Goal: Task Accomplishment & Management: Use online tool/utility

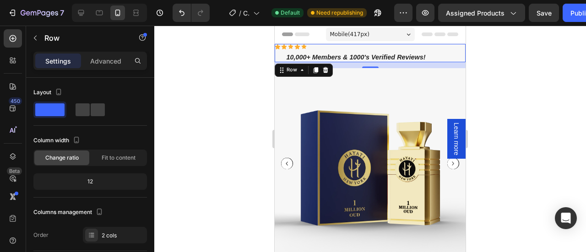
scroll to position [99, 0]
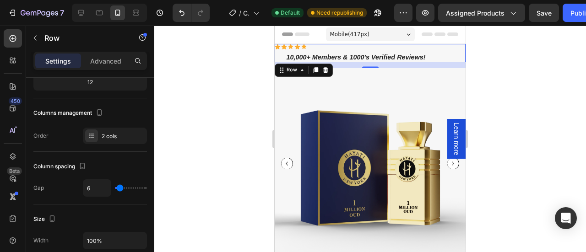
click at [391, 53] on p "10,000+ Members & 1000's Verified Reviews!" at bounding box center [356, 57] width 161 height 9
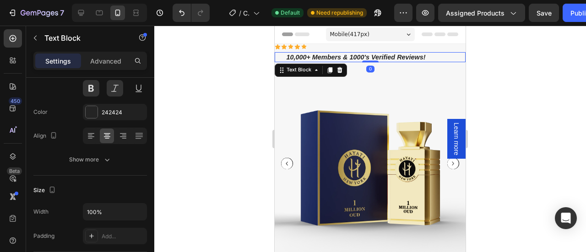
scroll to position [0, 0]
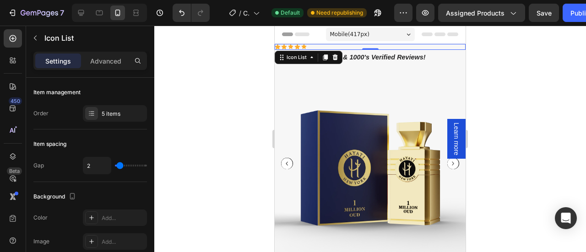
click at [322, 47] on div "Icon Icon Icon Icon Icon" at bounding box center [370, 47] width 191 height 6
click at [309, 47] on div "Icon Icon Icon Icon Icon" at bounding box center [370, 47] width 191 height 6
click at [308, 44] on div "Icon Icon Icon Icon Icon" at bounding box center [370, 47] width 191 height 6
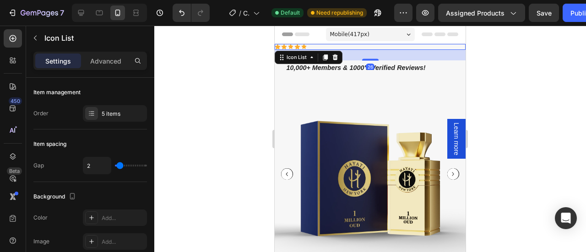
drag, startPoint x: 367, startPoint y: 49, endPoint x: 367, endPoint y: 61, distance: 11.9
click at [367, 61] on div "Icon Icon Icon Icon Icon Icon List 26 10,000+ Members & 1000's Verified Reviews…" at bounding box center [370, 58] width 191 height 29
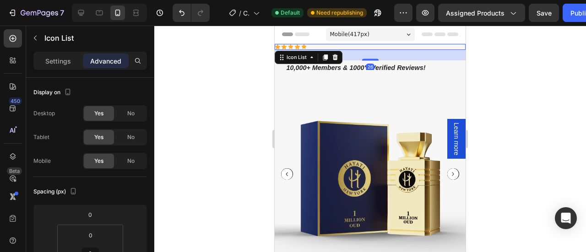
click at [482, 70] on div at bounding box center [370, 139] width 432 height 227
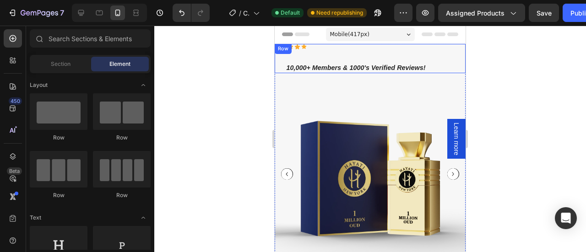
click at [329, 53] on div "Icon Icon Icon Icon Icon Icon List" at bounding box center [370, 52] width 191 height 16
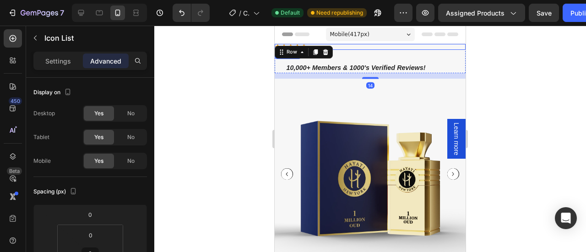
click at [366, 48] on div "Icon Icon Icon Icon Icon" at bounding box center [370, 47] width 191 height 6
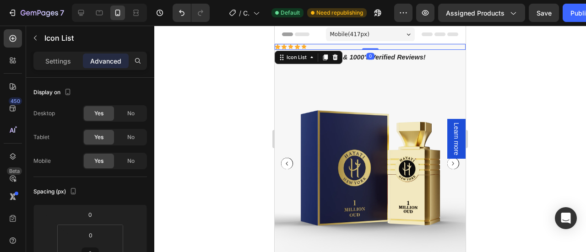
drag, startPoint x: 365, startPoint y: 60, endPoint x: 368, endPoint y: 40, distance: 19.9
type input "0"
click at [515, 84] on div at bounding box center [370, 139] width 432 height 227
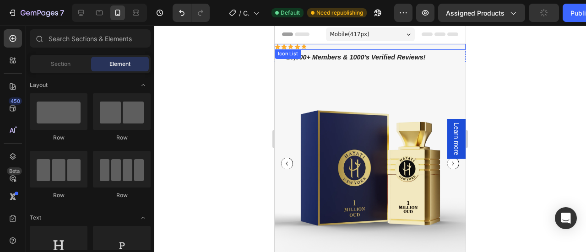
click at [308, 45] on div "Icon Icon Icon Icon Icon" at bounding box center [370, 47] width 191 height 6
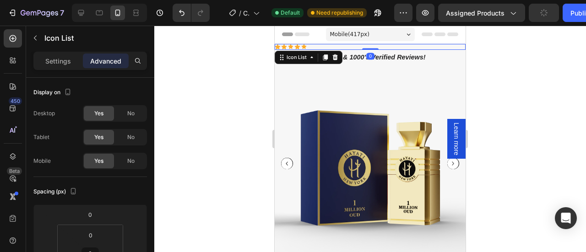
click at [308, 45] on div "Icon Icon Icon Icon Icon" at bounding box center [370, 47] width 191 height 6
click at [300, 45] on div "Icon Icon Icon Icon Icon" at bounding box center [370, 47] width 191 height 6
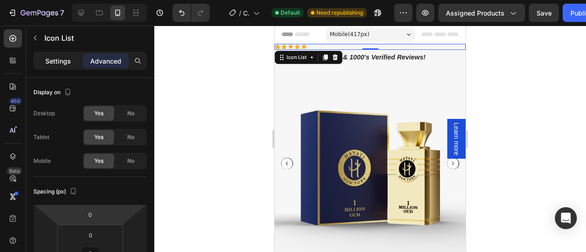
click at [64, 65] on div "Settings" at bounding box center [58, 61] width 46 height 15
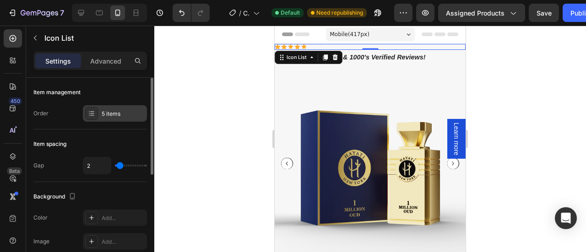
click at [102, 114] on div "5 items" at bounding box center [123, 114] width 43 height 8
click at [345, 46] on div "Icon Icon Icon Icon Icon" at bounding box center [370, 47] width 191 height 6
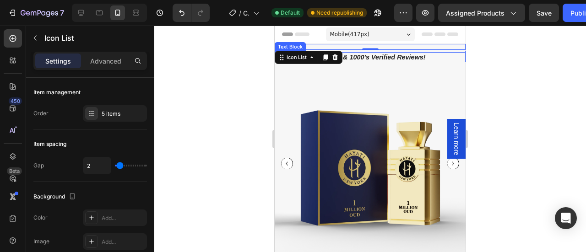
click at [379, 58] on p "10,000+ Members & 1000's Verified Reviews!" at bounding box center [356, 57] width 161 height 9
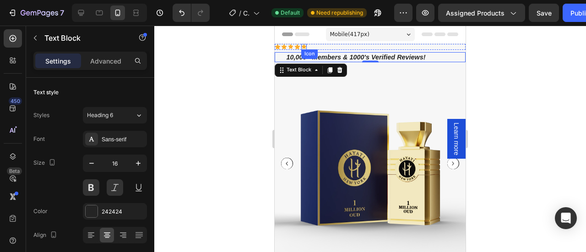
click at [304, 46] on icon at bounding box center [303, 46] width 5 height 5
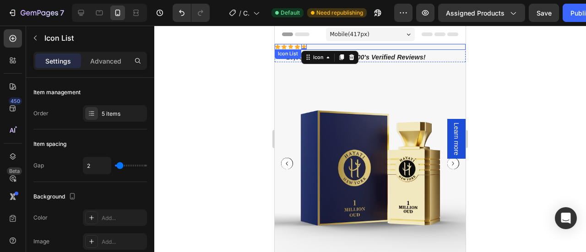
click at [316, 46] on div "Icon Icon Icon Icon Icon 0" at bounding box center [370, 47] width 191 height 6
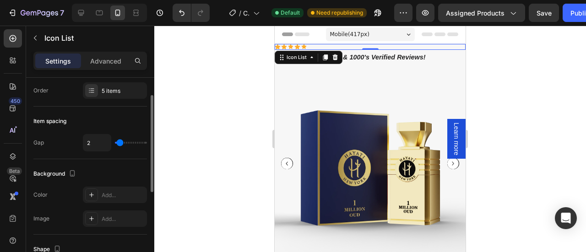
scroll to position [21, 0]
click at [118, 144] on input "range" at bounding box center [131, 145] width 32 height 2
type input "3"
type input "4"
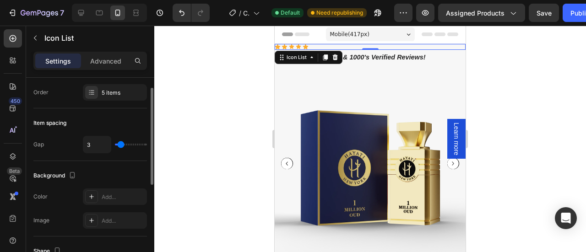
type input "4"
type input "5"
type input "4"
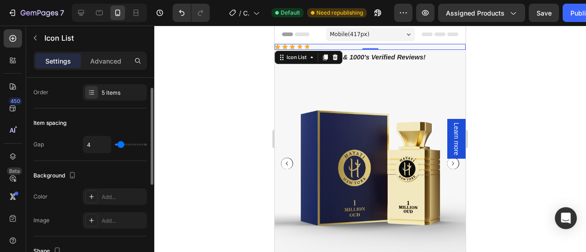
type input "3"
type input "2"
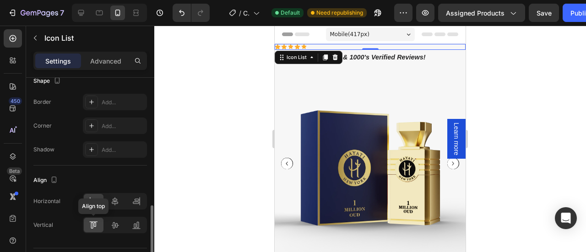
scroll to position [215, 0]
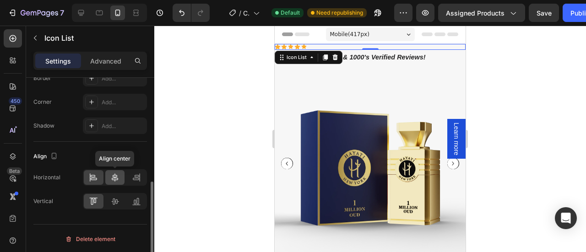
click at [110, 173] on icon at bounding box center [114, 177] width 9 height 9
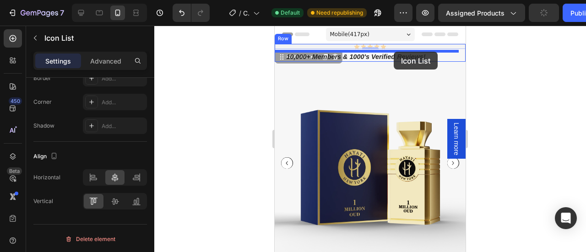
drag, startPoint x: 396, startPoint y: 46, endPoint x: 394, endPoint y: 52, distance: 6.0
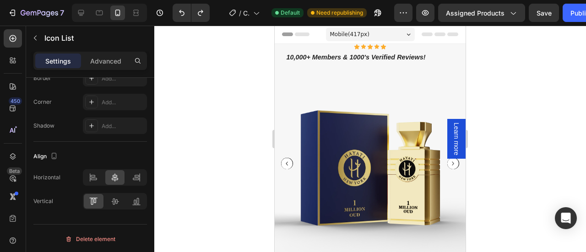
click at [390, 45] on div "Icon Icon Icon Icon Icon" at bounding box center [370, 47] width 191 height 6
click at [367, 45] on icon at bounding box center [370, 47] width 6 height 6
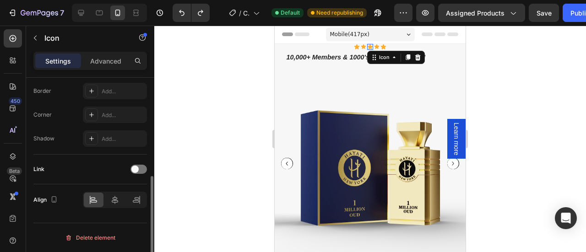
scroll to position [0, 0]
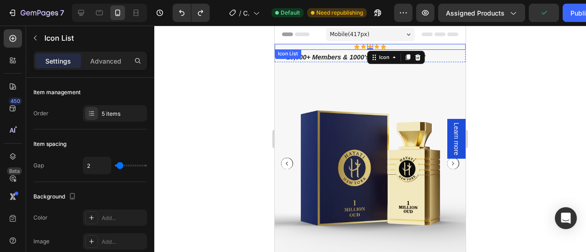
click at [341, 48] on div "Icon Icon Icon 0 Icon Icon" at bounding box center [370, 47] width 191 height 6
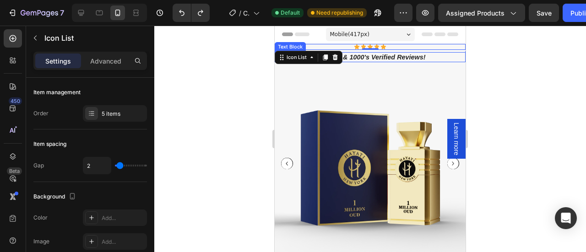
click at [408, 60] on p "10,000+ Members & 1000's Verified Reviews!" at bounding box center [356, 57] width 161 height 9
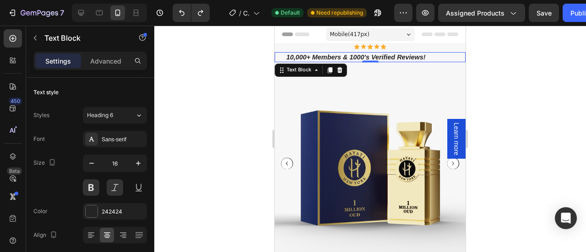
click at [450, 55] on div "10,000+ Members & 1000's Verified Reviews!" at bounding box center [370, 57] width 191 height 10
click at [114, 65] on div "Advanced" at bounding box center [106, 61] width 46 height 15
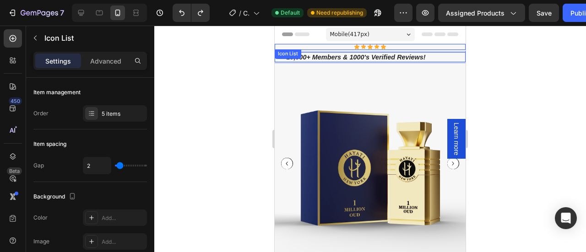
click at [391, 47] on div "Icon Icon Icon Icon Icon" at bounding box center [370, 47] width 191 height 6
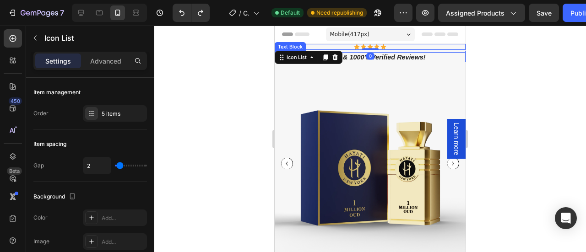
click at [410, 58] on p "10,000+ Members & 1000's Verified Reviews!" at bounding box center [356, 57] width 161 height 9
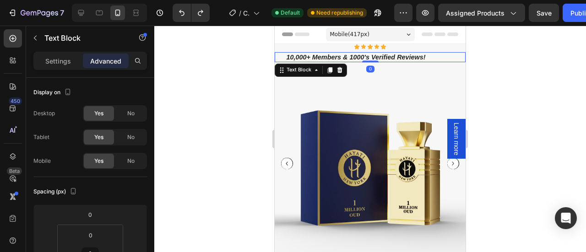
click at [430, 56] on div "10,000+ Members & 1000's Verified Reviews!" at bounding box center [370, 57] width 191 height 10
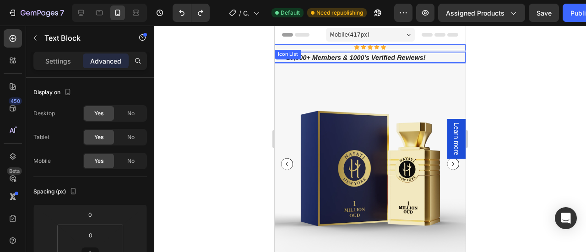
click at [386, 49] on div "Icon Icon Icon Icon Icon" at bounding box center [370, 47] width 191 height 6
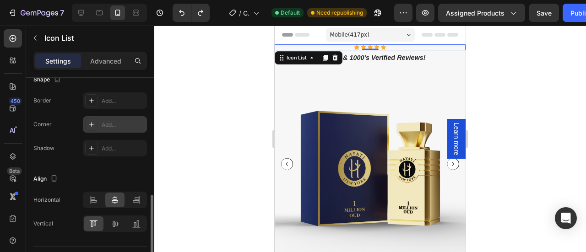
scroll to position [215, 0]
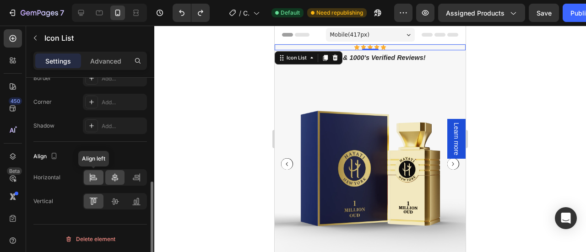
click at [88, 178] on div at bounding box center [94, 177] width 20 height 15
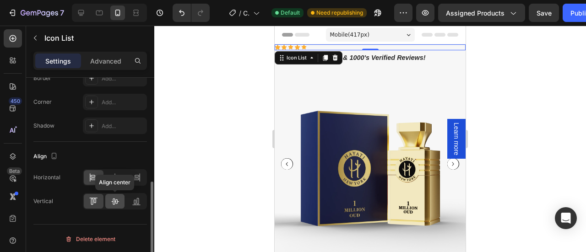
click at [115, 201] on icon at bounding box center [114, 201] width 9 height 9
click at [92, 206] on div at bounding box center [94, 201] width 20 height 15
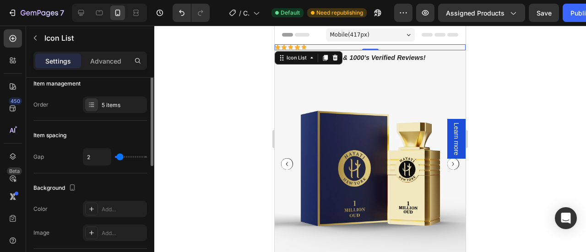
scroll to position [0, 0]
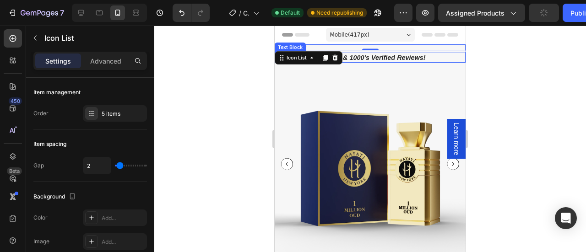
click at [420, 62] on div "10,000+ Members & 1000's Verified Reviews!" at bounding box center [370, 58] width 191 height 10
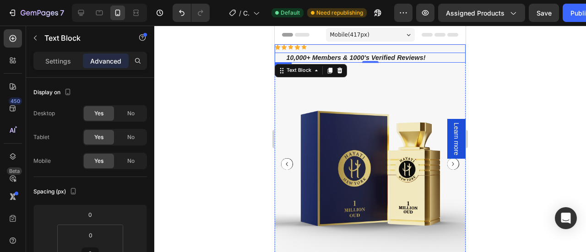
click at [447, 50] on div "Icon Icon Icon Icon Icon Icon List 10,000+ Members & 1000's Verified Reviews! T…" at bounding box center [370, 53] width 191 height 18
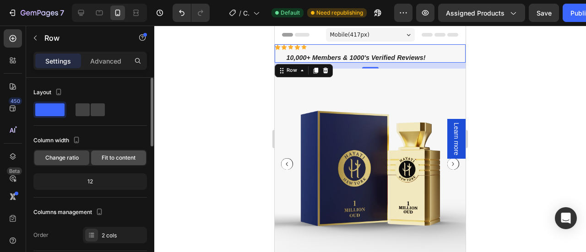
click at [116, 157] on span "Fit to content" at bounding box center [119, 158] width 34 height 8
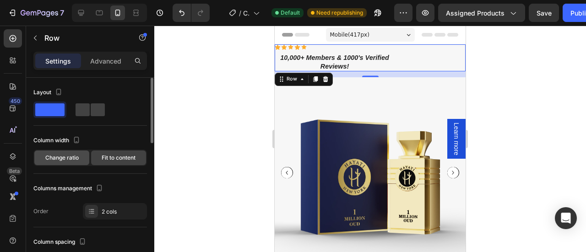
click at [76, 157] on span "Change ratio" at bounding box center [61, 158] width 33 height 8
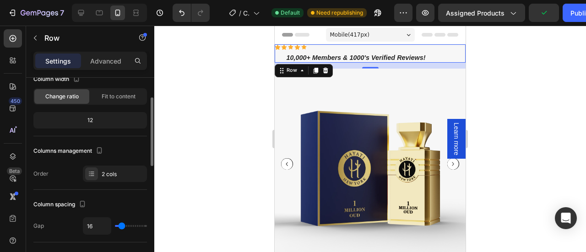
scroll to position [62, 0]
click at [93, 171] on icon at bounding box center [91, 172] width 7 height 7
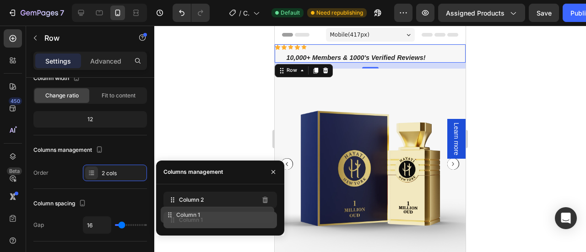
drag, startPoint x: 201, startPoint y: 200, endPoint x: 199, endPoint y: 215, distance: 15.4
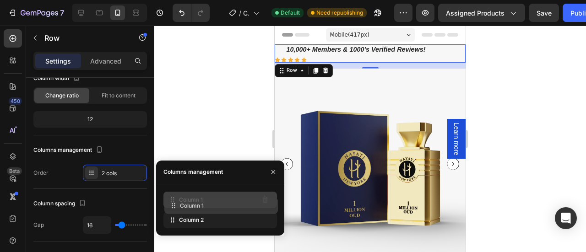
drag, startPoint x: 198, startPoint y: 216, endPoint x: 199, endPoint y: 202, distance: 14.2
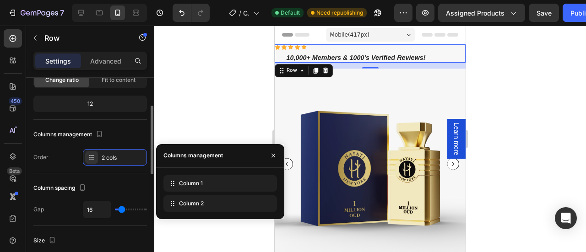
scroll to position [83, 0]
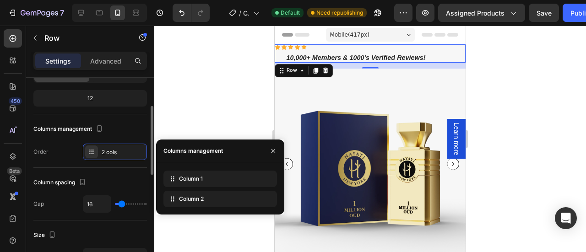
click at [124, 203] on input "range" at bounding box center [131, 204] width 32 height 2
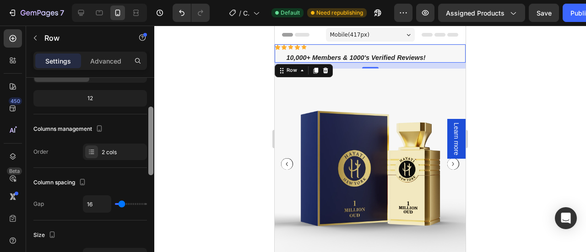
scroll to position [84, 0]
type input "15"
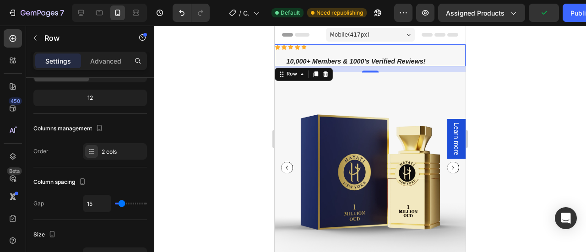
type input "16"
click at [122, 198] on div "16" at bounding box center [115, 203] width 64 height 17
click at [124, 203] on input "range" at bounding box center [131, 204] width 32 height 2
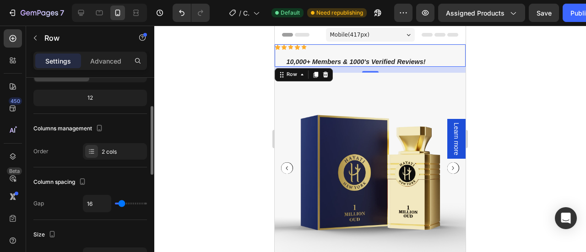
type input "17"
type input "18"
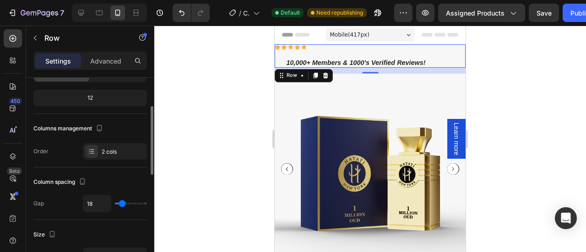
type input "19"
type input "18"
type input "17"
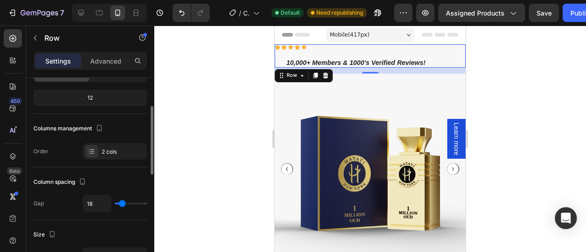
type input "17"
type input "16"
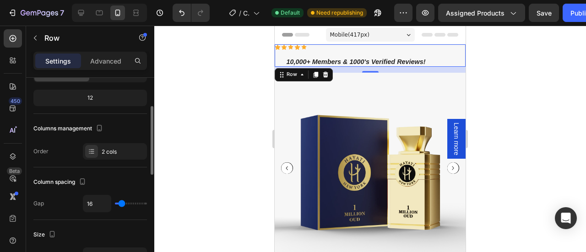
type input "15"
type input "14"
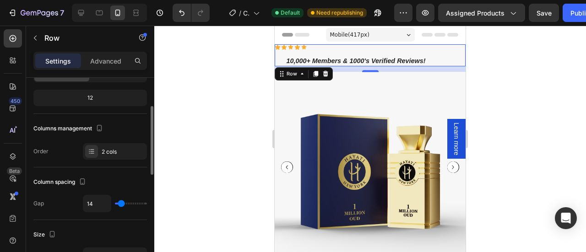
type input "13"
type input "12"
type input "11"
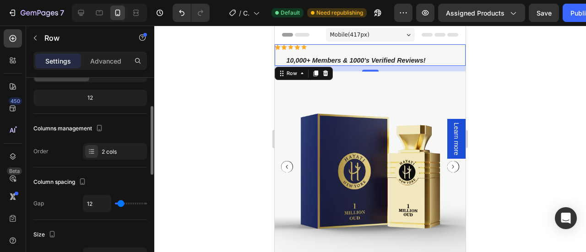
type input "11"
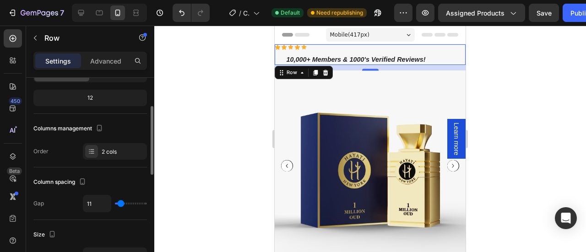
type input "10"
type input "9"
type input "8"
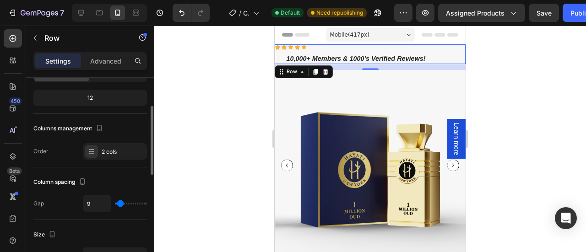
type input "8"
type input "7"
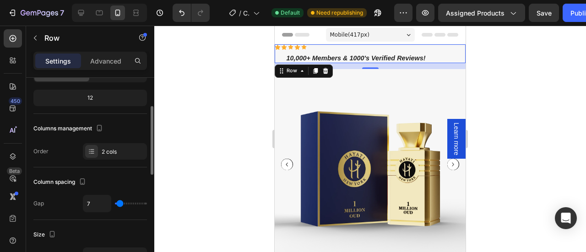
type input "6"
type input "5"
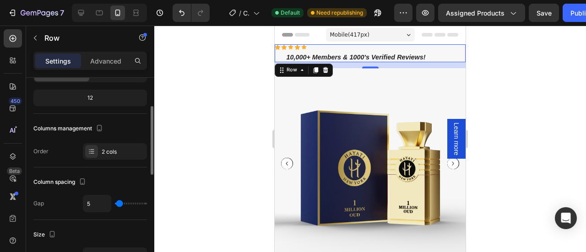
type input "4"
type input "5"
type input "6"
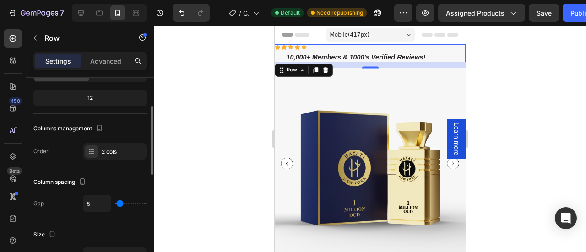
type input "6"
type input "7"
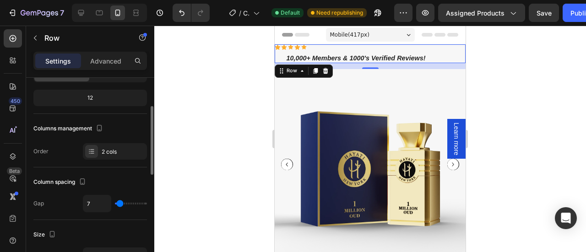
type input "8"
click at [120, 203] on input "range" at bounding box center [131, 204] width 32 height 2
type input "9"
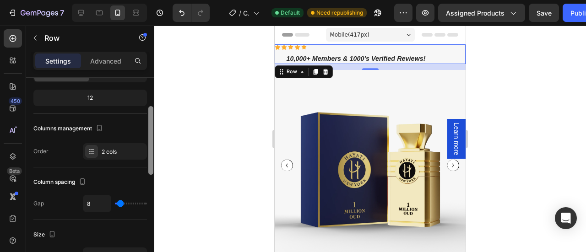
type input "9"
type input "10"
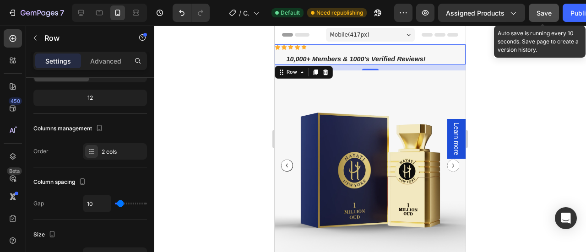
click at [541, 15] on span "Save" at bounding box center [544, 13] width 15 height 8
click at [571, 14] on div "Publish" at bounding box center [582, 13] width 23 height 10
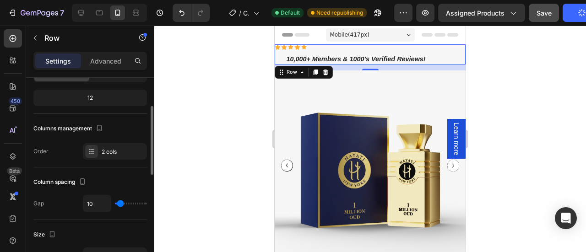
scroll to position [0, 0]
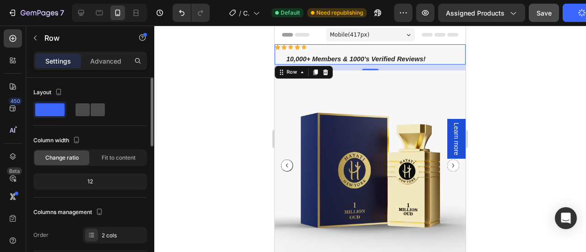
click at [87, 112] on span at bounding box center [83, 109] width 14 height 13
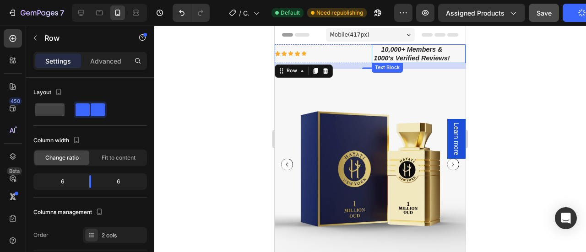
click at [407, 61] on p "10,000+ Members & 1000's Verified Reviews!" at bounding box center [412, 53] width 78 height 17
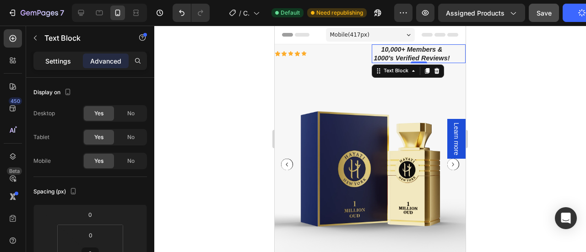
click at [52, 65] on p "Settings" at bounding box center [58, 61] width 26 height 10
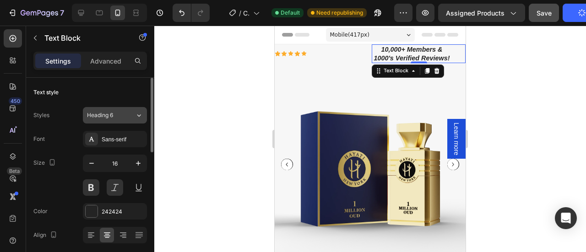
click at [125, 114] on div "Heading 6" at bounding box center [111, 115] width 48 height 8
click at [136, 87] on div "Text style" at bounding box center [90, 92] width 114 height 15
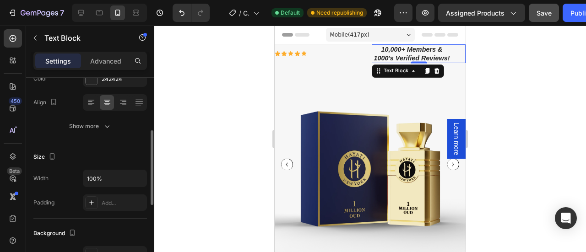
scroll to position [136, 0]
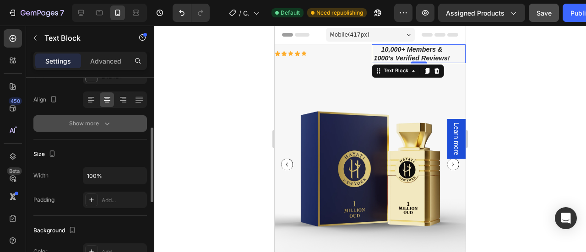
click at [101, 126] on div "Show more" at bounding box center [90, 123] width 43 height 9
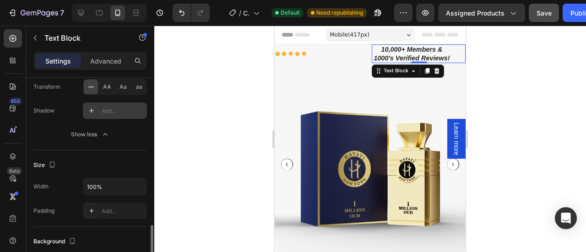
scroll to position [302, 0]
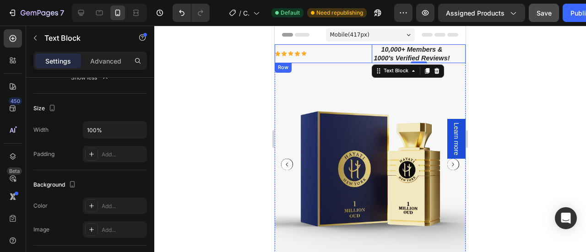
click at [337, 63] on div "Icon Icon Icon Icon Icon Icon List" at bounding box center [322, 53] width 94 height 19
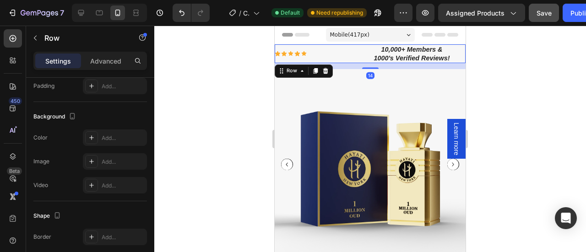
scroll to position [0, 0]
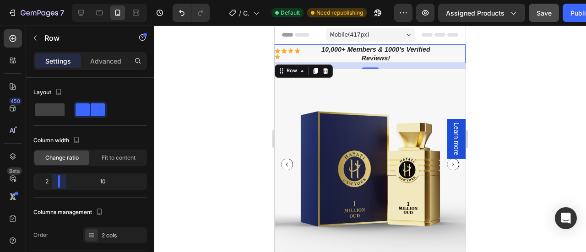
drag, startPoint x: 88, startPoint y: 182, endPoint x: 54, endPoint y: 178, distance: 34.2
click at [54, 0] on body "7 Version history / Copy of Product Page - Jan 27, 00:44:31 Default Need republ…" at bounding box center [293, 0] width 586 height 0
drag, startPoint x: 59, startPoint y: 177, endPoint x: 65, endPoint y: 178, distance: 6.5
click at [65, 0] on body "7 Version history / Copy of Product Page - Jan 27, 00:44:31 Default Need republ…" at bounding box center [293, 0] width 586 height 0
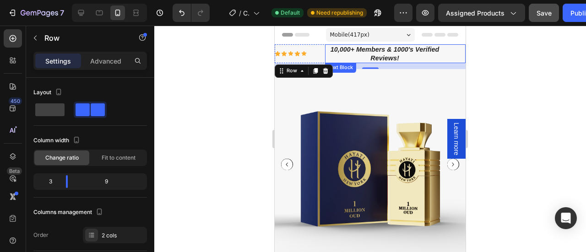
click at [393, 54] on p "10,000+ Members & 1000's Verified Reviews!" at bounding box center [385, 53] width 118 height 17
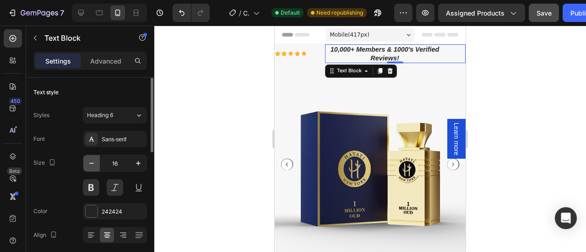
click at [90, 166] on icon "button" at bounding box center [91, 163] width 9 height 9
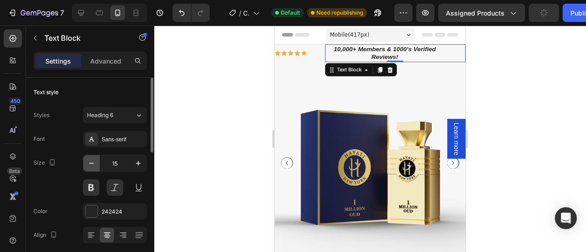
click at [90, 166] on icon "button" at bounding box center [91, 163] width 9 height 9
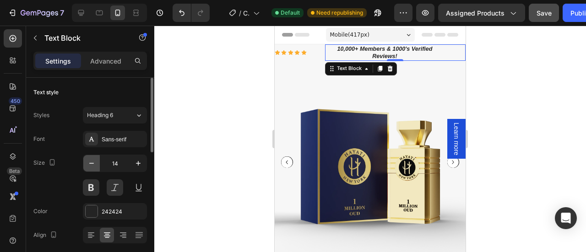
click at [90, 166] on icon "button" at bounding box center [91, 163] width 9 height 9
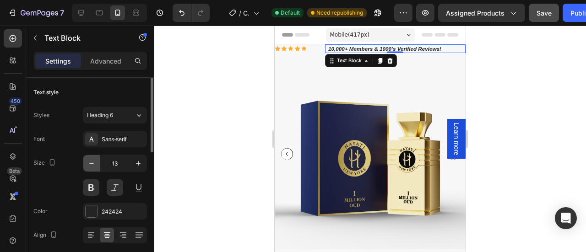
click at [90, 166] on icon "button" at bounding box center [91, 163] width 9 height 9
click at [146, 163] on button "button" at bounding box center [138, 163] width 16 height 16
click at [140, 164] on icon "button" at bounding box center [138, 163] width 9 height 9
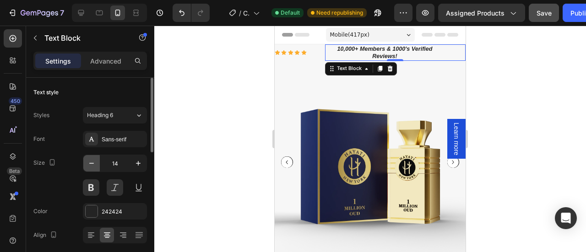
click at [88, 169] on button "button" at bounding box center [91, 163] width 16 height 16
type input "13"
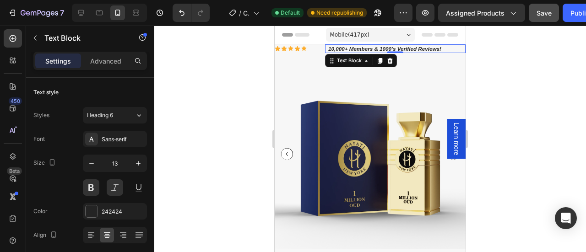
click at [447, 51] on div "10,000+ Members & 1000's Verified Reviews!" at bounding box center [395, 48] width 141 height 9
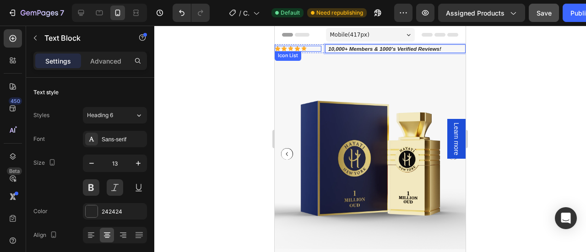
click at [320, 50] on div "Icon Icon Icon Icon Icon" at bounding box center [298, 49] width 47 height 6
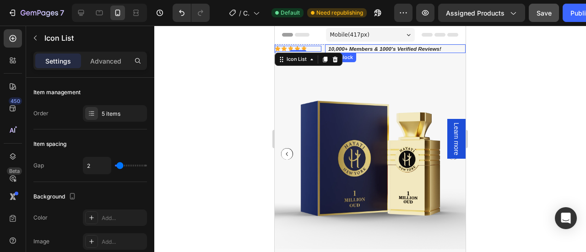
click at [455, 49] on div "10,000+ Members & 1000's Verified Reviews!" at bounding box center [395, 48] width 141 height 9
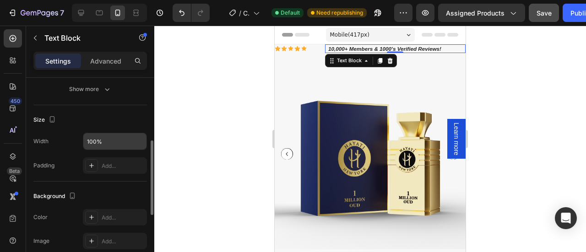
scroll to position [170, 0]
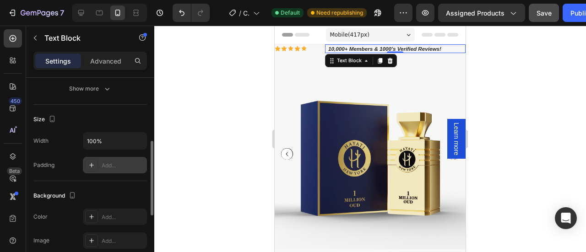
click at [114, 162] on div "Add..." at bounding box center [123, 166] width 43 height 8
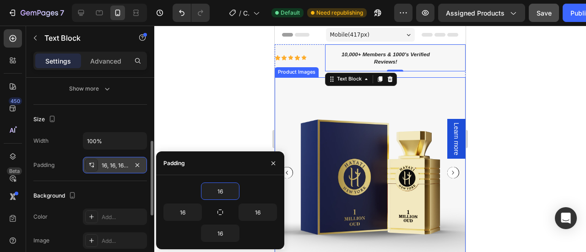
click at [489, 104] on div at bounding box center [370, 139] width 432 height 227
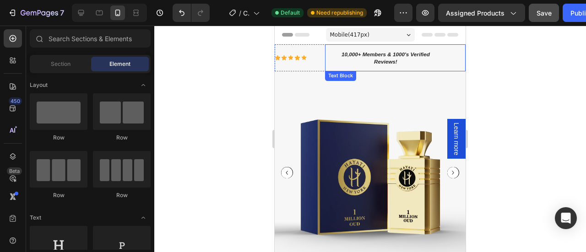
click at [549, 10] on button "Save" at bounding box center [544, 13] width 30 height 18
click at [568, 16] on button "Publish" at bounding box center [582, 13] width 38 height 18
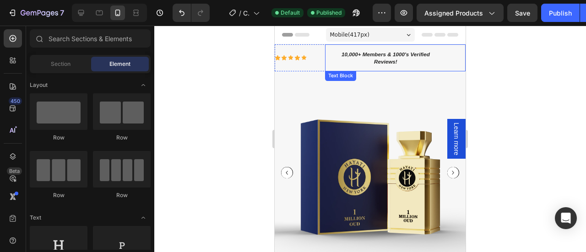
click at [381, 55] on p "10,000+ Members & 1000's Verified Reviews!" at bounding box center [386, 58] width 109 height 14
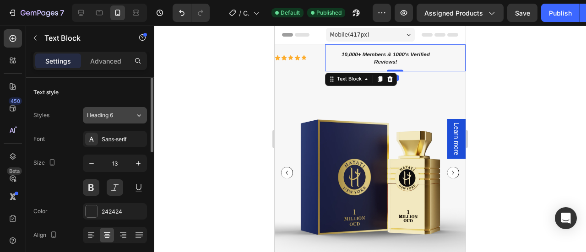
click at [140, 113] on icon at bounding box center [139, 115] width 8 height 9
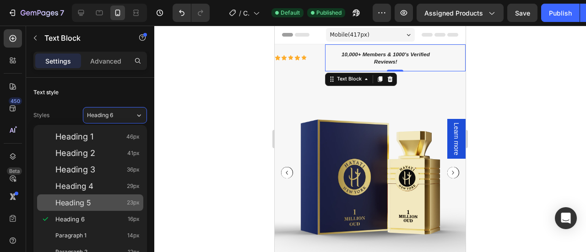
click at [96, 205] on div "Heading 5 23px" at bounding box center [97, 202] width 84 height 9
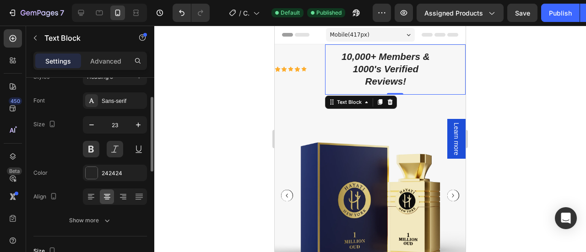
scroll to position [43, 0]
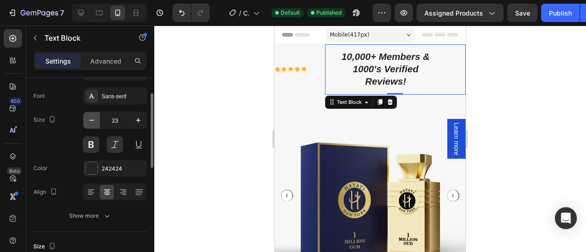
click at [92, 122] on icon "button" at bounding box center [91, 120] width 9 height 9
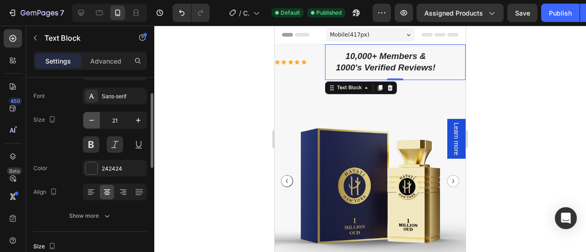
click at [92, 122] on icon "button" at bounding box center [91, 120] width 9 height 9
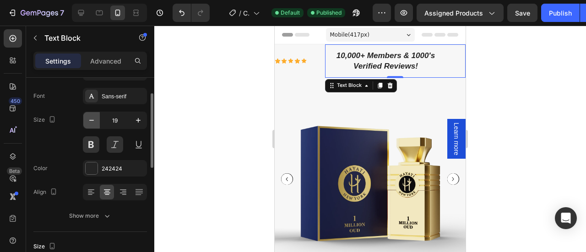
click at [92, 122] on icon "button" at bounding box center [91, 120] width 9 height 9
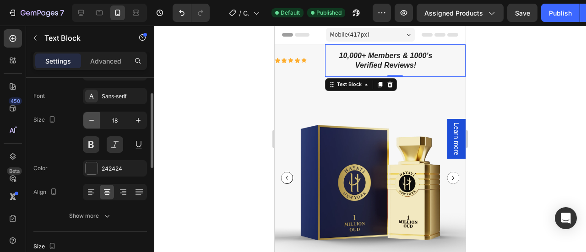
click at [92, 122] on icon "button" at bounding box center [91, 120] width 9 height 9
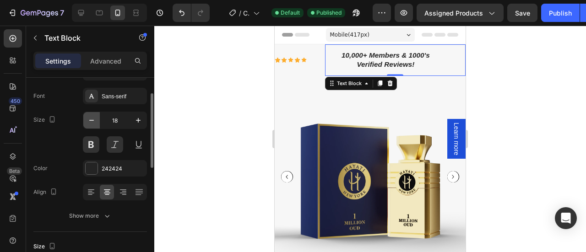
type input "17"
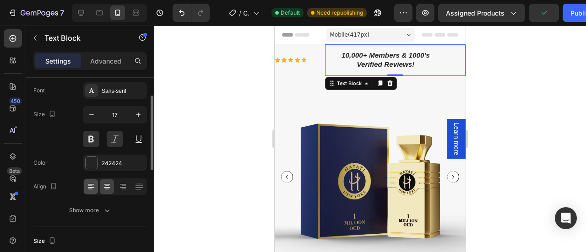
scroll to position [49, 0]
click at [93, 184] on icon at bounding box center [91, 185] width 9 height 9
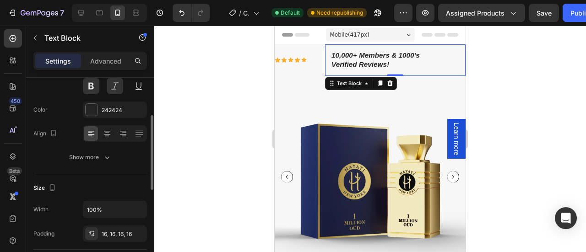
scroll to position [103, 0]
click at [99, 161] on button "Show more" at bounding box center [90, 156] width 114 height 16
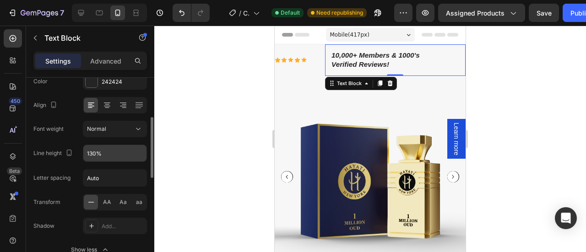
scroll to position [131, 0]
click at [138, 149] on icon "button" at bounding box center [138, 152] width 9 height 9
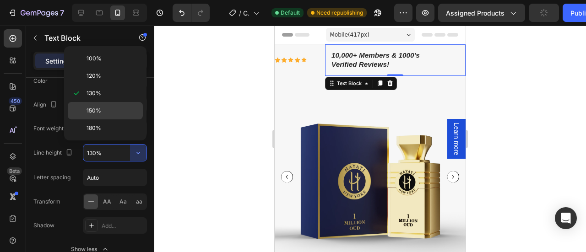
click at [92, 107] on span "150%" at bounding box center [94, 111] width 15 height 8
type input "150%"
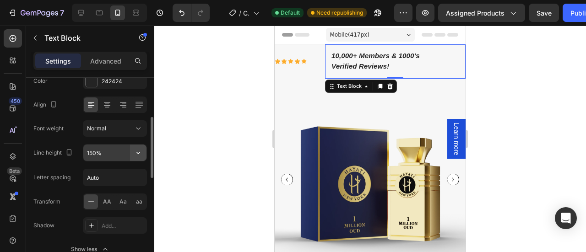
click at [142, 150] on icon "button" at bounding box center [138, 152] width 9 height 9
click at [169, 158] on div at bounding box center [370, 139] width 432 height 227
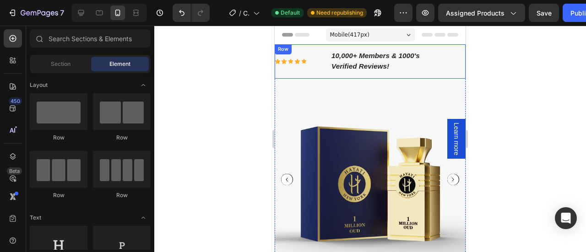
click at [316, 73] on div "Icon Icon Icon Icon Icon Icon List" at bounding box center [298, 61] width 47 height 34
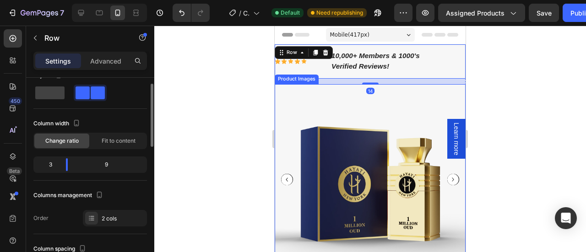
scroll to position [17, 0]
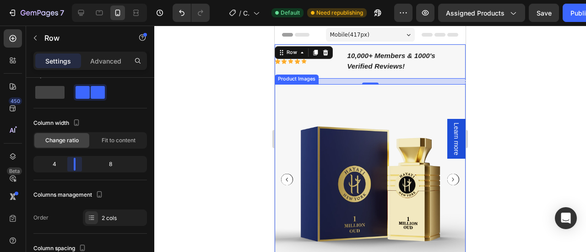
drag, startPoint x: 68, startPoint y: 164, endPoint x: 74, endPoint y: 168, distance: 7.2
click at [74, 0] on body "7 Version history / Copy of Product Page - Jan 27, 00:44:31 Default Need republ…" at bounding box center [293, 0] width 586 height 0
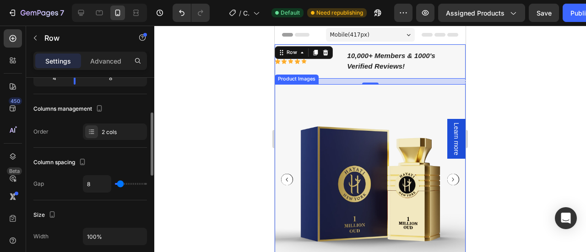
scroll to position [105, 0]
click at [121, 177] on div "8" at bounding box center [115, 182] width 64 height 17
click at [120, 181] on input "range" at bounding box center [131, 182] width 32 height 2
type input "7"
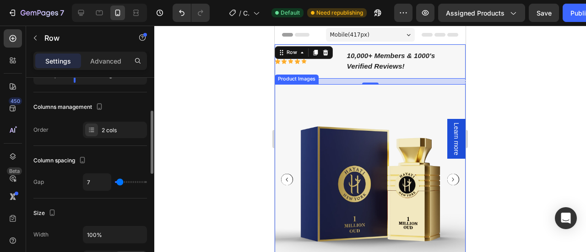
type input "6"
type input "5"
type input "4"
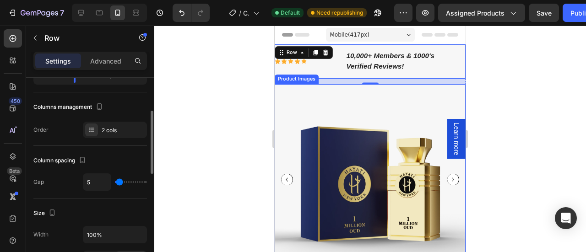
type input "4"
type input "3"
type input "2"
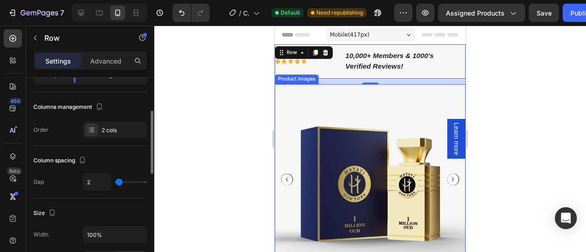
type input "1"
type input "0"
type input "1"
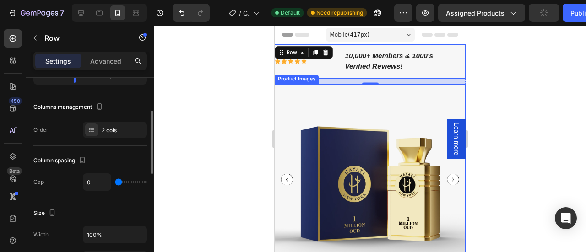
type input "1"
type input "2"
type input "3"
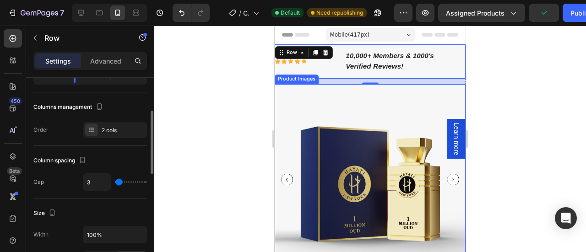
type input "4"
type input "5"
type input "6"
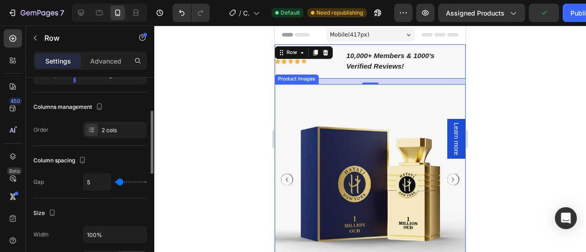
type input "6"
type input "42"
type input "59"
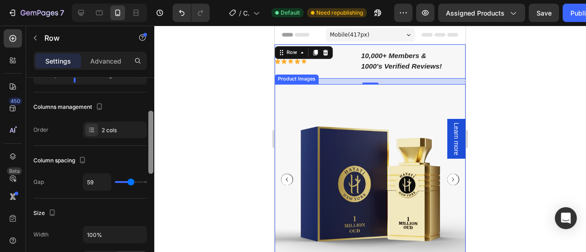
type input "58"
type input "57"
type input "56"
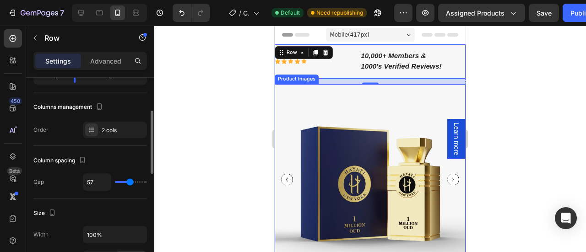
type input "56"
type input "55"
type input "54"
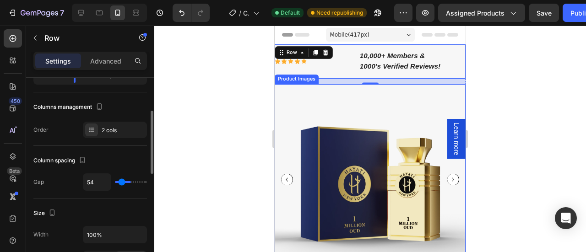
type input "15"
type input "0"
type input "1"
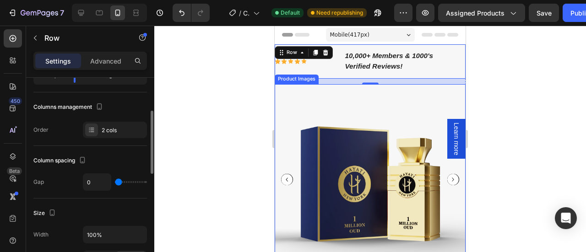
type input "1"
type input "2"
type input "3"
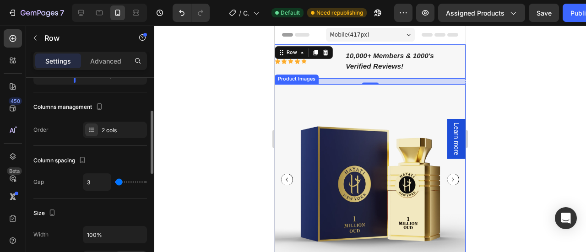
type input "4"
type input "5"
type input "6"
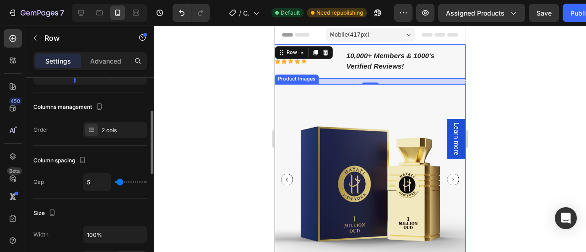
type input "6"
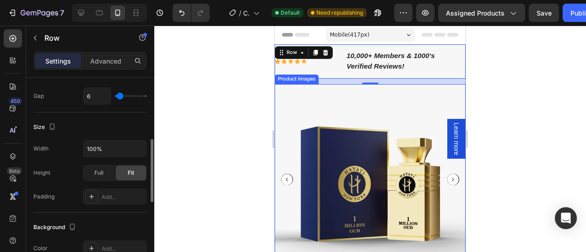
scroll to position [192, 0]
click at [94, 172] on div "Full" at bounding box center [99, 172] width 30 height 15
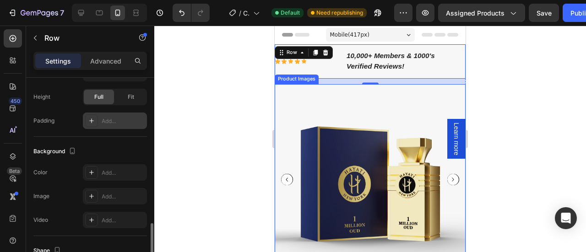
scroll to position [322, 0]
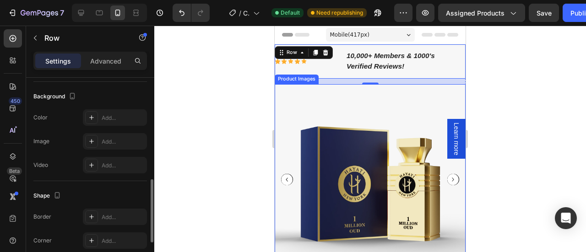
click at [110, 199] on div "Shape" at bounding box center [90, 196] width 114 height 15
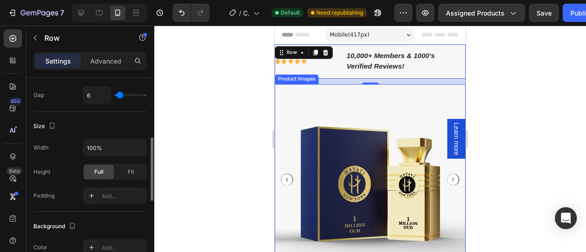
scroll to position [192, 0]
click at [131, 169] on span "Fit" at bounding box center [131, 173] width 6 height 8
click at [96, 169] on span "Full" at bounding box center [98, 173] width 9 height 8
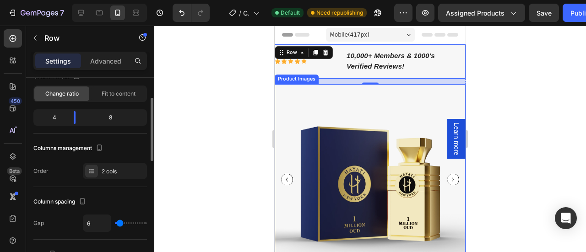
scroll to position [0, 0]
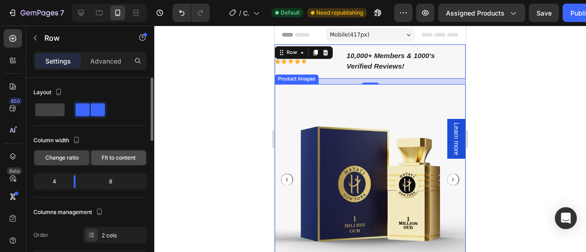
click at [127, 155] on span "Fit to content" at bounding box center [119, 158] width 34 height 8
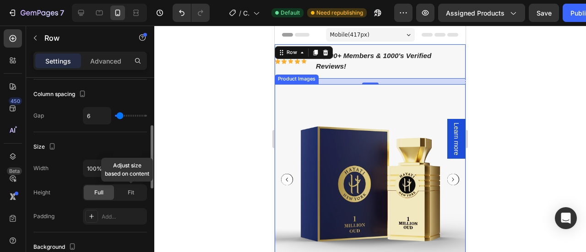
scroll to position [150, 0]
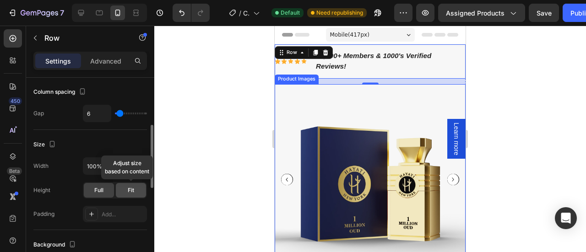
click at [133, 190] on span "Fit" at bounding box center [131, 190] width 6 height 8
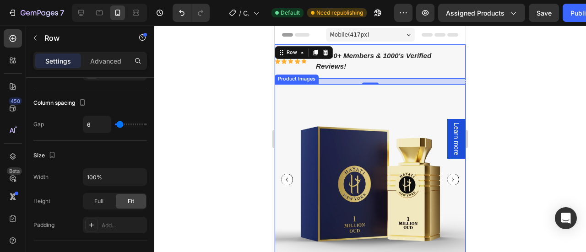
scroll to position [0, 0]
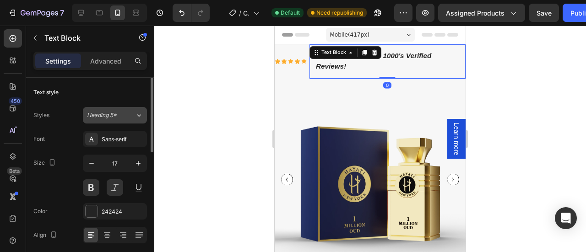
click at [140, 112] on icon at bounding box center [139, 115] width 8 height 9
click at [117, 92] on div "Text style" at bounding box center [90, 92] width 114 height 15
click at [91, 162] on icon "button" at bounding box center [91, 163] width 9 height 9
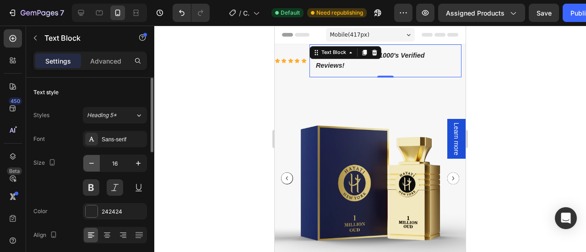
click at [91, 162] on icon "button" at bounding box center [91, 163] width 9 height 9
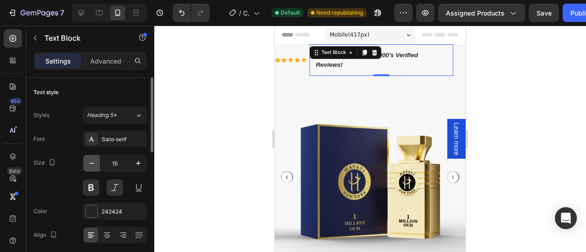
click at [91, 162] on icon "button" at bounding box center [91, 163] width 9 height 9
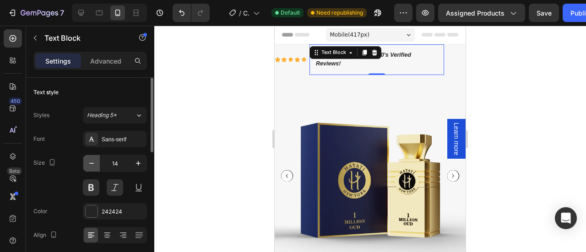
click at [91, 162] on icon "button" at bounding box center [91, 163] width 9 height 9
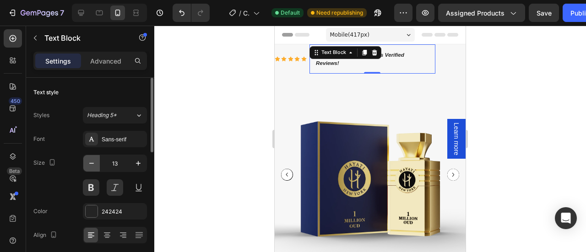
click at [91, 162] on icon "button" at bounding box center [91, 163] width 9 height 9
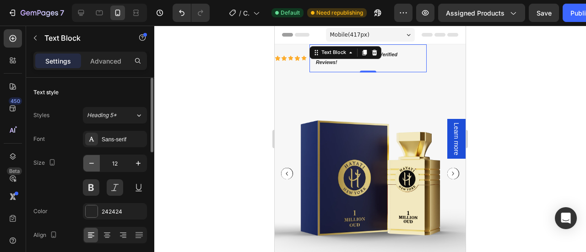
click at [91, 162] on icon "button" at bounding box center [91, 163] width 9 height 9
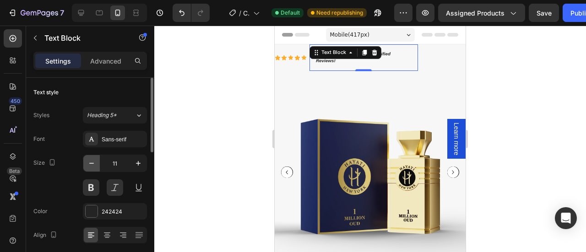
click at [91, 162] on icon "button" at bounding box center [91, 163] width 9 height 9
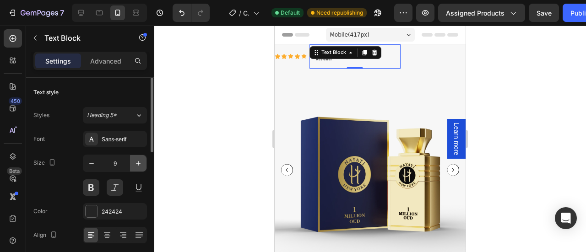
click at [136, 163] on icon "button" at bounding box center [138, 163] width 9 height 9
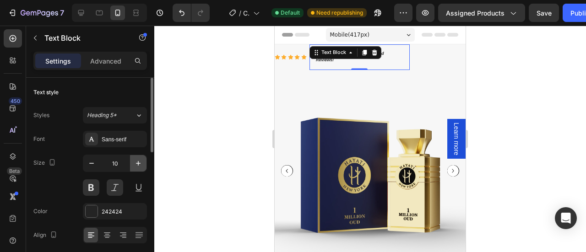
click at [136, 163] on icon "button" at bounding box center [138, 163] width 9 height 9
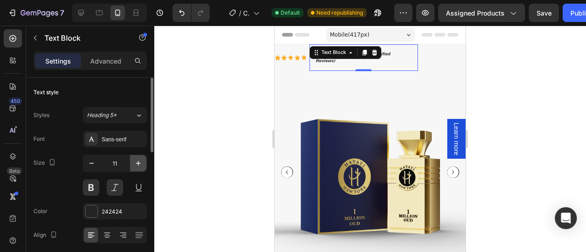
click at [136, 163] on icon "button" at bounding box center [138, 163] width 9 height 9
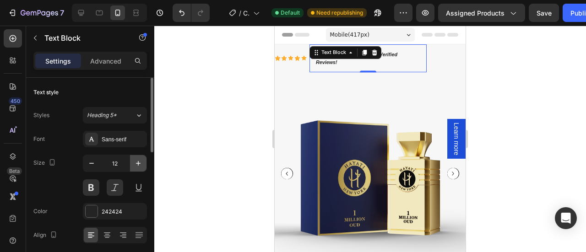
click at [136, 163] on icon "button" at bounding box center [138, 163] width 9 height 9
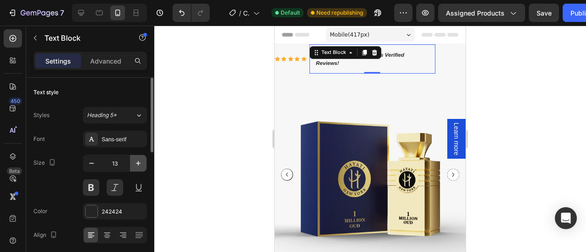
click at [136, 163] on icon "button" at bounding box center [138, 163] width 9 height 9
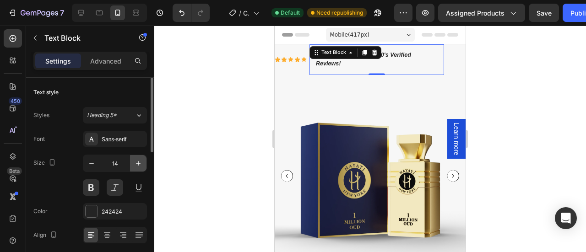
click at [136, 163] on icon "button" at bounding box center [138, 163] width 9 height 9
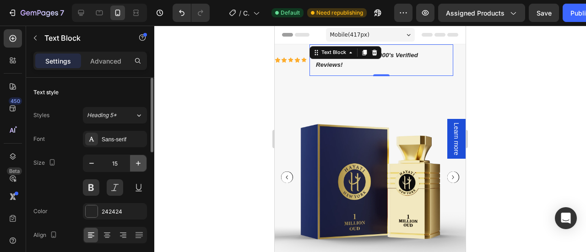
click at [136, 163] on icon "button" at bounding box center [138, 163] width 9 height 9
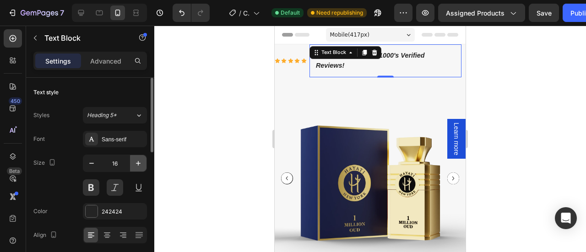
click at [136, 163] on icon "button" at bounding box center [138, 163] width 9 height 9
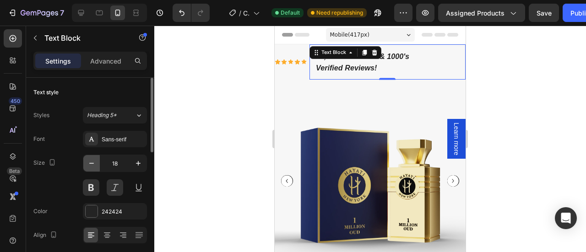
click at [92, 163] on icon "button" at bounding box center [91, 163] width 5 height 1
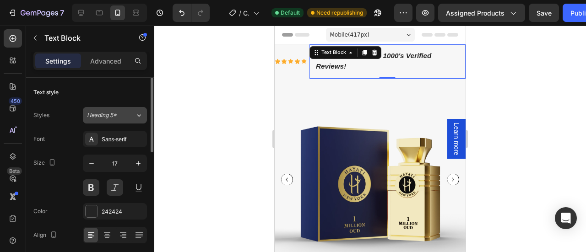
click at [138, 113] on icon at bounding box center [139, 115] width 8 height 9
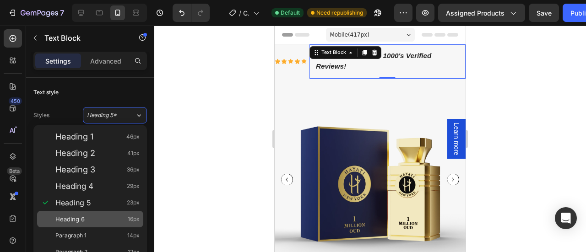
click at [100, 214] on div "Heading 6 16px" at bounding box center [90, 219] width 106 height 16
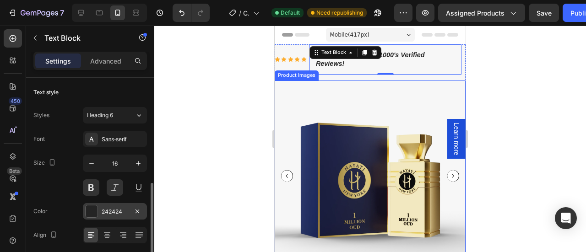
scroll to position [82, 0]
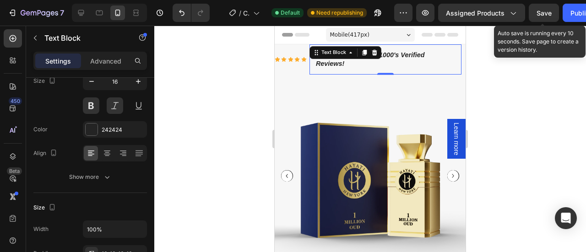
click at [546, 11] on span "Save" at bounding box center [544, 13] width 15 height 8
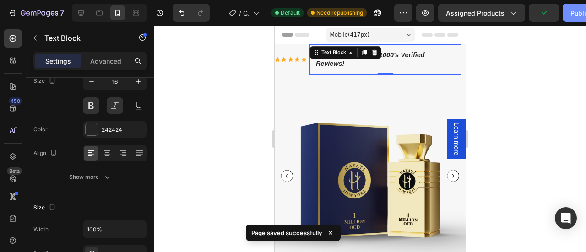
click at [577, 8] on div "Publish" at bounding box center [582, 13] width 23 height 10
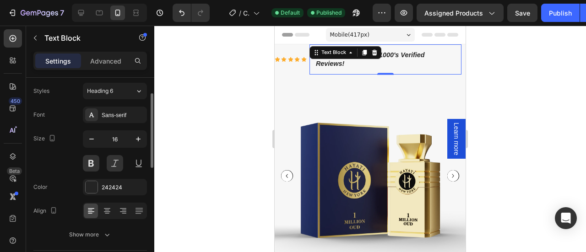
scroll to position [24, 0]
click at [90, 137] on icon "button" at bounding box center [91, 139] width 9 height 9
type input "15"
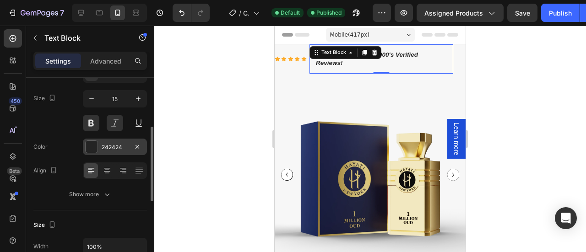
scroll to position [90, 0]
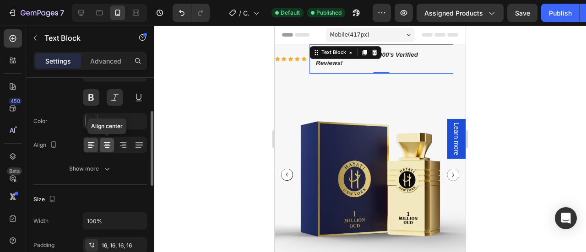
click at [103, 149] on div at bounding box center [107, 145] width 14 height 15
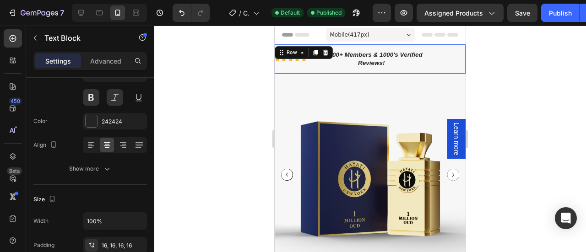
click at [293, 67] on div "Icon Icon Icon Icon Icon Icon List" at bounding box center [291, 58] width 32 height 29
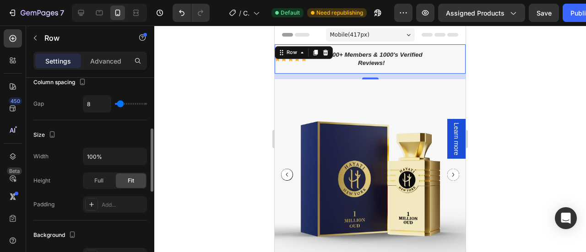
scroll to position [160, 0]
click at [102, 178] on span "Full" at bounding box center [98, 180] width 9 height 8
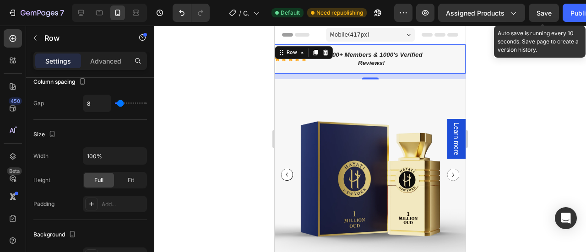
click at [541, 14] on span "Save" at bounding box center [544, 13] width 15 height 8
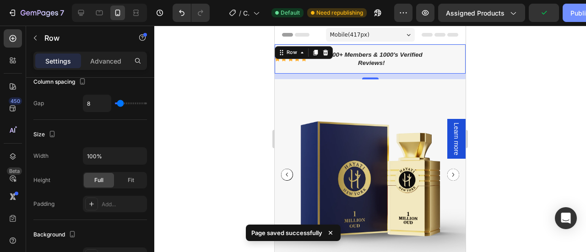
click at [573, 15] on div "Publish" at bounding box center [582, 13] width 23 height 10
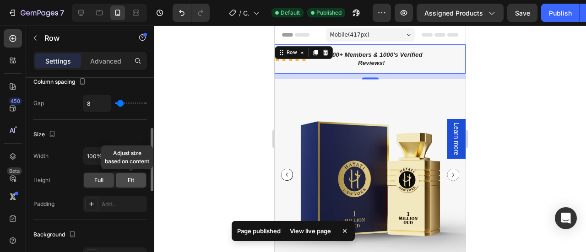
click at [130, 181] on span "Fit" at bounding box center [131, 180] width 6 height 8
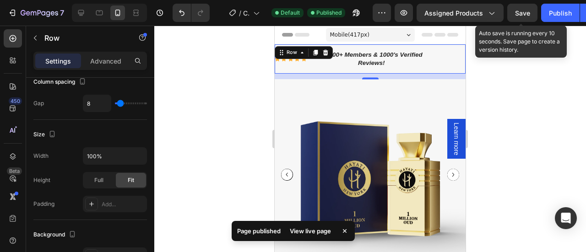
click at [519, 10] on span "Save" at bounding box center [522, 13] width 15 height 8
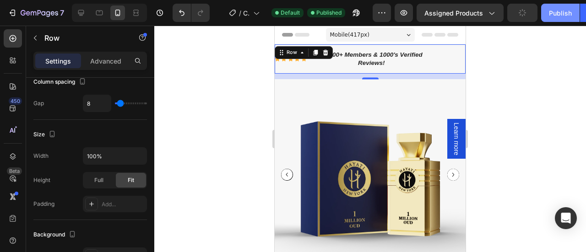
click at [560, 17] on div "Preview Assigned Products Publish" at bounding box center [486, 13] width 226 height 18
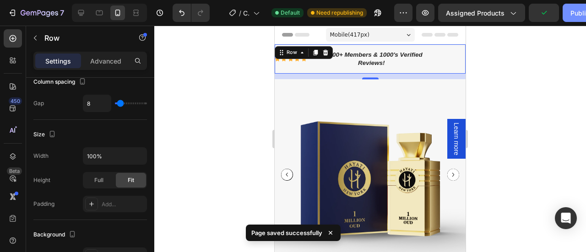
click at [571, 16] on div "Publish" at bounding box center [582, 13] width 23 height 10
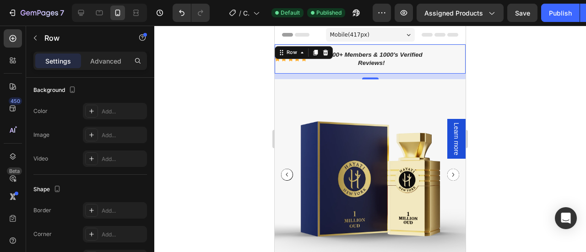
scroll to position [177, 0]
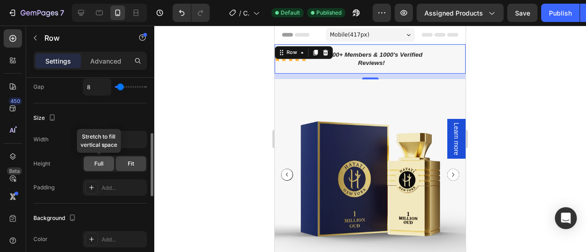
click at [96, 160] on span "Full" at bounding box center [98, 164] width 9 height 8
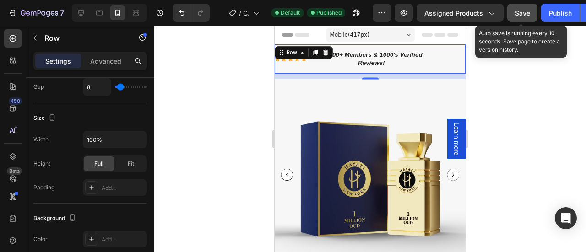
click at [530, 10] on button "Save" at bounding box center [522, 13] width 30 height 18
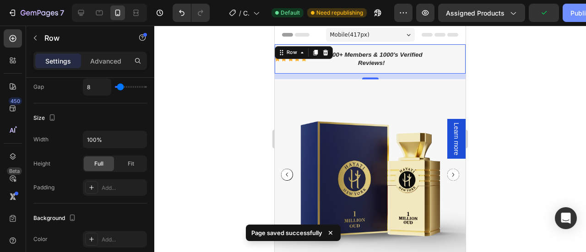
click at [571, 14] on div "Publish" at bounding box center [582, 13] width 23 height 10
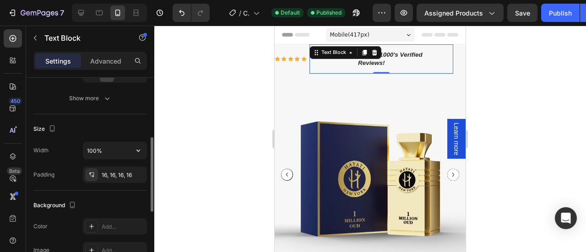
scroll to position [168, 0]
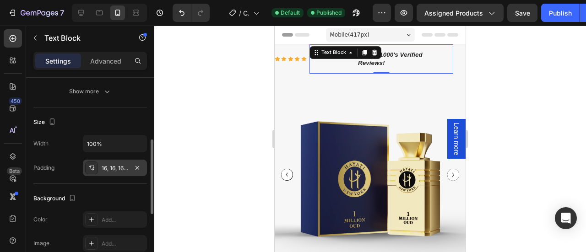
click at [103, 166] on div "16, 16, 16, 16" at bounding box center [115, 168] width 27 height 8
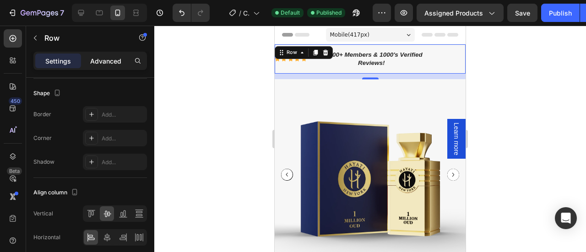
scroll to position [364, 0]
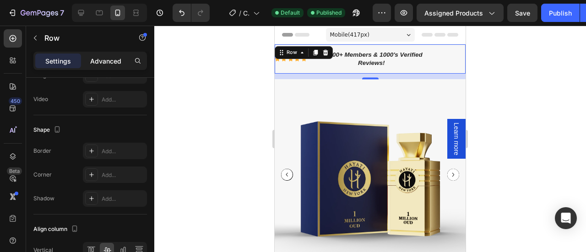
click at [109, 60] on p "Advanced" at bounding box center [105, 61] width 31 height 10
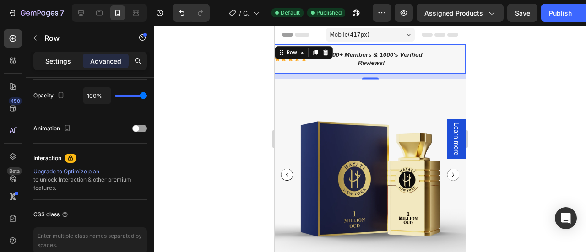
click at [52, 60] on p "Settings" at bounding box center [58, 61] width 26 height 10
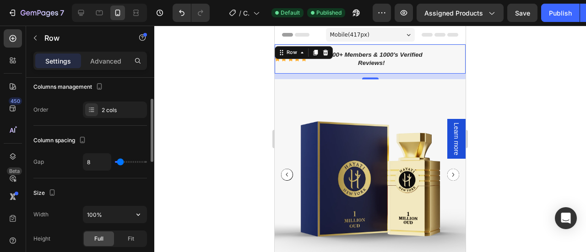
scroll to position [102, 0]
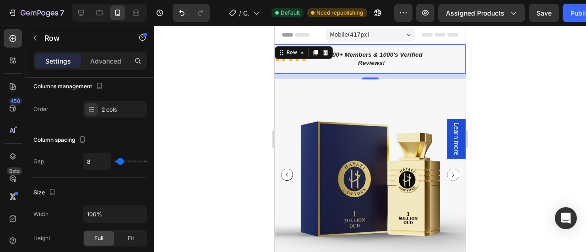
click at [300, 68] on div "Icon Icon Icon Icon Icon Icon List" at bounding box center [291, 58] width 32 height 29
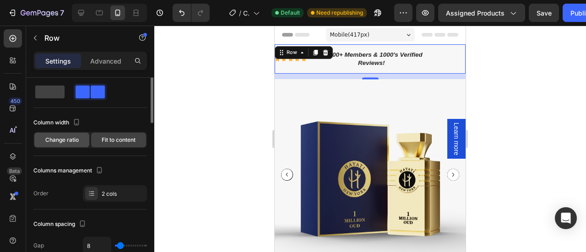
scroll to position [0, 0]
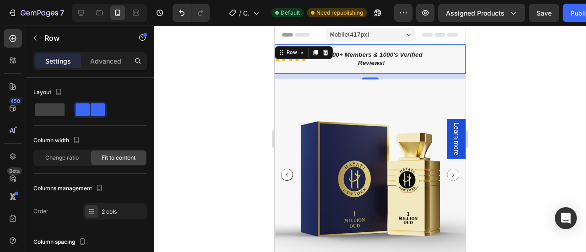
click at [287, 65] on div "Icon Icon Icon Icon Icon Icon List" at bounding box center [291, 58] width 32 height 29
click at [73, 160] on span "Change ratio" at bounding box center [61, 158] width 33 height 8
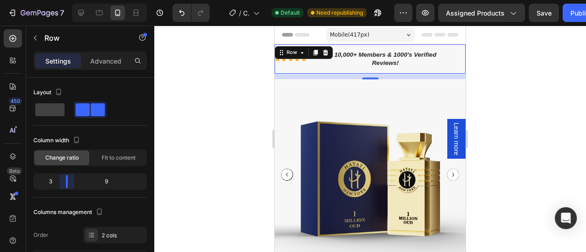
drag, startPoint x: 75, startPoint y: 187, endPoint x: 60, endPoint y: 194, distance: 15.8
click at [60, 0] on body "7 Version history / Copy of Product Page - Jan 27, 00:44:31 Default Need republ…" at bounding box center [293, 0] width 586 height 0
click at [575, 12] on div "Publish" at bounding box center [582, 13] width 23 height 10
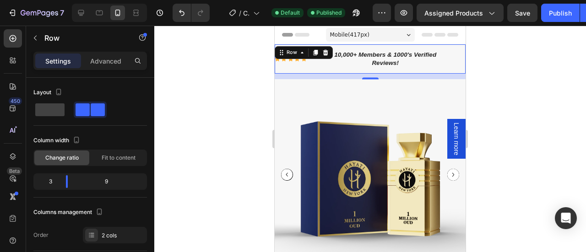
click at [305, 70] on div "Icon Icon Icon Icon Icon Icon List" at bounding box center [298, 58] width 47 height 29
click at [69, 0] on body "7 Version history / Copy of Product Page - Jan 27, 00:44:31 Default Published P…" at bounding box center [293, 0] width 586 height 0
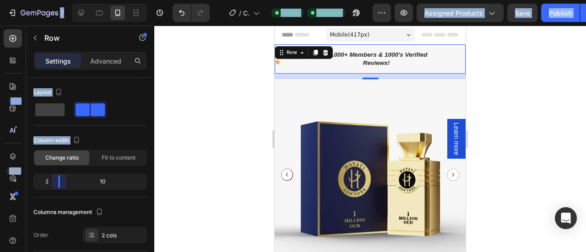
drag, startPoint x: 69, startPoint y: 183, endPoint x: 55, endPoint y: 182, distance: 13.3
click at [55, 0] on body "7 Version history / Copy of Product Page - Jan 27, 00:44:31 Default Published P…" at bounding box center [293, 0] width 586 height 0
click at [118, 157] on span "Fit to content" at bounding box center [119, 158] width 34 height 8
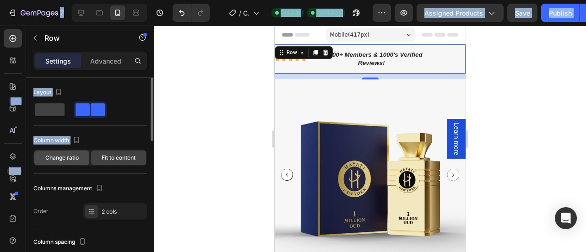
click at [61, 158] on span "Change ratio" at bounding box center [61, 158] width 33 height 8
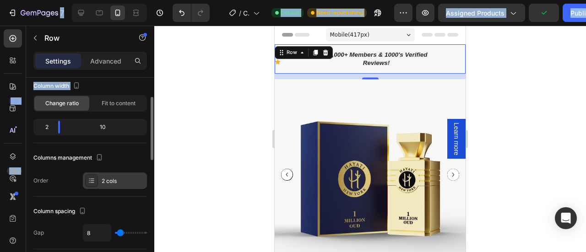
scroll to position [60, 0]
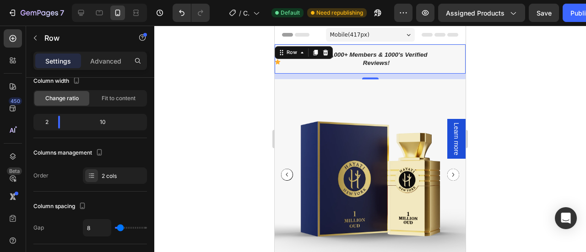
click at [517, 59] on div at bounding box center [370, 139] width 432 height 227
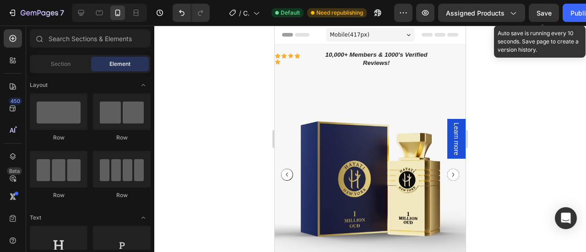
click at [542, 11] on span "Save" at bounding box center [544, 13] width 15 height 8
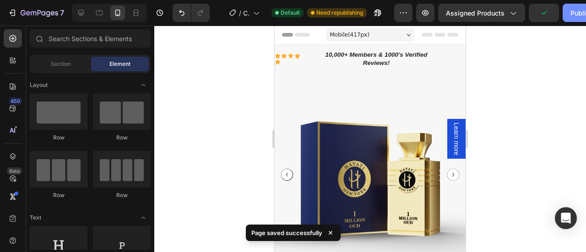
click at [571, 9] on div "Publish" at bounding box center [582, 13] width 23 height 10
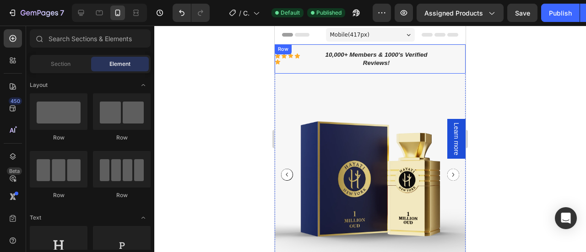
click at [292, 67] on div "Icon Icon Icon Icon Icon Icon List" at bounding box center [291, 58] width 32 height 29
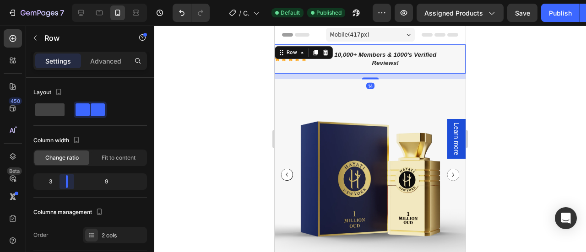
click at [60, 0] on body "7 Version history / Copy of Product Page - Jan 27, 00:44:31 Default Published P…" at bounding box center [293, 0] width 586 height 0
click at [402, 62] on p "10,000+ Members & 1000's Verified Reviews!" at bounding box center [385, 59] width 109 height 16
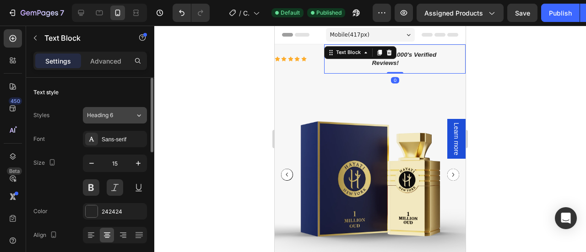
click at [134, 117] on div "Heading 6" at bounding box center [111, 115] width 48 height 8
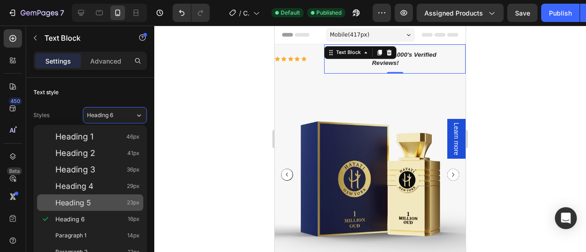
click at [78, 199] on span "Heading 5" at bounding box center [73, 202] width 36 height 9
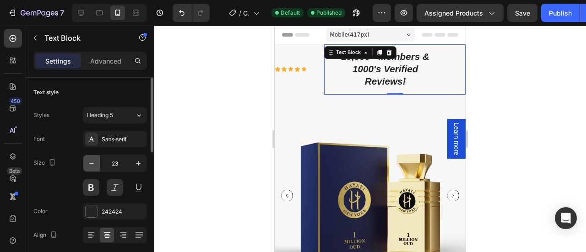
click at [90, 163] on icon "button" at bounding box center [91, 163] width 5 height 1
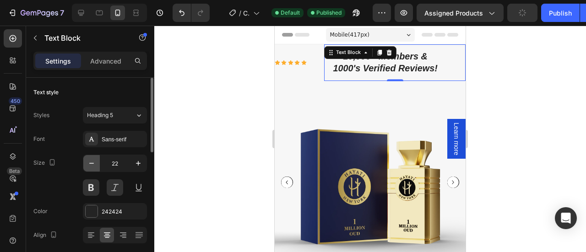
click at [90, 163] on icon "button" at bounding box center [91, 163] width 5 height 1
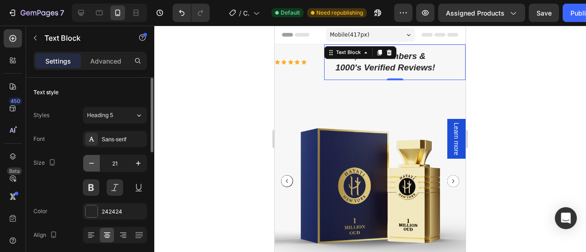
click at [90, 163] on icon "button" at bounding box center [91, 163] width 5 height 1
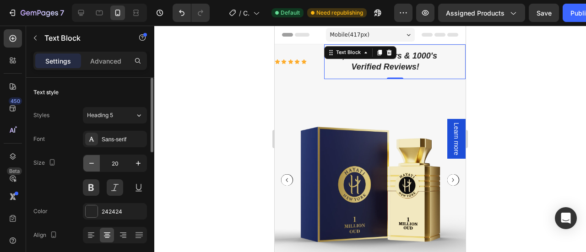
click at [90, 163] on icon "button" at bounding box center [91, 163] width 5 height 1
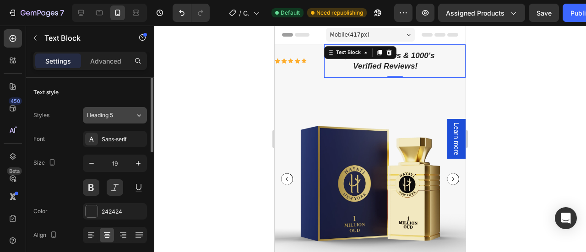
click at [119, 121] on button "Heading 5" at bounding box center [115, 115] width 64 height 16
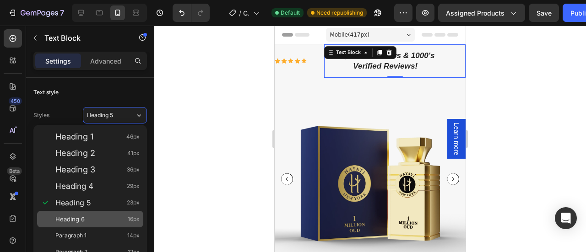
click at [79, 212] on div "Heading 6 16px" at bounding box center [90, 219] width 106 height 16
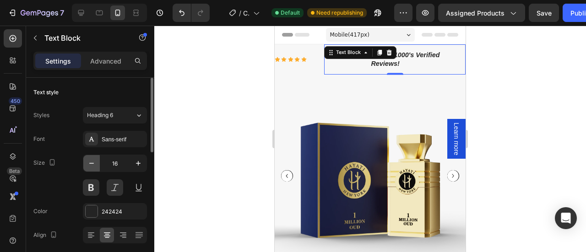
click at [91, 164] on icon "button" at bounding box center [91, 163] width 9 height 9
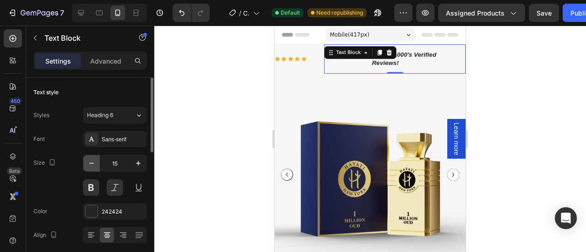
click at [91, 164] on icon "button" at bounding box center [91, 163] width 9 height 9
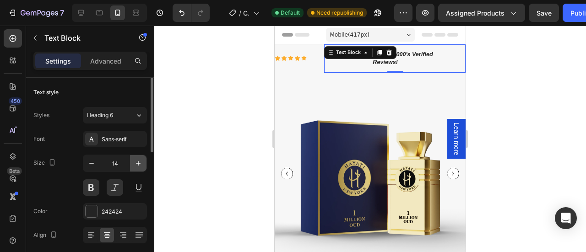
click at [139, 164] on icon "button" at bounding box center [138, 163] width 9 height 9
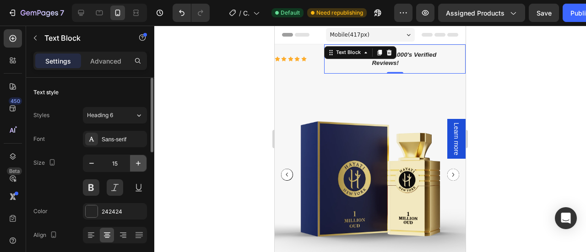
click at [139, 164] on icon "button" at bounding box center [138, 163] width 9 height 9
type input "16"
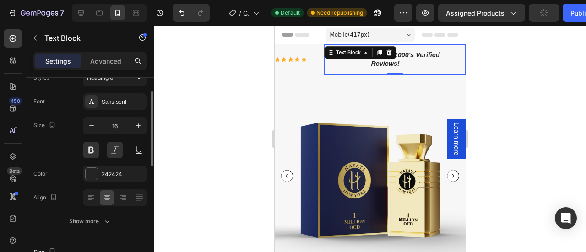
scroll to position [42, 0]
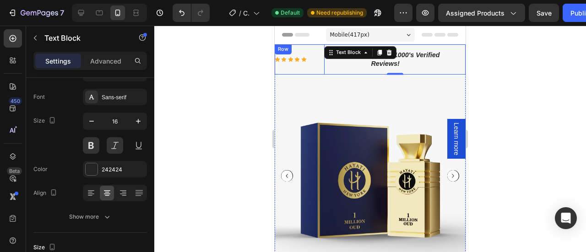
click at [292, 70] on div "Icon Icon Icon Icon Icon Icon List" at bounding box center [298, 59] width 47 height 30
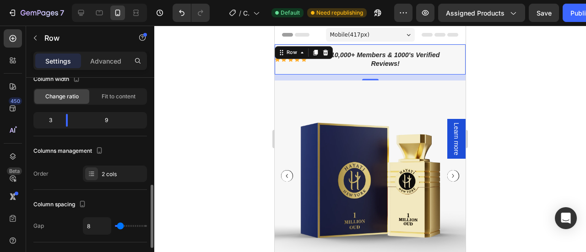
scroll to position [134, 0]
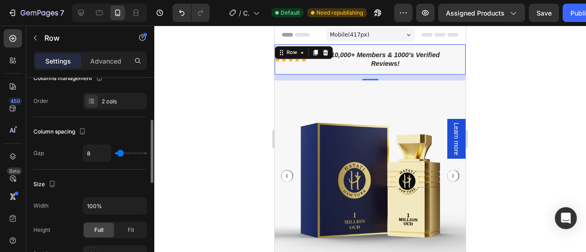
click at [123, 152] on input "range" at bounding box center [131, 153] width 32 height 2
type input "9"
type input "10"
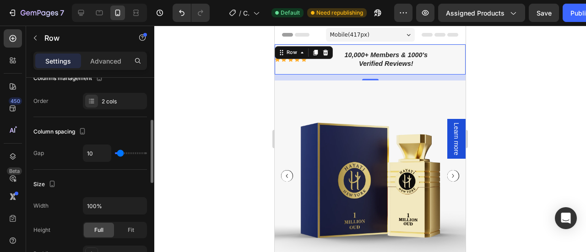
type input "11"
type input "10"
type input "0"
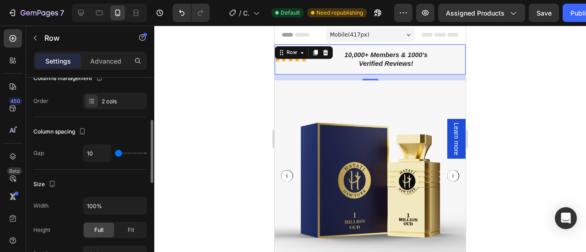
type input "0"
click at [293, 70] on div "Icon Icon Icon Icon Icon Icon List" at bounding box center [299, 59] width 48 height 30
click at [117, 154] on input "range" at bounding box center [131, 153] width 32 height 2
type input "1"
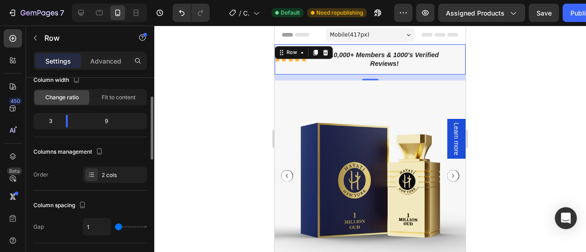
scroll to position [0, 0]
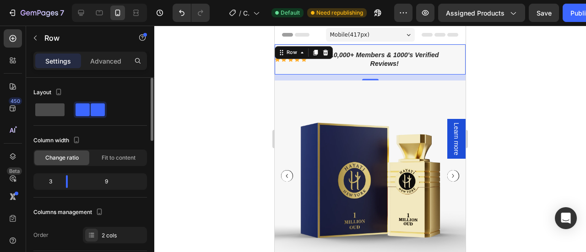
click at [44, 112] on span at bounding box center [49, 109] width 29 height 13
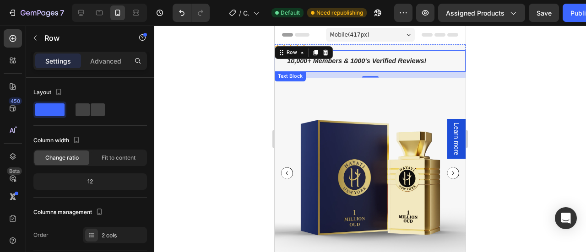
click at [356, 54] on div "10,000+ Members & 1000's Verified Reviews!" at bounding box center [370, 61] width 191 height 22
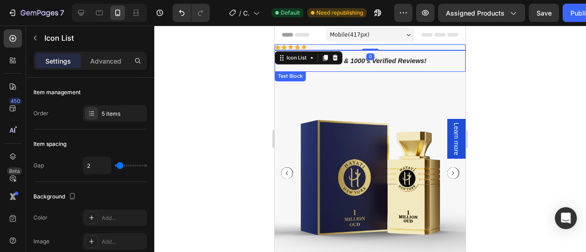
click at [428, 61] on div "10,000+ Members & 1000's Verified Reviews!" at bounding box center [370, 61] width 191 height 22
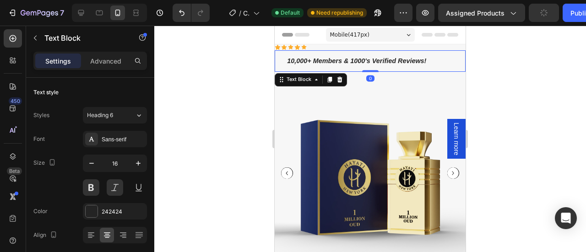
click at [428, 61] on div "10,000+ Members & 1000's Verified Reviews!" at bounding box center [370, 61] width 191 height 22
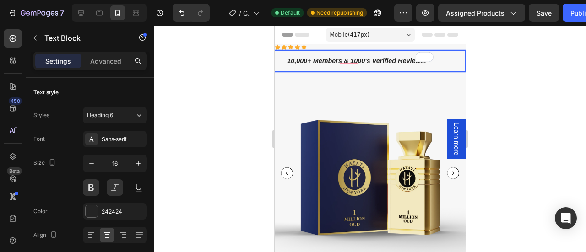
click at [282, 65] on p "10,000+ Members & 1000's Verified Reviews!" at bounding box center [356, 61] width 151 height 9
click at [11, 33] on div at bounding box center [13, 38] width 18 height 18
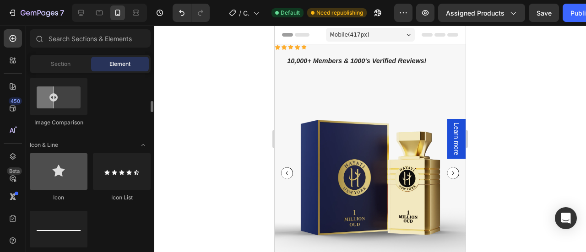
scroll to position [522, 0]
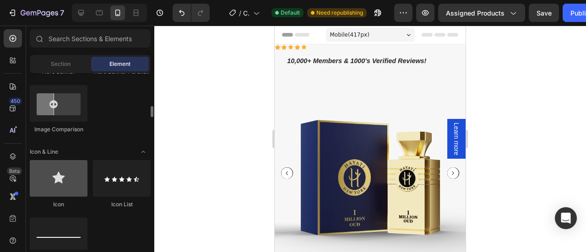
click at [68, 176] on div at bounding box center [59, 178] width 58 height 37
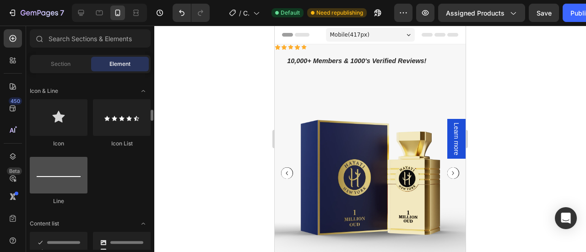
scroll to position [582, 0]
click at [72, 188] on div at bounding box center [59, 176] width 58 height 37
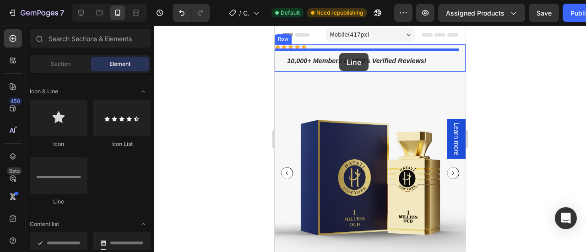
drag, startPoint x: 340, startPoint y: 208, endPoint x: 339, endPoint y: 53, distance: 154.8
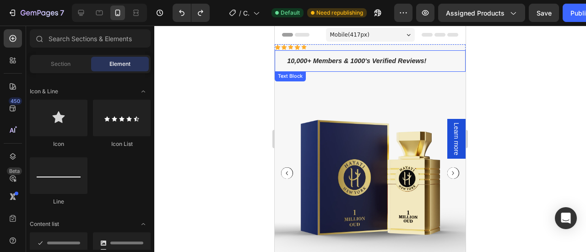
click at [344, 69] on div "10,000+ Members & 1000's Verified Reviews!" at bounding box center [370, 61] width 191 height 22
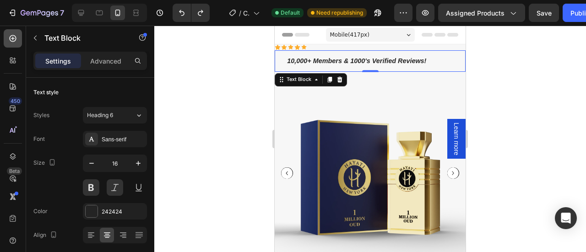
click at [11, 38] on icon at bounding box center [12, 38] width 9 height 9
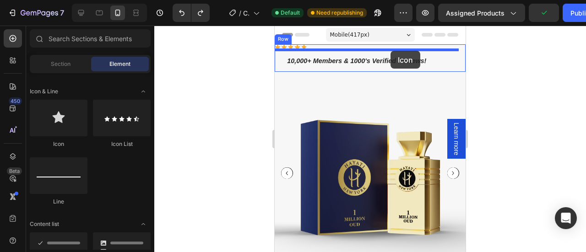
drag, startPoint x: 332, startPoint y: 156, endPoint x: 391, endPoint y: 51, distance: 120.8
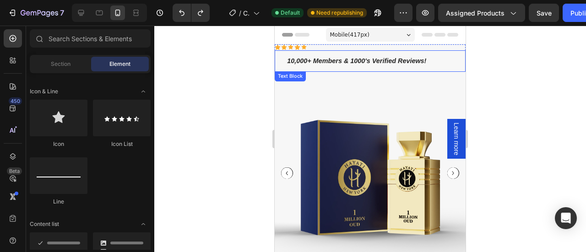
click at [432, 60] on div "10,000+ Members & 1000's Verified Reviews!" at bounding box center [370, 61] width 191 height 22
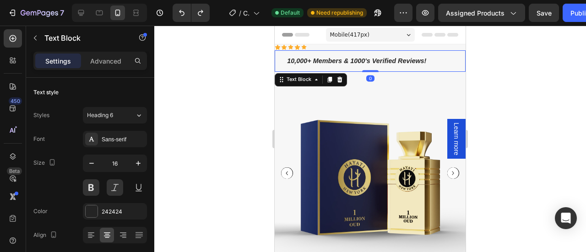
click at [432, 60] on div "10,000+ Members & 1000's Verified Reviews!" at bounding box center [370, 61] width 191 height 22
click at [433, 62] on div at bounding box center [433, 62] width 0 height 1
click at [285, 57] on p "10,000+ Members & 1000's Verified Reviews!" at bounding box center [356, 61] width 151 height 9
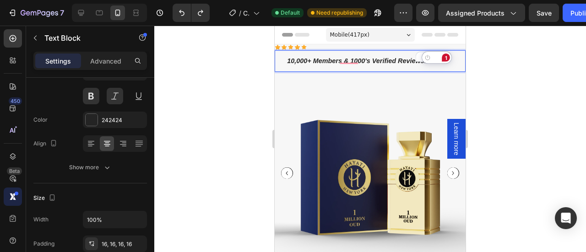
scroll to position [0, 0]
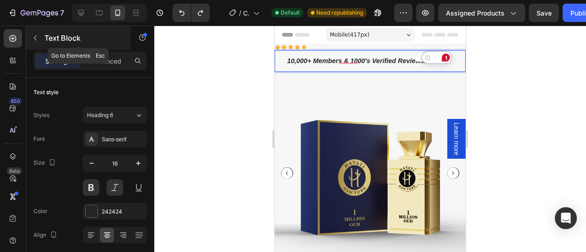
click at [31, 33] on button "button" at bounding box center [35, 38] width 15 height 15
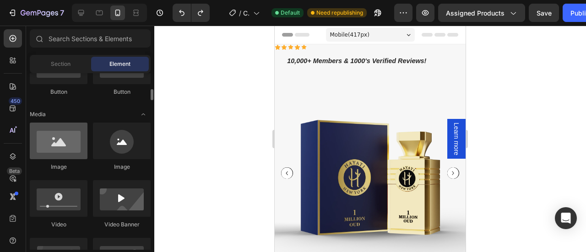
scroll to position [253, 0]
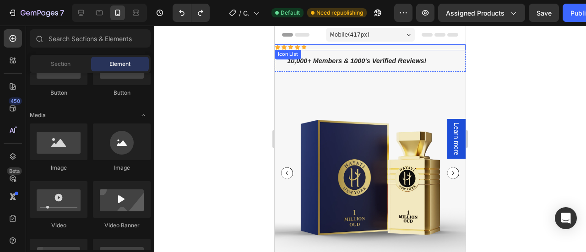
click at [330, 48] on div "Icon Icon Icon Icon Icon" at bounding box center [370, 47] width 191 height 6
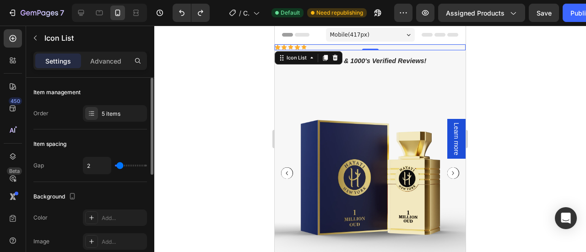
click at [118, 167] on input "range" at bounding box center [131, 166] width 32 height 2
type input "1"
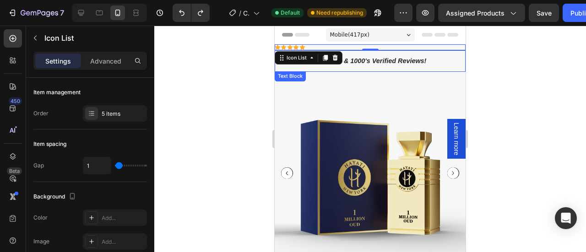
click at [375, 62] on p "10,000+ Members & 1000's Verified Reviews!" at bounding box center [356, 61] width 151 height 9
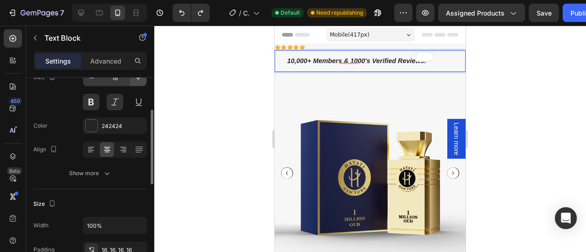
scroll to position [86, 0]
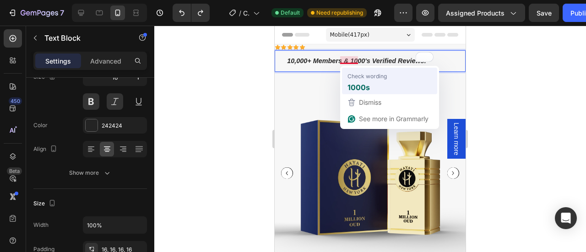
click at [364, 88] on strong "1000s" at bounding box center [359, 87] width 22 height 11
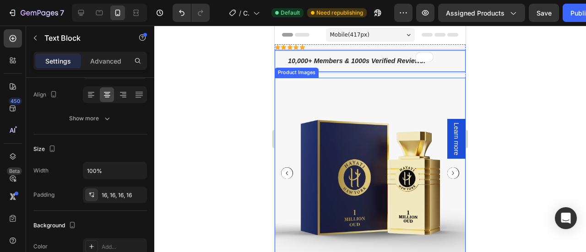
scroll to position [0, 0]
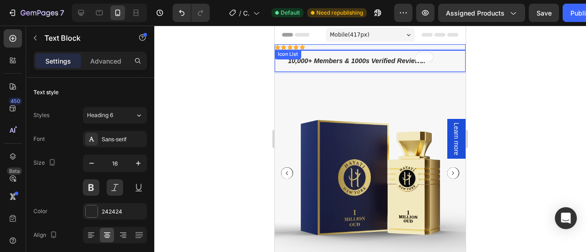
click at [316, 47] on div "Icon Icon Icon Icon Icon" at bounding box center [370, 47] width 191 height 6
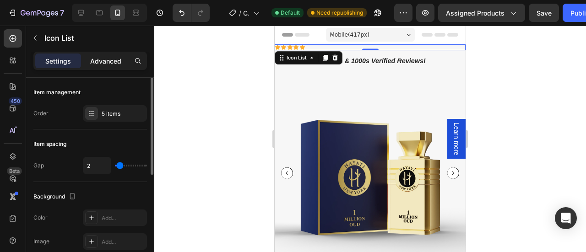
click at [104, 62] on p "Advanced" at bounding box center [105, 61] width 31 height 10
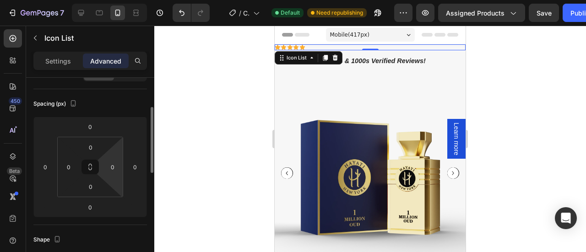
scroll to position [88, 0]
click at [88, 159] on button at bounding box center [90, 166] width 17 height 15
click at [87, 146] on input "0" at bounding box center [91, 147] width 18 height 14
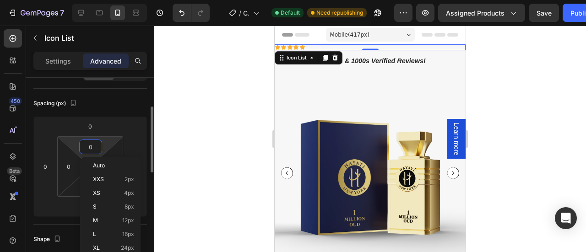
type input "1"
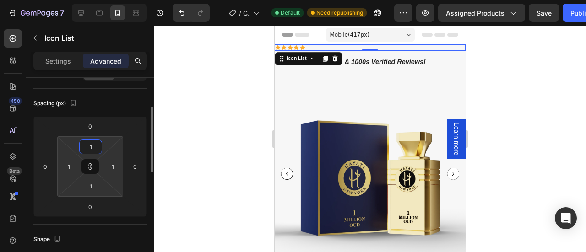
type input "10"
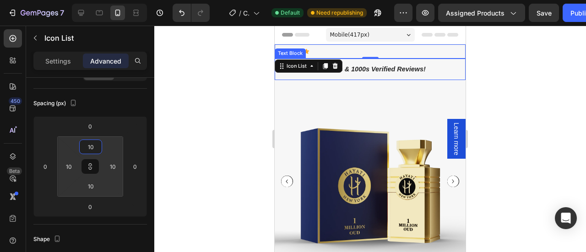
click at [517, 70] on div at bounding box center [370, 139] width 432 height 227
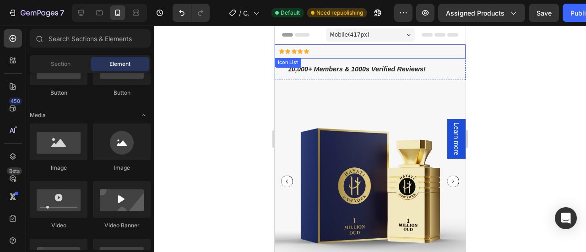
click at [357, 51] on div "Icon Icon Icon Icon Icon" at bounding box center [370, 52] width 183 height 6
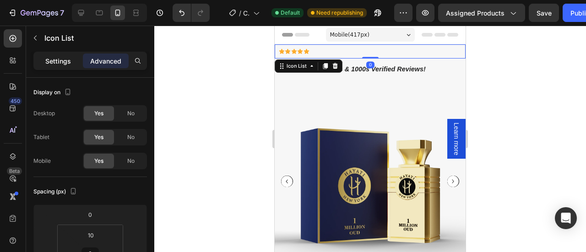
click at [63, 63] on p "Settings" at bounding box center [58, 61] width 26 height 10
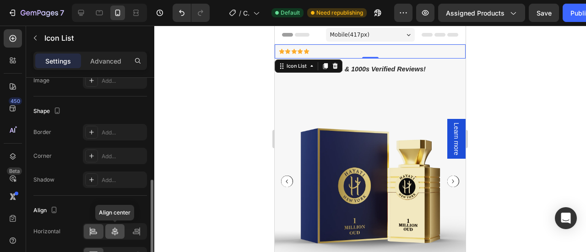
scroll to position [178, 0]
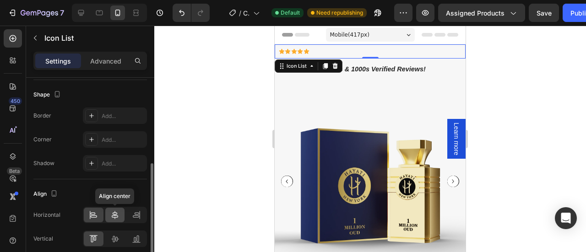
click at [115, 215] on icon at bounding box center [114, 215] width 9 height 9
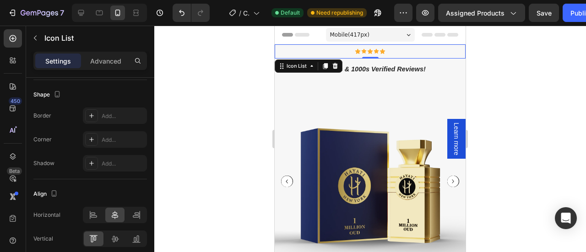
click at [545, 65] on div at bounding box center [370, 139] width 432 height 227
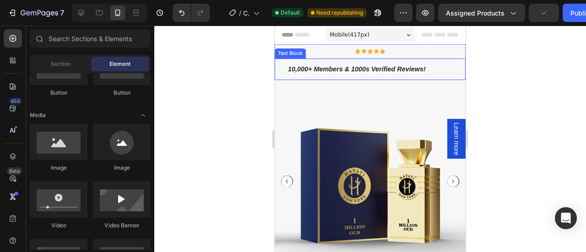
click at [385, 67] on p "10,000+ Members & 1000s Verified Reviews!" at bounding box center [356, 69] width 151 height 9
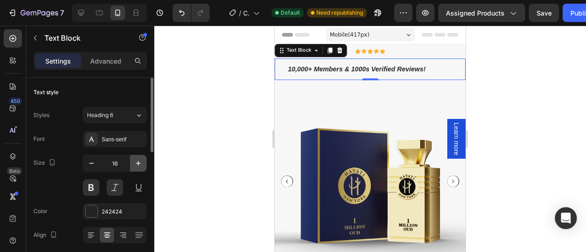
click at [138, 162] on icon "button" at bounding box center [138, 163] width 5 height 5
click at [96, 165] on button "button" at bounding box center [91, 163] width 16 height 16
type input "16"
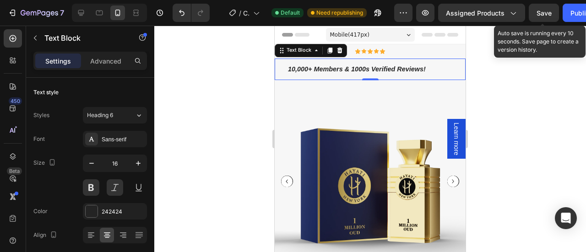
click at [547, 13] on span "Save" at bounding box center [544, 13] width 15 height 8
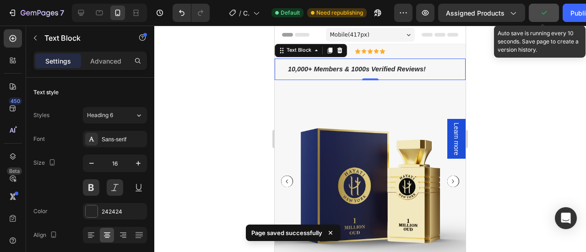
drag, startPoint x: 571, startPoint y: 10, endPoint x: 549, endPoint y: 14, distance: 22.5
click at [571, 10] on div "Publish" at bounding box center [582, 13] width 23 height 10
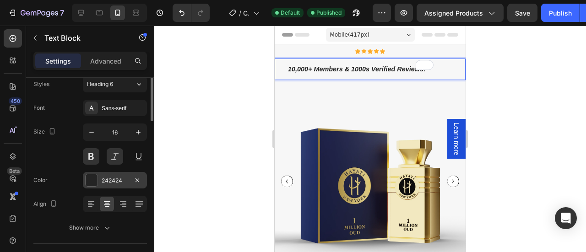
scroll to position [0, 0]
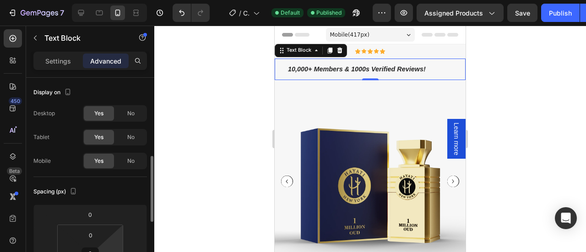
scroll to position [60, 0]
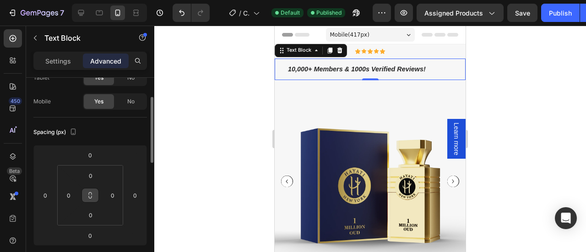
click at [89, 195] on icon at bounding box center [90, 195] width 7 height 7
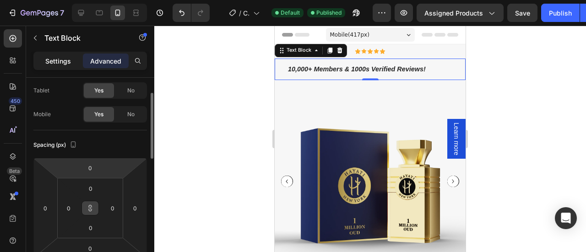
click at [50, 58] on p "Settings" at bounding box center [58, 61] width 26 height 10
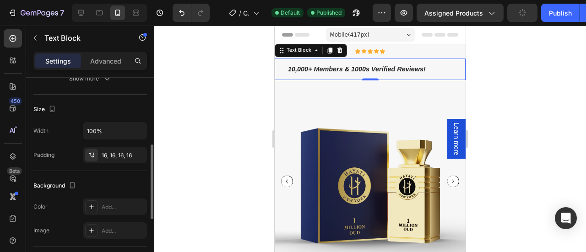
scroll to position [181, 0]
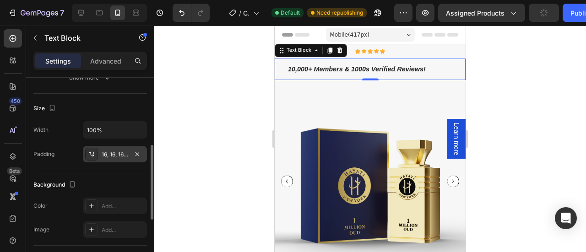
click at [96, 155] on div at bounding box center [91, 154] width 13 height 13
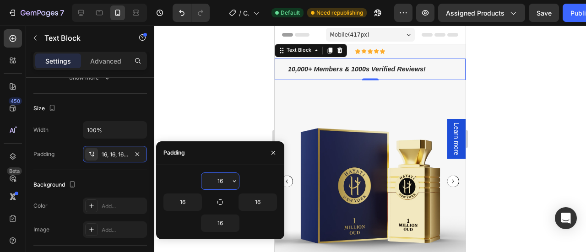
click at [224, 180] on input "16" at bounding box center [220, 181] width 38 height 16
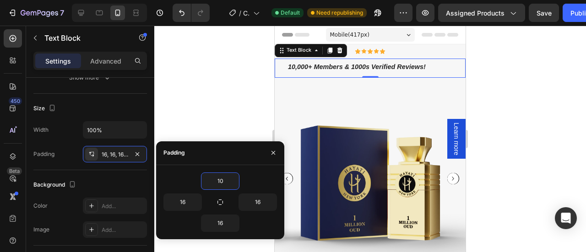
type input "1"
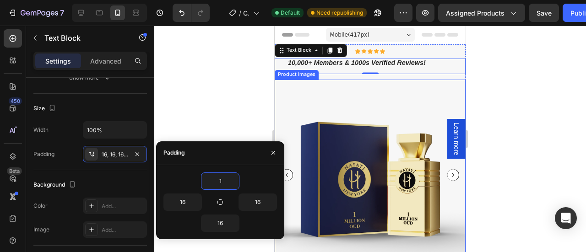
click at [504, 158] on div at bounding box center [370, 139] width 432 height 227
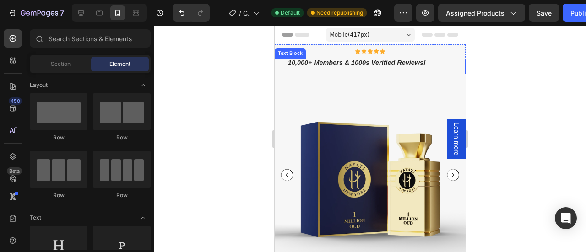
click at [327, 59] on p "10,000+ Members & 1000s Verified Reviews!" at bounding box center [356, 63] width 151 height 9
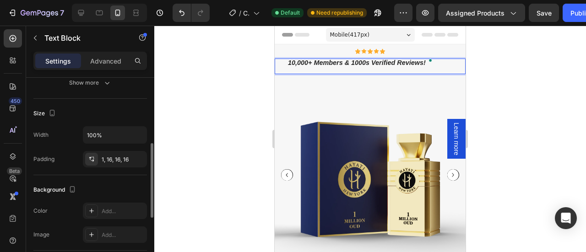
scroll to position [206, 0]
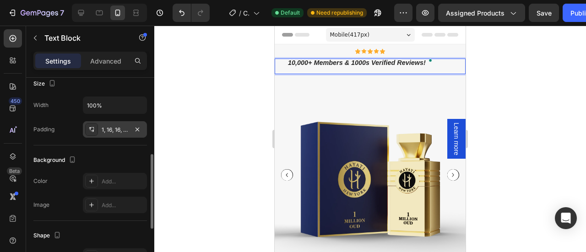
click at [115, 130] on div "1, 16, 16, 16" at bounding box center [115, 130] width 27 height 8
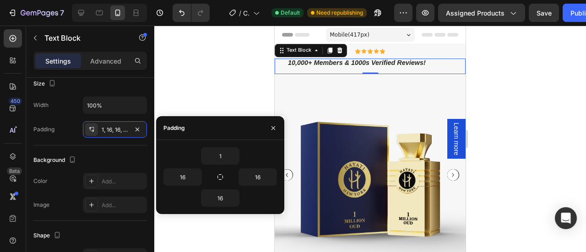
click at [484, 93] on div at bounding box center [370, 139] width 432 height 227
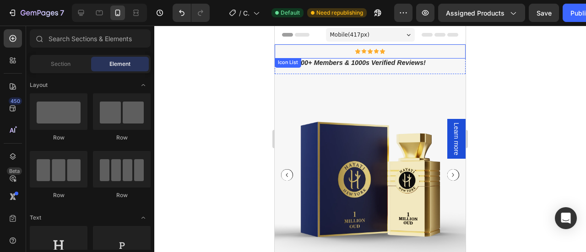
click at [362, 57] on div "Icon Icon Icon Icon Icon Icon List" at bounding box center [370, 51] width 191 height 14
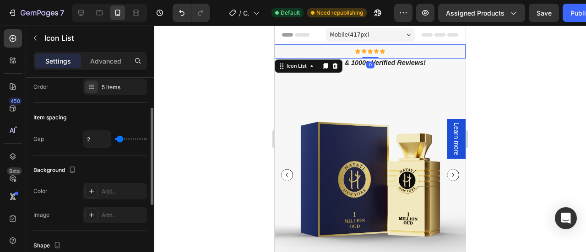
scroll to position [0, 0]
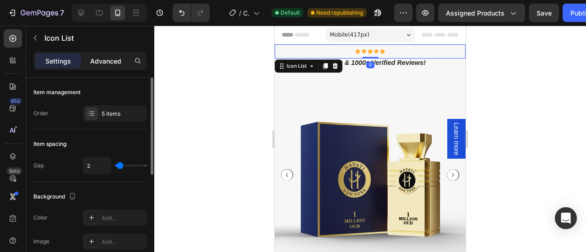
click at [103, 67] on div "Advanced" at bounding box center [106, 61] width 46 height 15
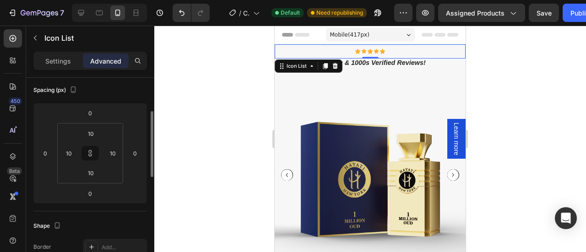
scroll to position [107, 0]
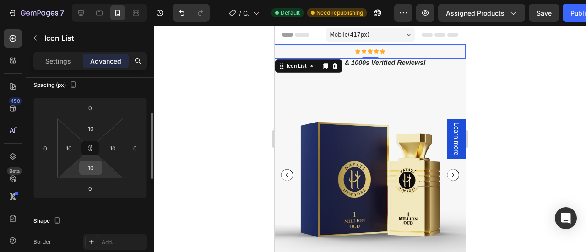
click at [91, 165] on input "10" at bounding box center [91, 168] width 18 height 14
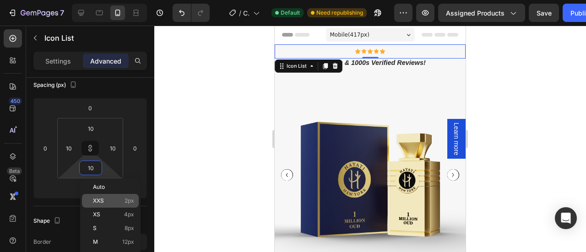
type input "1"
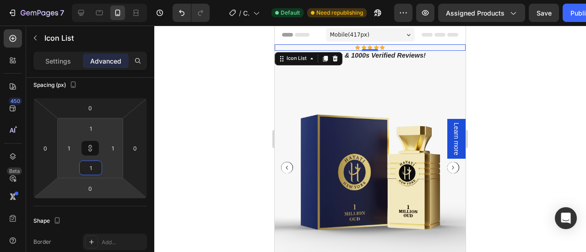
type input "10"
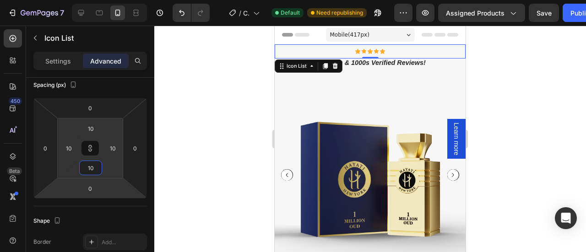
type input "1"
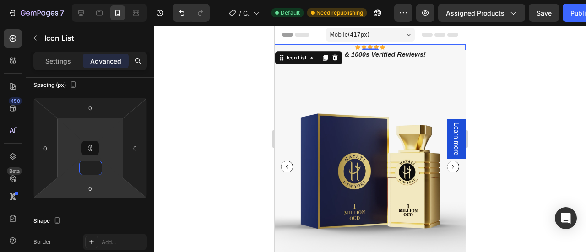
type input "8"
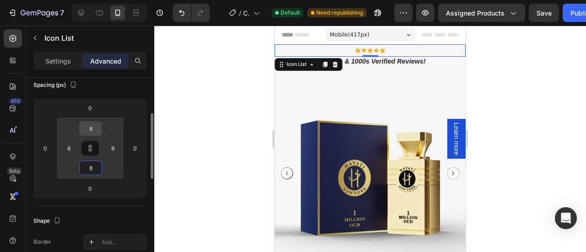
type input "8"
click at [90, 132] on input "8" at bounding box center [91, 129] width 18 height 14
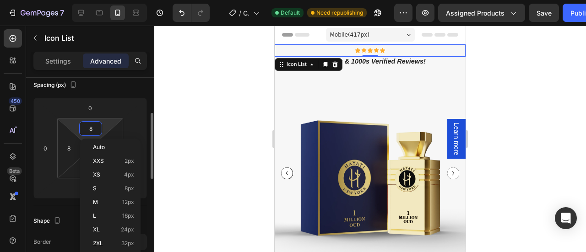
type input "1"
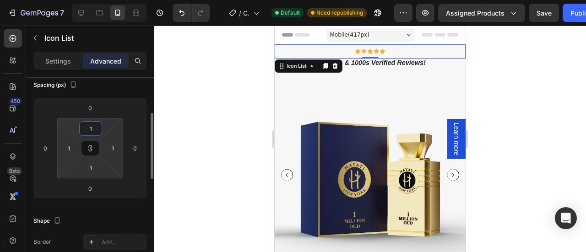
type input "10"
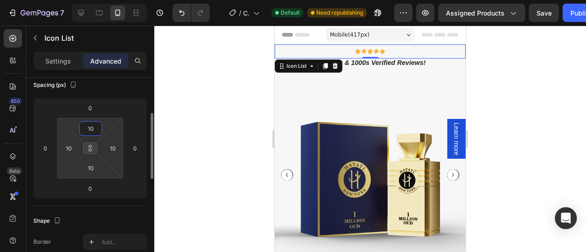
click at [88, 147] on icon at bounding box center [90, 148] width 7 height 7
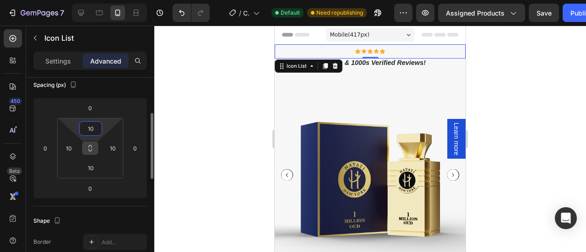
click at [95, 127] on input "10" at bounding box center [91, 129] width 18 height 14
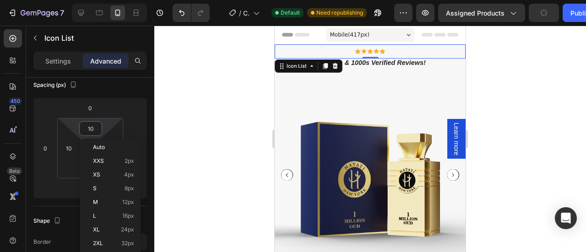
click at [162, 133] on div at bounding box center [370, 139] width 432 height 227
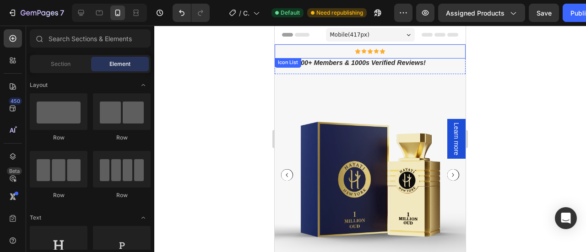
click at [360, 56] on div "Icon Icon Icon Icon Icon Icon List" at bounding box center [370, 51] width 191 height 14
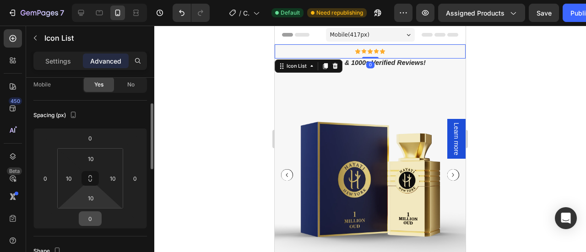
scroll to position [77, 0]
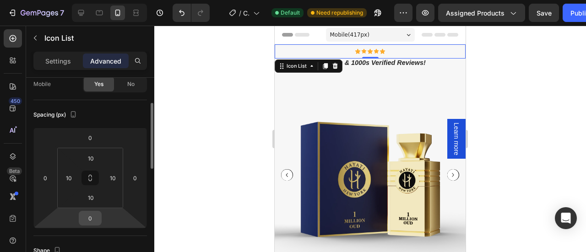
click at [88, 222] on input "0" at bounding box center [90, 219] width 18 height 14
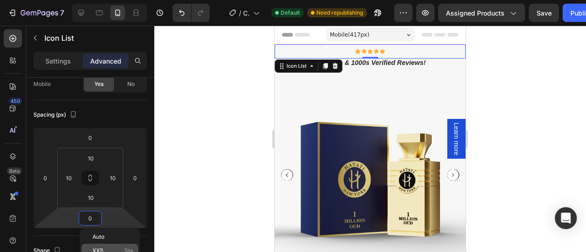
type input "8"
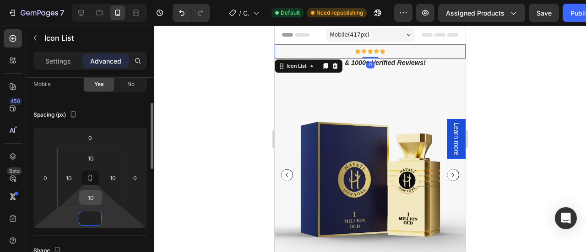
click at [97, 199] on input "10" at bounding box center [91, 198] width 18 height 14
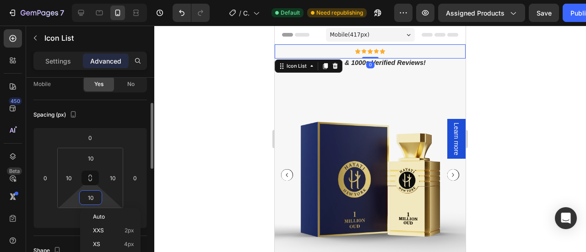
type input "0"
type input "8"
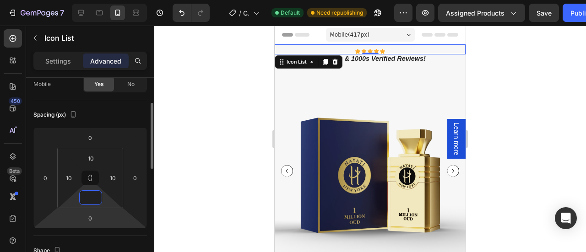
type input "7"
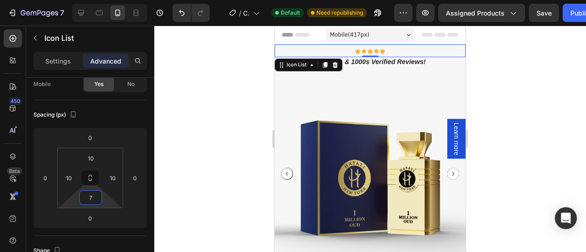
click at [526, 115] on div at bounding box center [370, 139] width 432 height 227
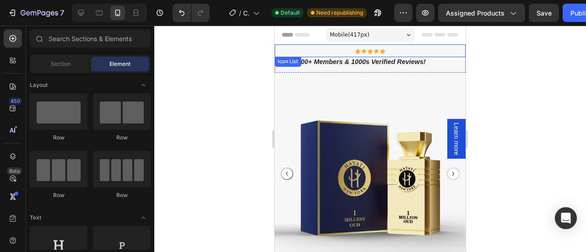
click at [334, 52] on div "Icon Icon Icon Icon Icon" at bounding box center [370, 52] width 183 height 6
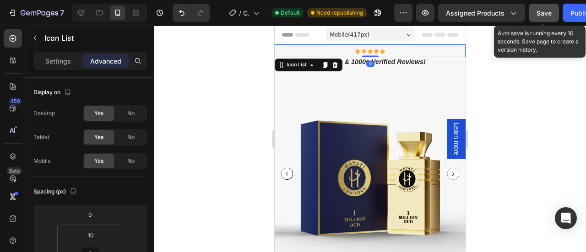
click at [546, 17] on div "Save" at bounding box center [544, 13] width 15 height 10
click at [575, 7] on button "Publish" at bounding box center [582, 13] width 38 height 18
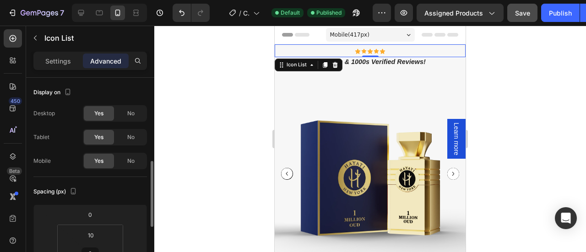
scroll to position [64, 0]
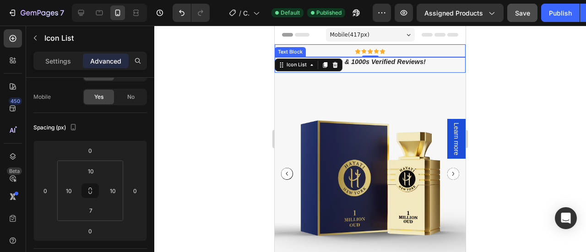
click at [385, 65] on p "10,000+ Members & 1000s Verified Reviews!" at bounding box center [356, 62] width 151 height 9
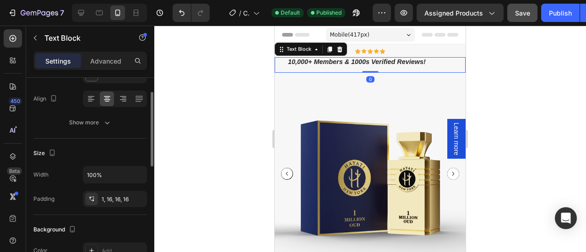
scroll to position [140, 0]
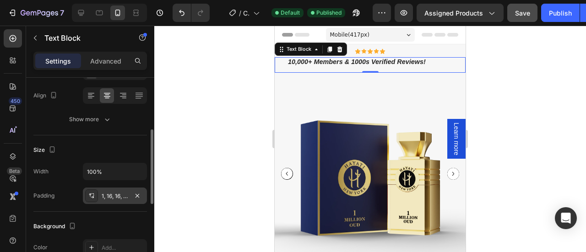
click at [104, 196] on div "1, 16, 16, 16" at bounding box center [115, 196] width 27 height 8
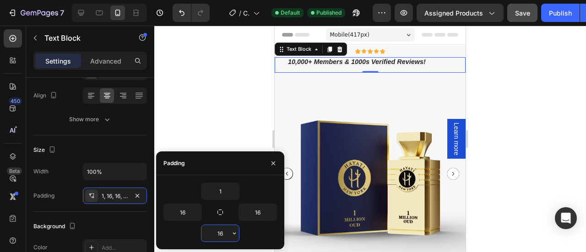
click at [220, 234] on input "16" at bounding box center [220, 233] width 38 height 16
type input "0"
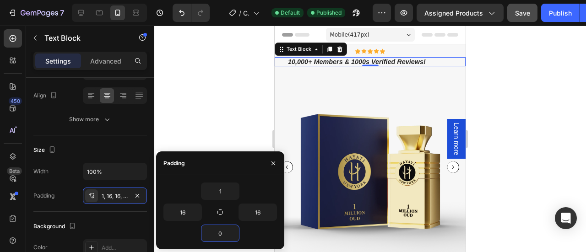
click at [512, 122] on div at bounding box center [370, 139] width 432 height 227
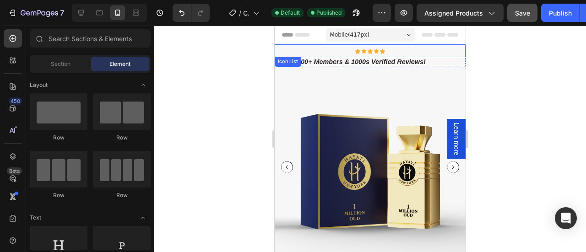
click at [338, 51] on div "Icon Icon Icon Icon Icon" at bounding box center [370, 52] width 183 height 6
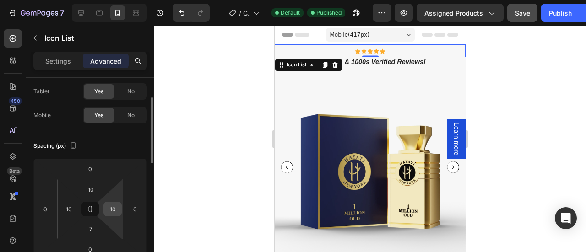
scroll to position [50, 0]
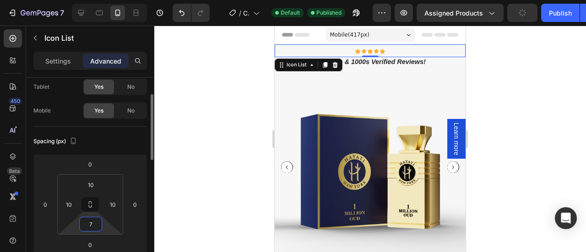
click at [93, 223] on input "7" at bounding box center [91, 225] width 18 height 14
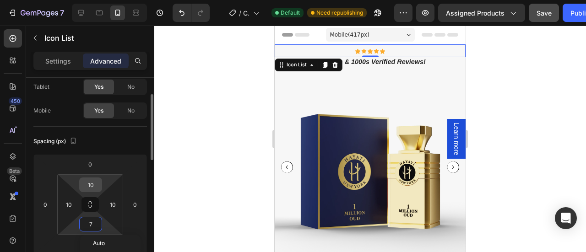
click at [95, 181] on input "10" at bounding box center [91, 185] width 18 height 14
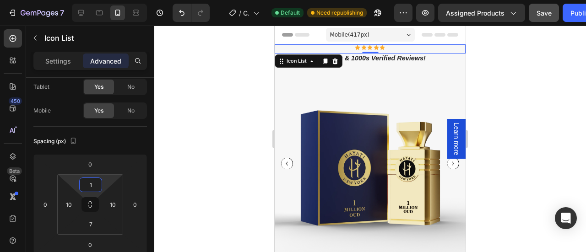
type input "11"
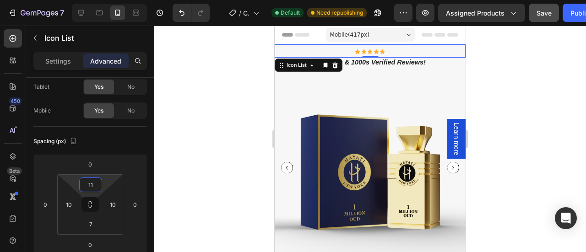
click at [523, 80] on div at bounding box center [370, 139] width 432 height 227
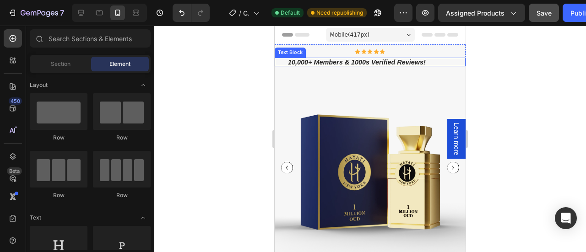
click at [392, 64] on p "10,000+ Members & 1000s Verified Reviews!" at bounding box center [356, 62] width 151 height 9
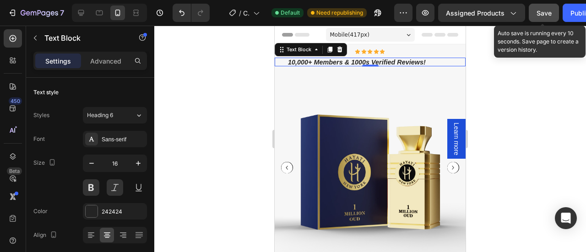
click at [544, 11] on span "Save" at bounding box center [544, 13] width 15 height 8
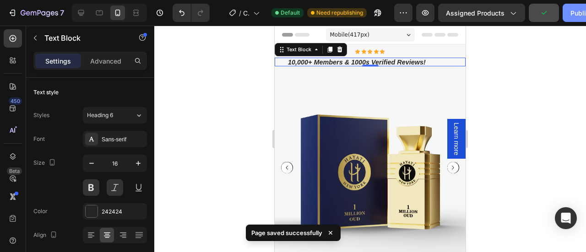
click at [566, 15] on button "Publish" at bounding box center [582, 13] width 38 height 18
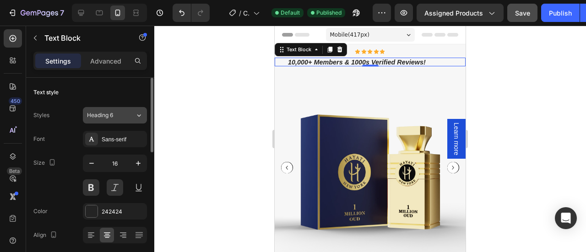
click at [135, 118] on div "Heading 6" at bounding box center [111, 115] width 48 height 8
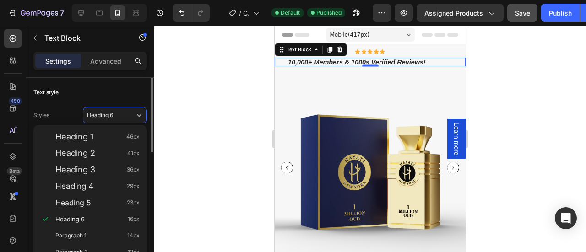
click at [120, 85] on div "Text style" at bounding box center [90, 92] width 114 height 15
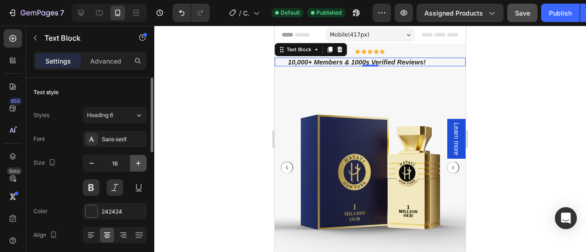
click at [139, 163] on icon "button" at bounding box center [138, 163] width 9 height 9
click at [92, 167] on icon "button" at bounding box center [91, 163] width 9 height 9
click at [133, 113] on div "Heading 6" at bounding box center [111, 115] width 48 height 8
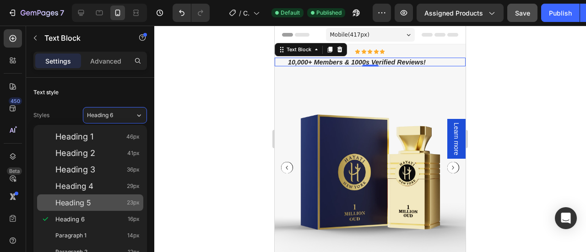
click at [92, 203] on div "Heading 5 23px" at bounding box center [97, 202] width 84 height 9
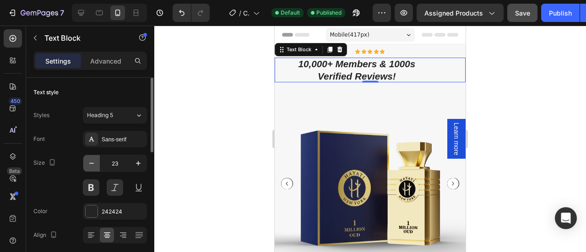
click at [92, 163] on icon "button" at bounding box center [91, 163] width 9 height 9
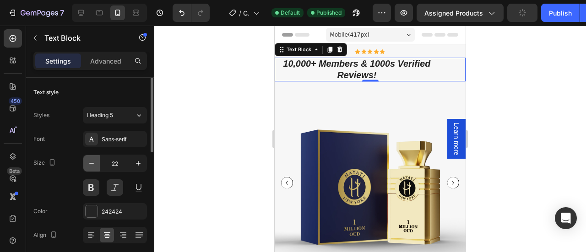
click at [92, 163] on icon "button" at bounding box center [91, 163] width 9 height 9
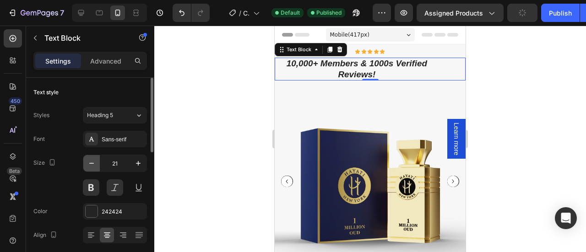
click at [92, 163] on icon "button" at bounding box center [91, 163] width 9 height 9
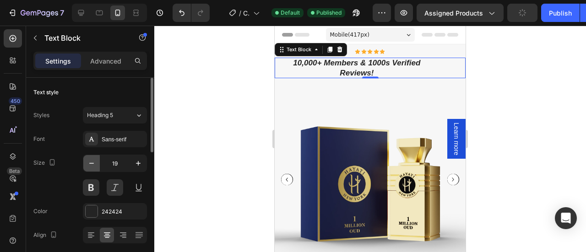
click at [92, 163] on icon "button" at bounding box center [91, 163] width 9 height 9
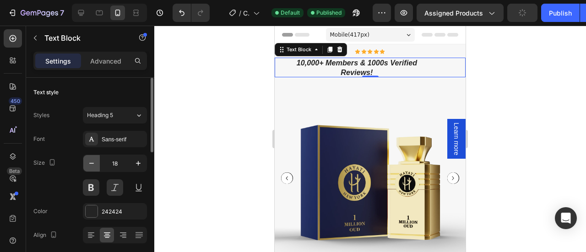
click at [92, 163] on icon "button" at bounding box center [91, 163] width 9 height 9
type input "17"
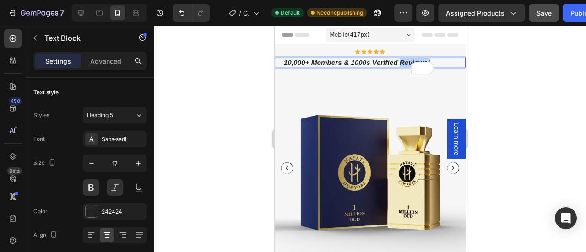
drag, startPoint x: 374, startPoint y: 69, endPoint x: 335, endPoint y: 67, distance: 38.5
click at [335, 67] on p "10,000+ Members & 1000s Verified Reviews!" at bounding box center [356, 62] width 151 height 9
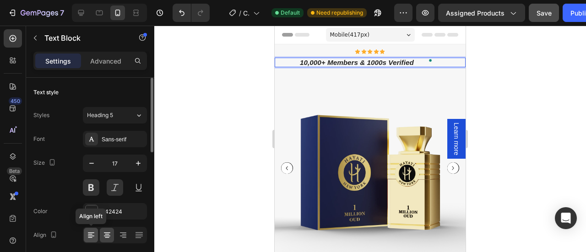
click at [87, 234] on icon at bounding box center [91, 235] width 9 height 9
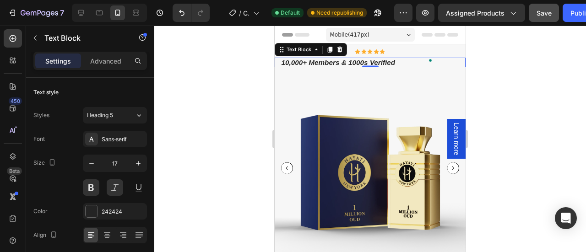
click at [398, 60] on p "10,000+ Members & 1000s Verified" at bounding box center [356, 62] width 151 height 9
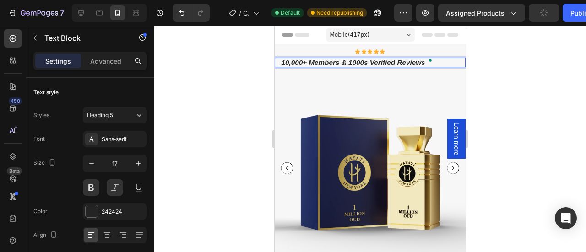
click at [489, 79] on div at bounding box center [370, 139] width 432 height 227
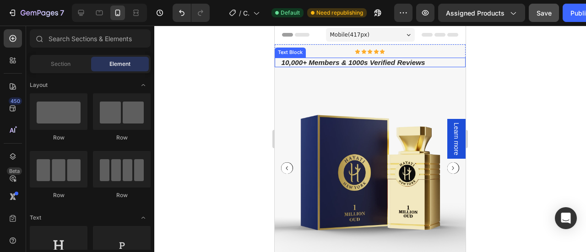
click at [391, 63] on p "10,000+ Members & 1000s Verified Reviews" at bounding box center [356, 62] width 151 height 9
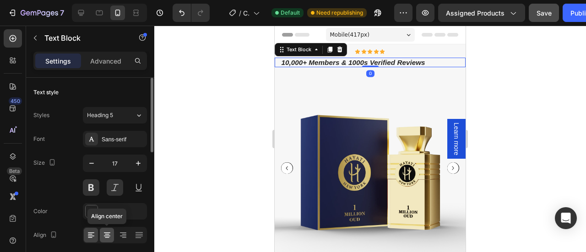
click at [108, 242] on div at bounding box center [107, 235] width 14 height 15
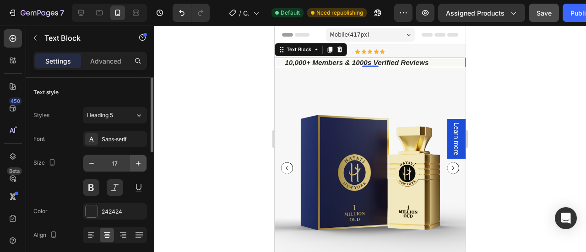
click at [136, 163] on icon "button" at bounding box center [138, 163] width 9 height 9
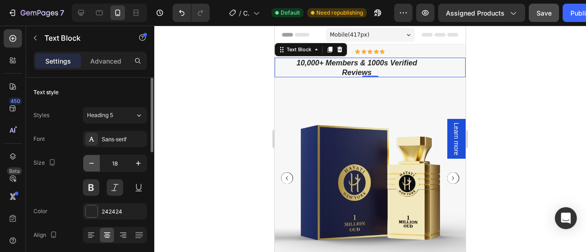
click at [92, 163] on icon "button" at bounding box center [91, 163] width 5 height 1
type input "17"
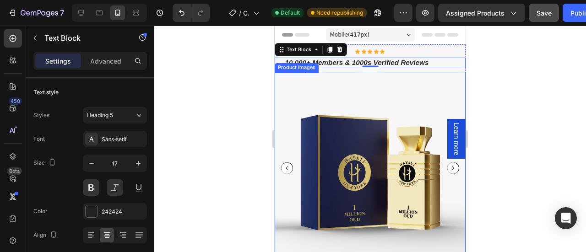
click at [495, 78] on div at bounding box center [370, 139] width 432 height 227
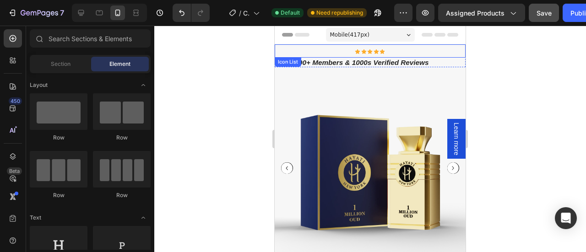
click at [391, 50] on div "Icon Icon Icon Icon Icon" at bounding box center [370, 52] width 183 height 6
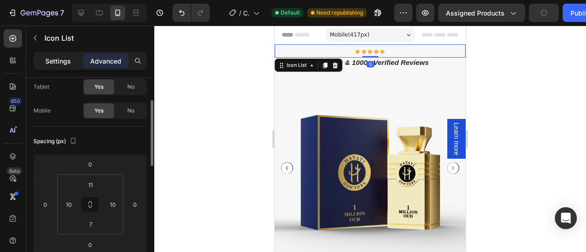
scroll to position [55, 0]
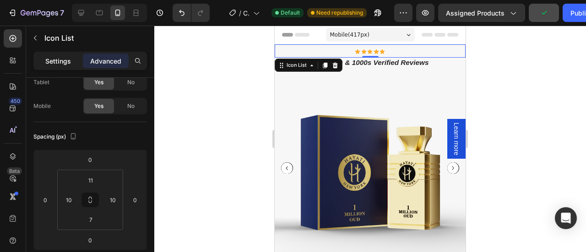
click at [55, 60] on p "Settings" at bounding box center [58, 61] width 26 height 10
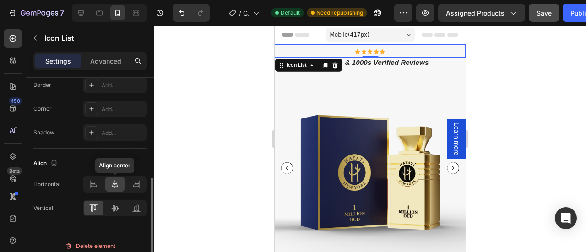
scroll to position [215, 0]
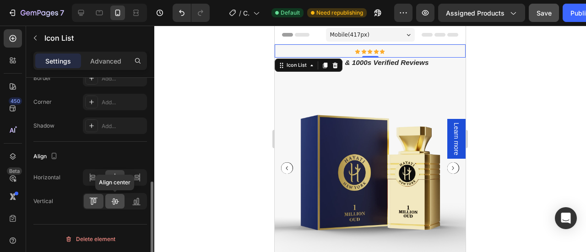
click at [117, 197] on icon at bounding box center [114, 201] width 9 height 9
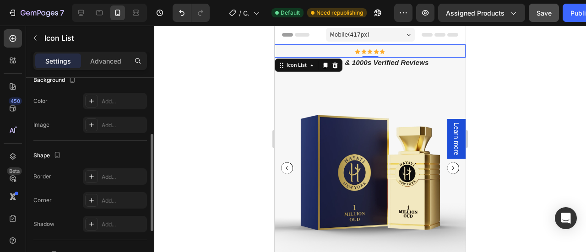
scroll to position [0, 0]
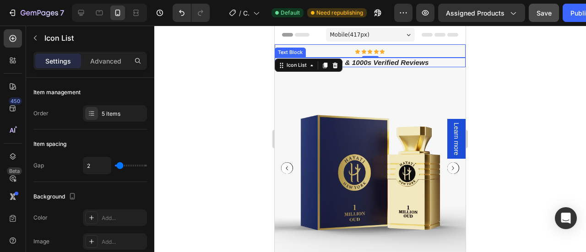
click at [387, 61] on p "10,000+ Members & 1000s Verified Reviews" at bounding box center [356, 62] width 151 height 9
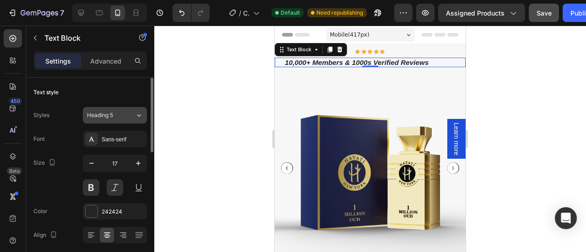
click at [137, 115] on icon at bounding box center [139, 115] width 8 height 9
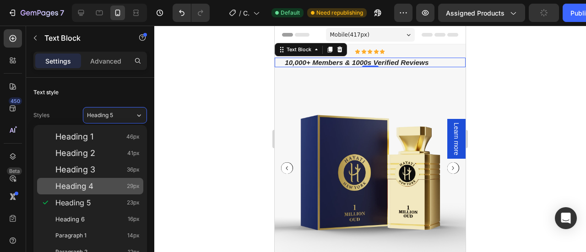
click at [90, 190] on span "Heading 4" at bounding box center [74, 186] width 38 height 9
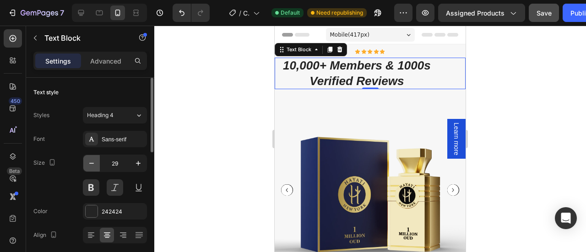
click at [86, 163] on button "button" at bounding box center [91, 163] width 16 height 16
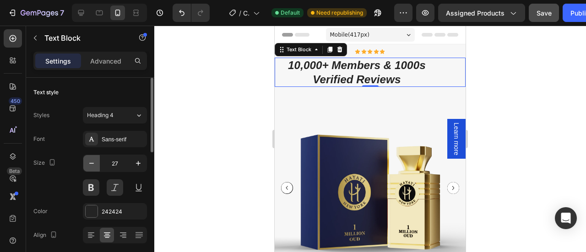
click at [86, 163] on button "button" at bounding box center [91, 163] width 16 height 16
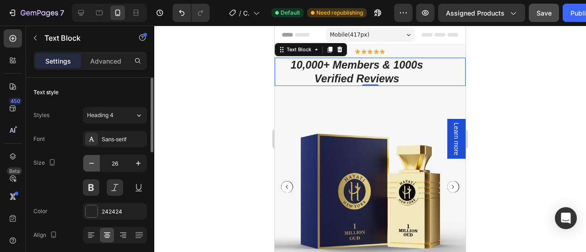
click at [86, 163] on button "button" at bounding box center [91, 163] width 16 height 16
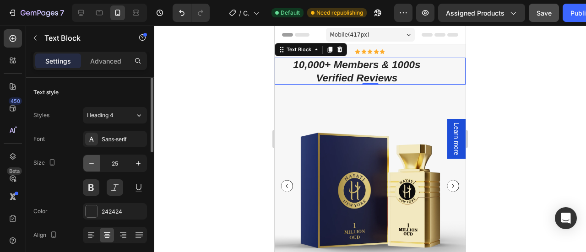
click at [86, 163] on button "button" at bounding box center [91, 163] width 16 height 16
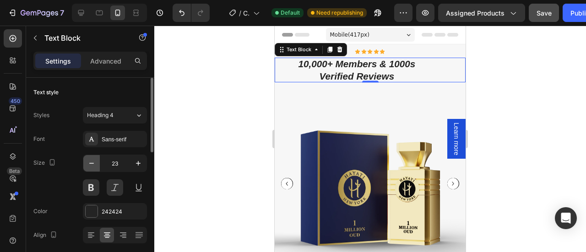
click at [86, 163] on button "button" at bounding box center [91, 163] width 16 height 16
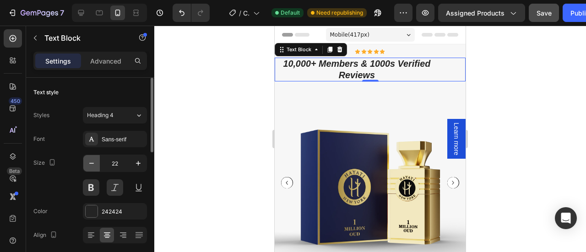
click at [86, 163] on button "button" at bounding box center [91, 163] width 16 height 16
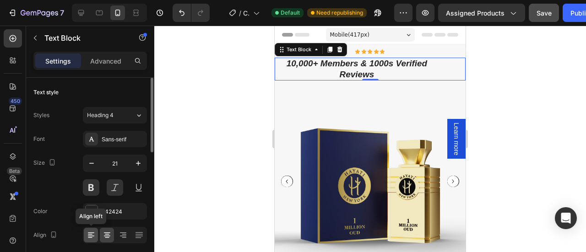
click at [89, 237] on icon at bounding box center [91, 235] width 9 height 9
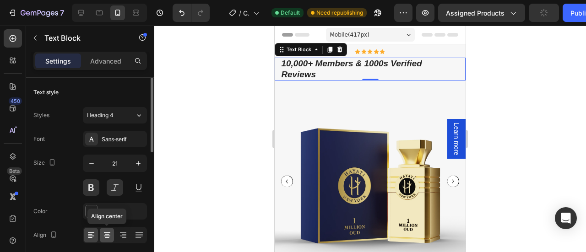
click at [108, 234] on icon at bounding box center [107, 234] width 5 height 1
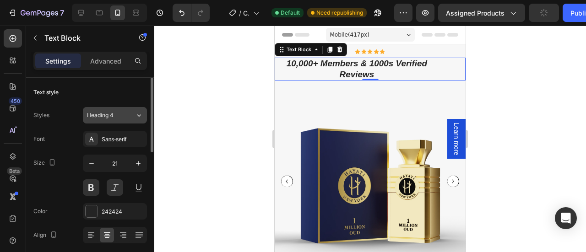
click at [115, 112] on div "Heading 4" at bounding box center [105, 115] width 37 height 8
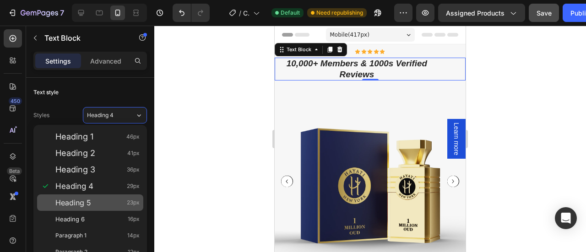
click at [105, 204] on div "Heading 5 23px" at bounding box center [97, 202] width 84 height 9
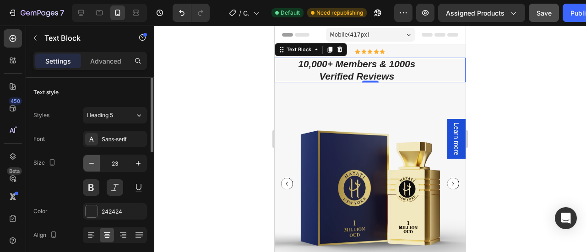
click at [88, 162] on icon "button" at bounding box center [91, 163] width 9 height 9
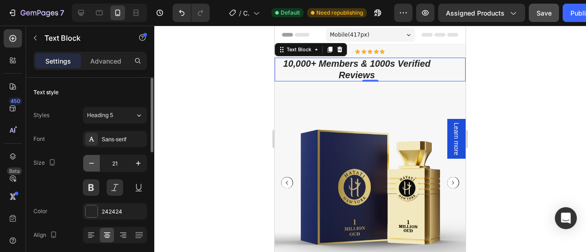
click at [88, 162] on icon "button" at bounding box center [91, 163] width 9 height 9
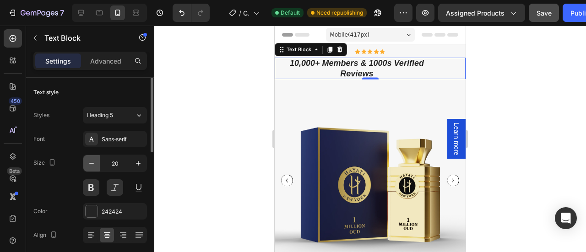
click at [88, 162] on icon "button" at bounding box center [91, 163] width 9 height 9
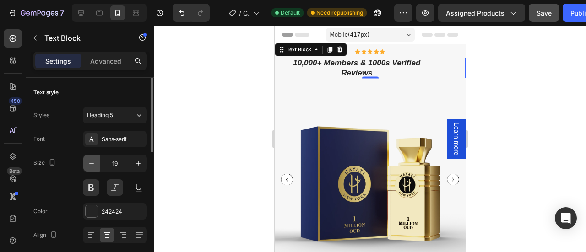
click at [88, 162] on icon "button" at bounding box center [91, 163] width 9 height 9
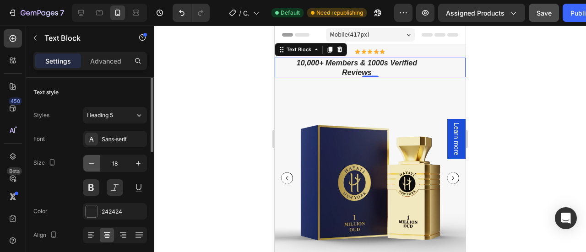
click at [88, 162] on icon "button" at bounding box center [91, 163] width 9 height 9
type input "17"
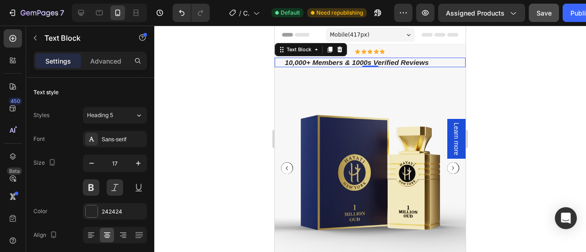
click at [500, 114] on div at bounding box center [370, 139] width 432 height 227
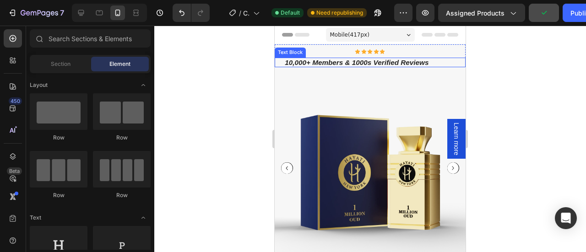
click at [398, 65] on p "10,000+ Members & 1000s Verified Reviews" at bounding box center [356, 62] width 151 height 9
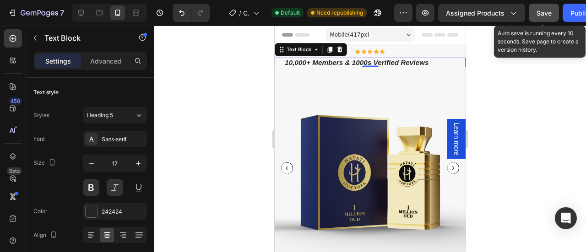
click at [542, 15] on span "Save" at bounding box center [544, 13] width 15 height 8
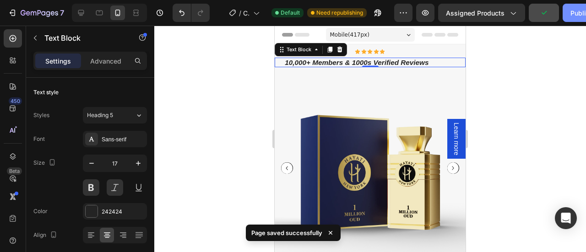
click at [569, 8] on button "Publish" at bounding box center [582, 13] width 38 height 18
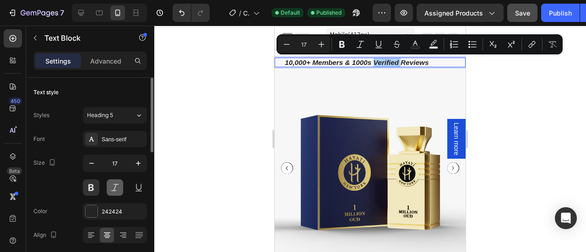
click at [115, 185] on button at bounding box center [115, 187] width 16 height 16
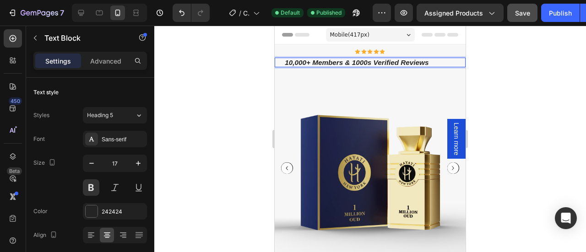
click at [334, 59] on p "10,000+ Members & 1000s Verified Reviews" at bounding box center [356, 62] width 151 height 9
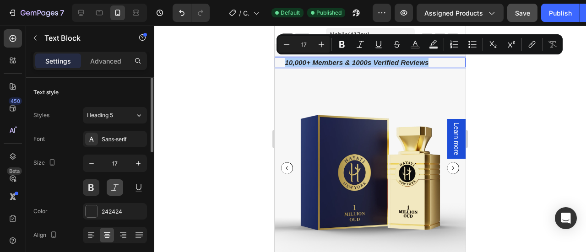
click at [119, 183] on button at bounding box center [115, 187] width 16 height 16
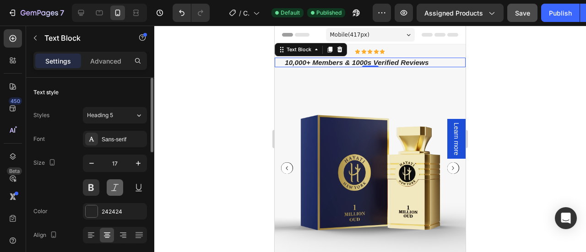
click at [114, 190] on button at bounding box center [115, 187] width 16 height 16
click at [111, 186] on button at bounding box center [115, 187] width 16 height 16
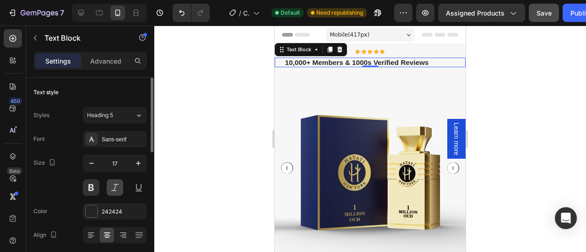
click at [111, 186] on button at bounding box center [115, 187] width 16 height 16
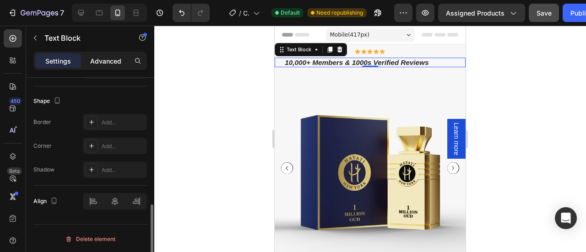
scroll to position [341, 0]
click at [97, 58] on p "Advanced" at bounding box center [105, 61] width 31 height 10
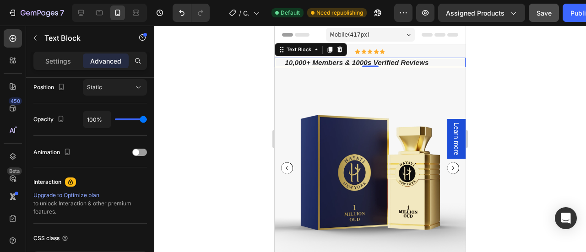
scroll to position [408, 0]
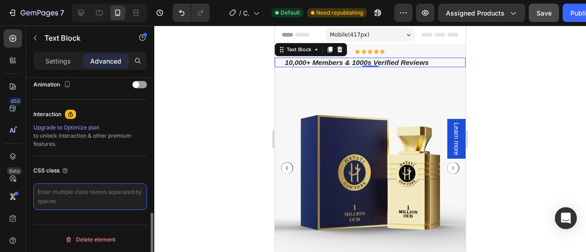
click at [86, 192] on textarea at bounding box center [90, 197] width 114 height 27
paste textarea "/* Force review line to stay in one line */ .gem-text-block { white-space: nowr…"
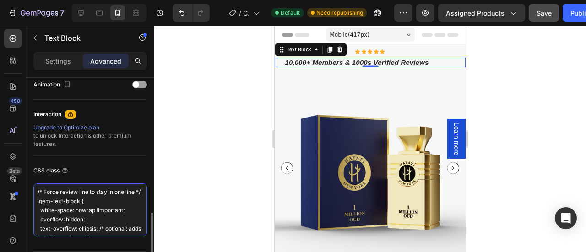
scroll to position [32, 0]
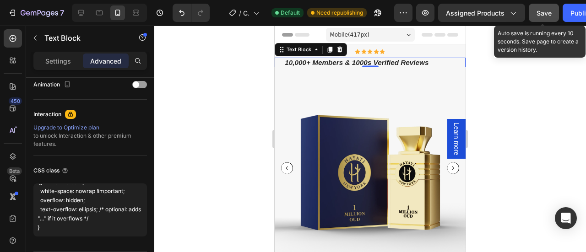
click at [546, 14] on span "Save" at bounding box center [544, 13] width 15 height 8
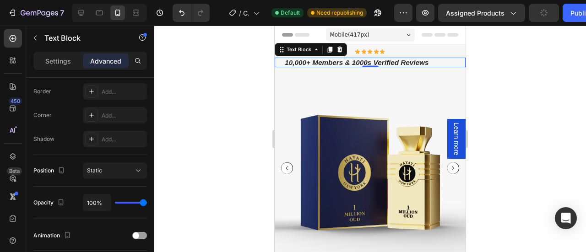
scroll to position [381, 0]
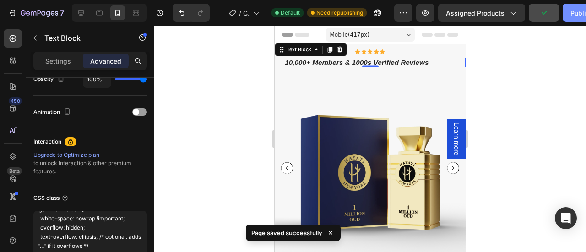
click at [576, 11] on div "Publish" at bounding box center [582, 13] width 23 height 10
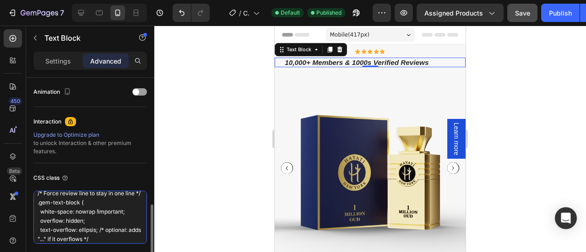
scroll to position [0, 0]
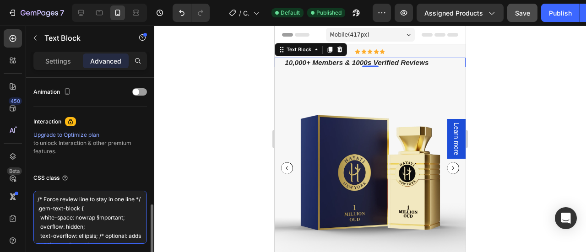
drag, startPoint x: 39, startPoint y: 231, endPoint x: 26, endPoint y: 190, distance: 43.2
paste textarea ".gem-text-block { white-space: nowrap !important; font-size: 3.5vw; /* auto-adj…"
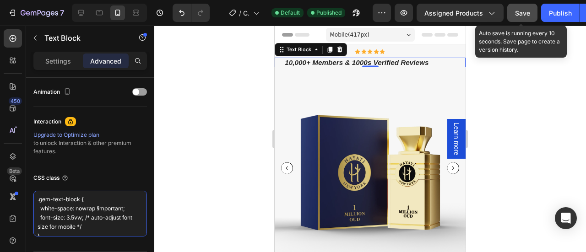
type textarea ".gem-text-block { white-space: nowrap !important; font-size: 3.5vw; /* auto-adj…"
click at [518, 10] on span "Save" at bounding box center [522, 13] width 15 height 8
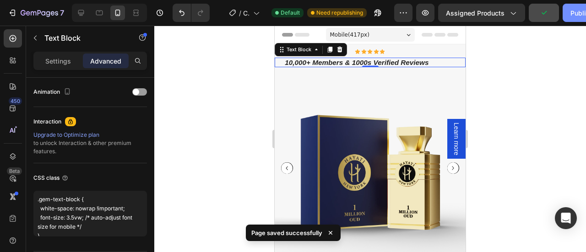
click at [582, 15] on div "Publish" at bounding box center [582, 13] width 23 height 10
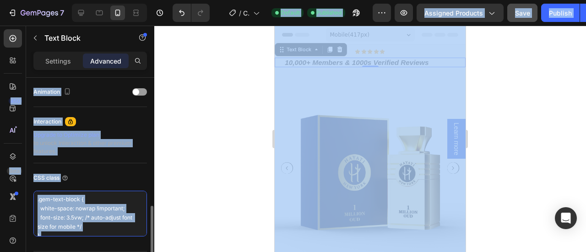
click at [102, 226] on textarea ".gem-text-block { white-space: nowrap !important; font-size: 3.5vw; /* auto-adj…" at bounding box center [90, 214] width 114 height 46
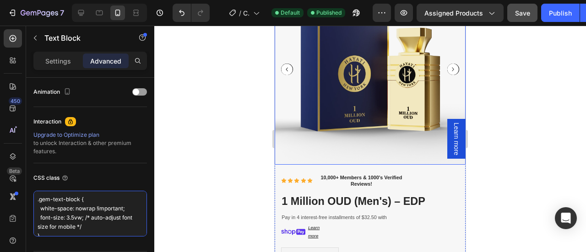
scroll to position [100, 0]
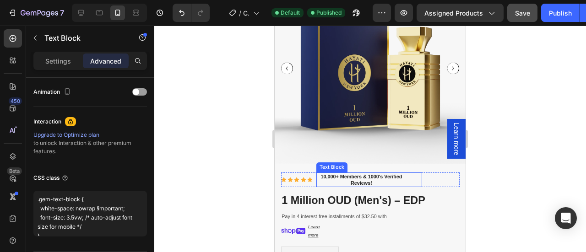
click at [364, 174] on p "10,000+ Members & 1000's Verified Reviews!" at bounding box center [361, 180] width 88 height 13
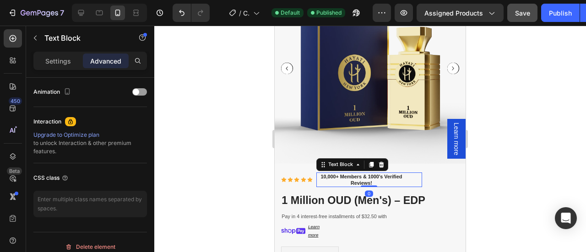
scroll to position [401, 0]
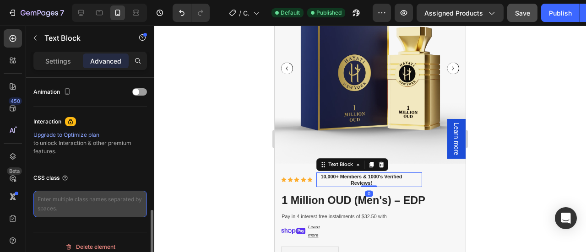
click at [99, 198] on textarea at bounding box center [90, 204] width 114 height 27
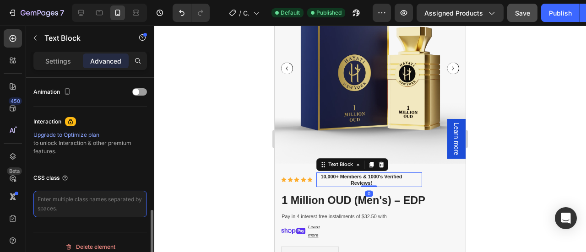
click at [99, 198] on textarea at bounding box center [90, 204] width 114 height 27
paste textarea ".gem-text-block { white-space: nowrap !important; font-size: 3.5vw; /* auto-adj…"
type textarea ".gem-text-block { white-space: nowrap !important; font-size: 3.5vw; /* auto-adj…"
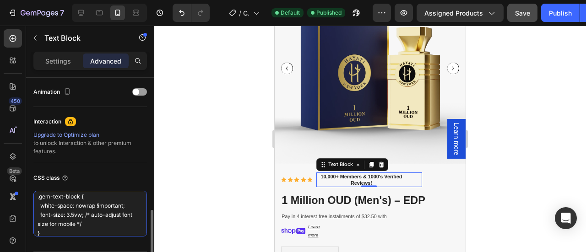
drag, startPoint x: 45, startPoint y: 228, endPoint x: 32, endPoint y: 196, distance: 34.7
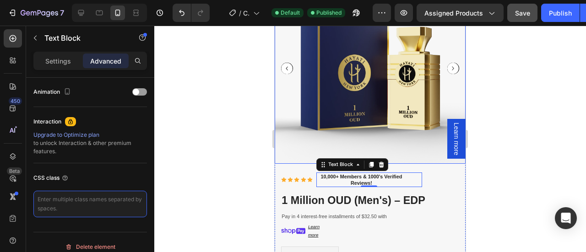
scroll to position [0, 0]
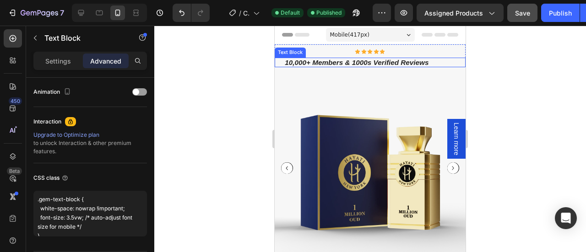
click at [364, 61] on p "10,000+ Members & 1000s Verified Reviews" at bounding box center [356, 62] width 151 height 9
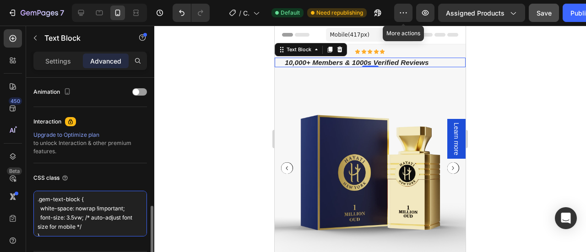
drag, startPoint x: 69, startPoint y: 230, endPoint x: 39, endPoint y: 194, distance: 46.8
click at [39, 194] on textarea ".gem-text-block { white-space: nowrap !important; font-size: 3.5vw; /* auto-adj…" at bounding box center [90, 214] width 114 height 46
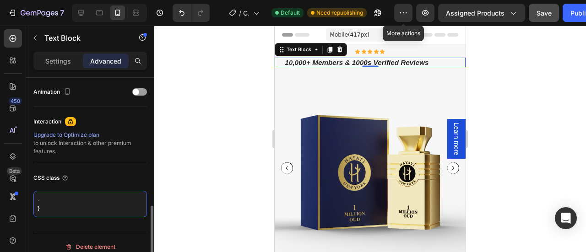
click at [48, 207] on textarea ". }" at bounding box center [90, 204] width 114 height 27
type textarea "."
paste textarea "#gjs-el-xxxx { white-space: nowrap !important; }"
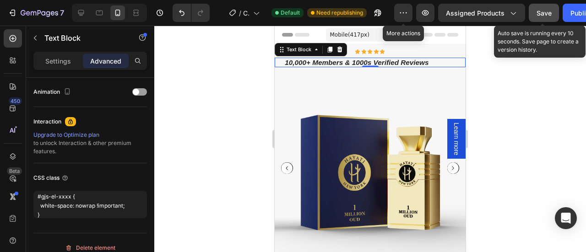
click at [544, 15] on span "Save" at bounding box center [544, 13] width 15 height 8
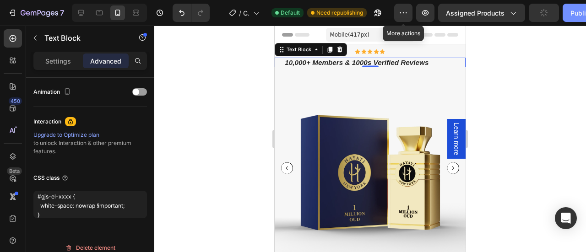
click at [575, 12] on div "Publish" at bounding box center [582, 13] width 23 height 10
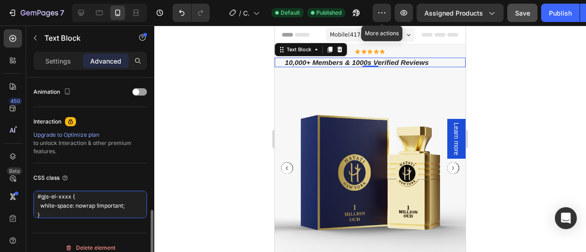
click at [73, 210] on textarea "#gjs-el-xxxx { white-space: nowrap !important; }" at bounding box center [90, 204] width 114 height 27
paste textarea "p { white-space: nowrap !important; }"
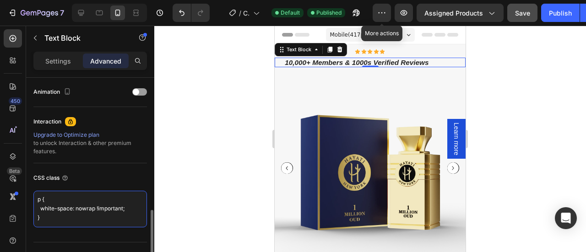
scroll to position [0, 0]
click at [78, 222] on textarea "p { white-space: nowrap !important; }" at bounding box center [90, 209] width 114 height 37
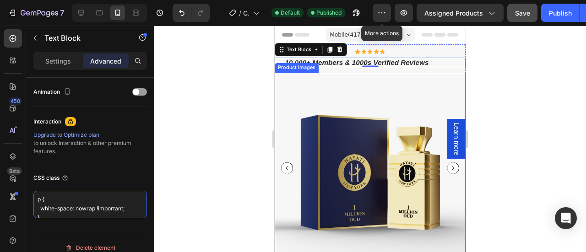
scroll to position [3, 0]
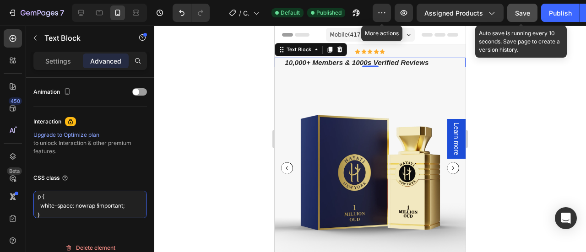
type textarea "p { white-space: nowrap !important; }"
click at [516, 8] on button "Save" at bounding box center [522, 13] width 30 height 18
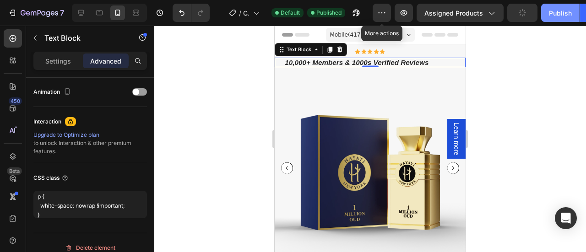
click at [552, 15] on div "Publish" at bounding box center [560, 13] width 23 height 10
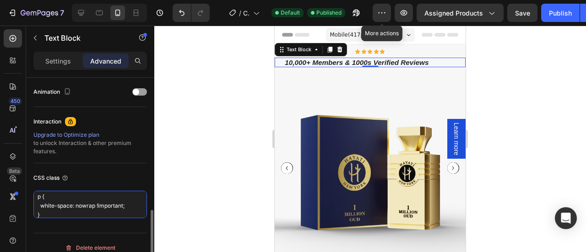
scroll to position [0, 0]
drag, startPoint x: 47, startPoint y: 213, endPoint x: 32, endPoint y: 194, distance: 24.2
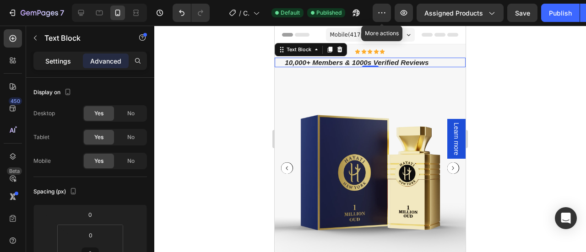
click at [60, 62] on p "Settings" at bounding box center [58, 61] width 26 height 10
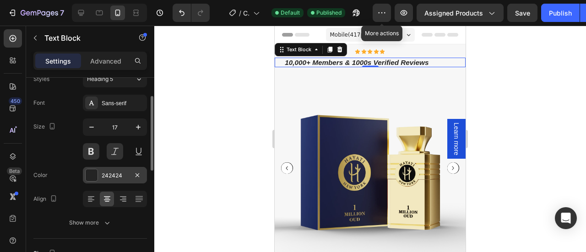
scroll to position [49, 0]
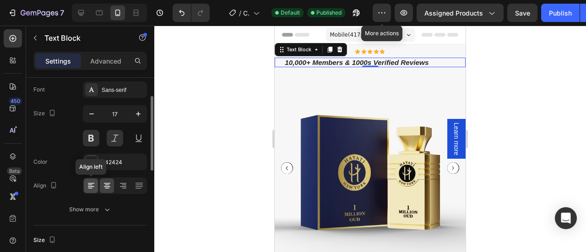
click at [91, 185] on icon at bounding box center [91, 185] width 9 height 9
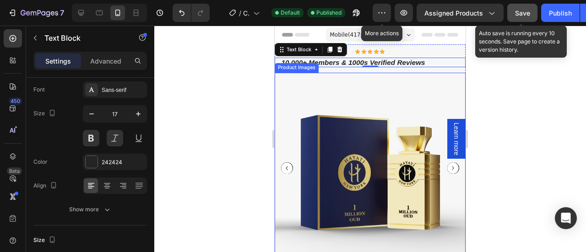
click at [529, 14] on button "Save" at bounding box center [522, 13] width 30 height 18
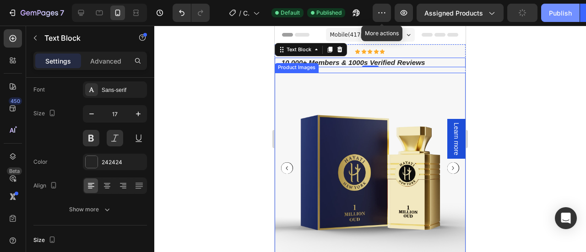
click at [554, 15] on div "Publish" at bounding box center [560, 13] width 23 height 10
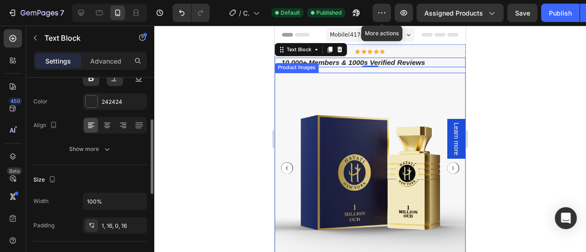
scroll to position [111, 0]
click at [104, 122] on icon at bounding box center [107, 124] width 9 height 9
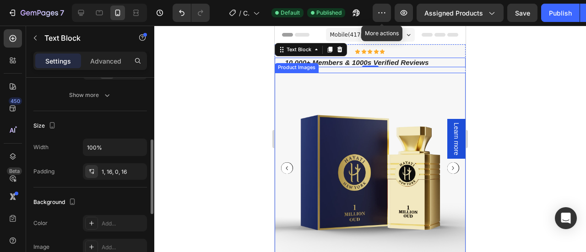
scroll to position [165, 0]
click at [139, 145] on icon "button" at bounding box center [138, 146] width 9 height 9
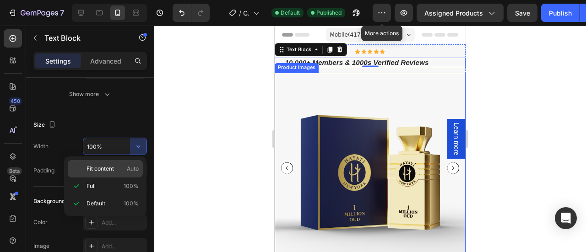
click at [103, 171] on span "Fit content" at bounding box center [100, 169] width 27 height 8
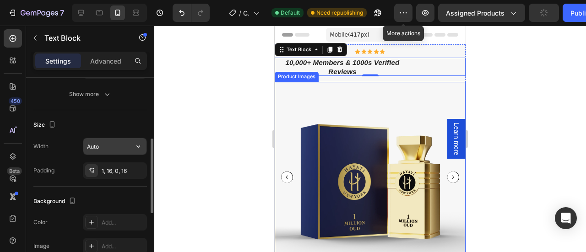
click at [114, 146] on input "Auto" at bounding box center [114, 146] width 63 height 16
click at [141, 145] on icon "button" at bounding box center [138, 146] width 9 height 9
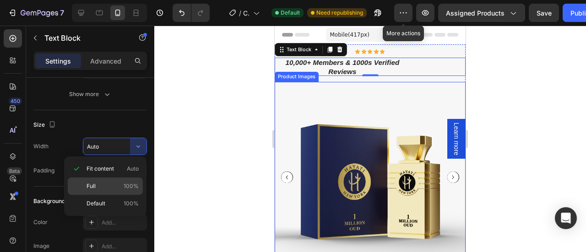
click at [115, 189] on p "Full 100%" at bounding box center [113, 186] width 52 height 8
type input "100%"
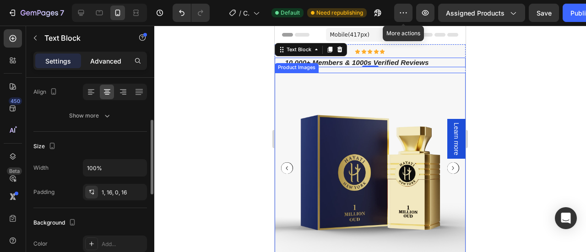
scroll to position [131, 0]
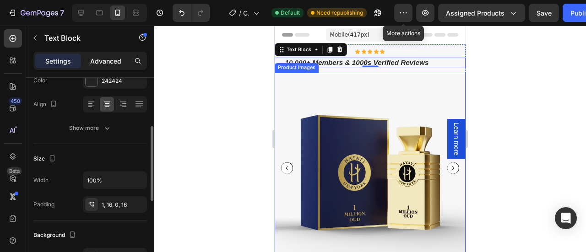
click at [96, 60] on p "Advanced" at bounding box center [105, 61] width 31 height 10
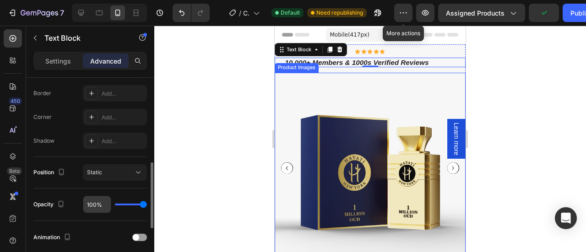
scroll to position [256, 0]
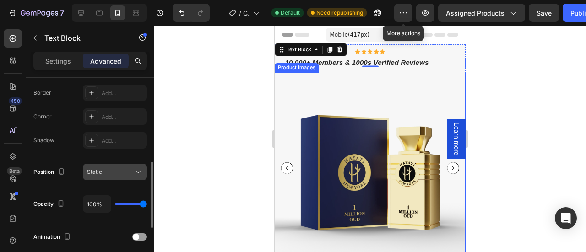
click at [112, 169] on div "Static" at bounding box center [110, 172] width 47 height 8
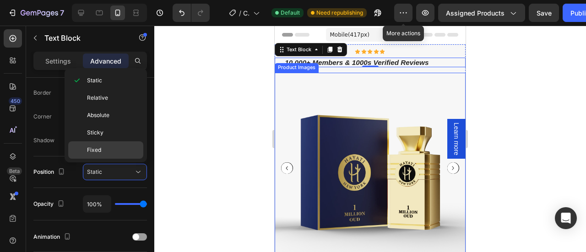
click at [110, 152] on p "Fixed" at bounding box center [113, 150] width 52 height 8
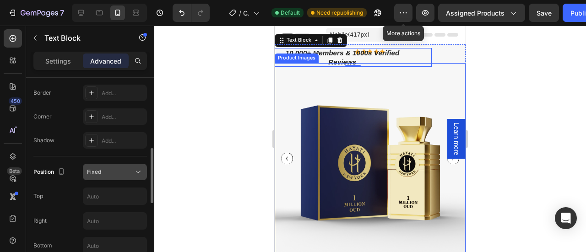
click at [113, 169] on div "Fixed" at bounding box center [110, 172] width 47 height 8
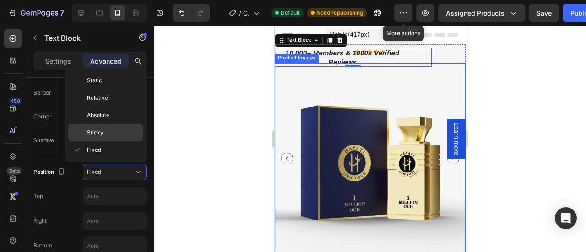
click at [106, 134] on p "Sticky" at bounding box center [113, 133] width 52 height 8
type input "0"
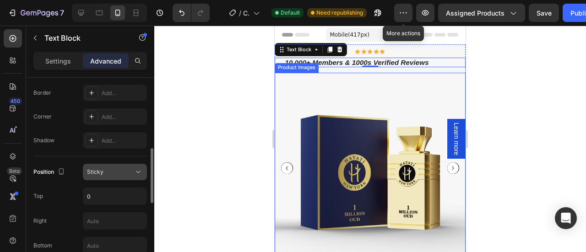
click at [114, 174] on div "Sticky" at bounding box center [110, 172] width 47 height 8
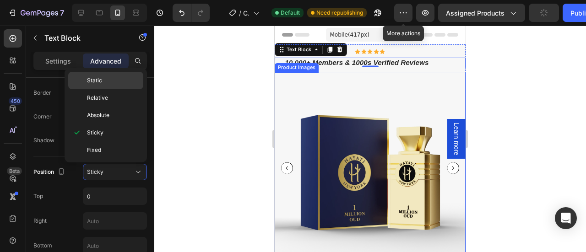
click at [102, 83] on p "Static" at bounding box center [113, 80] width 52 height 8
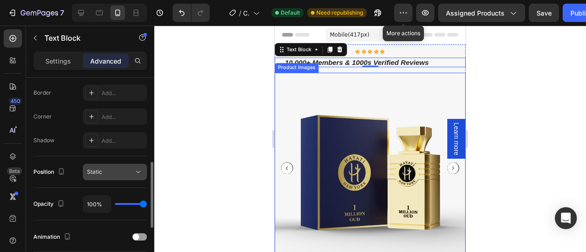
click at [127, 172] on div "Static" at bounding box center [110, 172] width 47 height 8
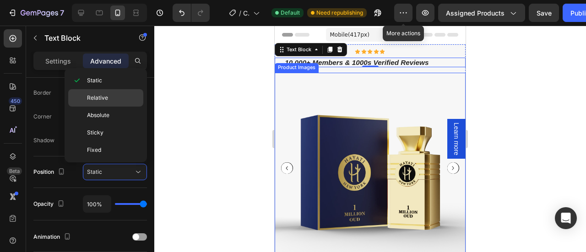
click at [103, 102] on div "Relative" at bounding box center [105, 97] width 75 height 17
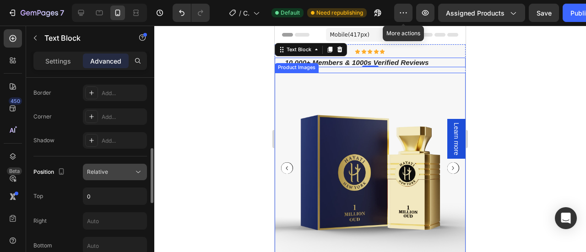
click at [120, 170] on div "Relative" at bounding box center [110, 172] width 47 height 8
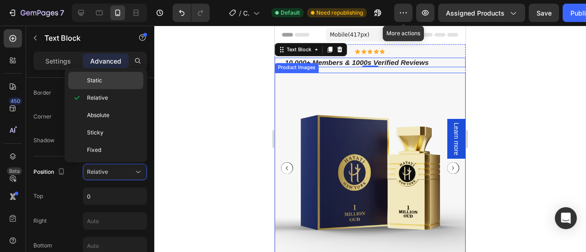
click at [112, 82] on p "Static" at bounding box center [113, 80] width 52 height 8
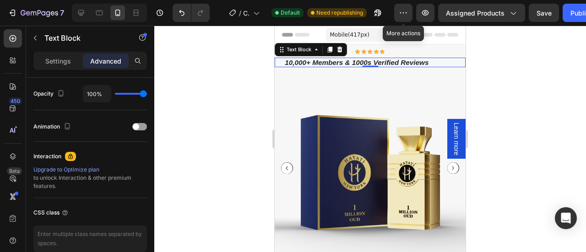
scroll to position [408, 0]
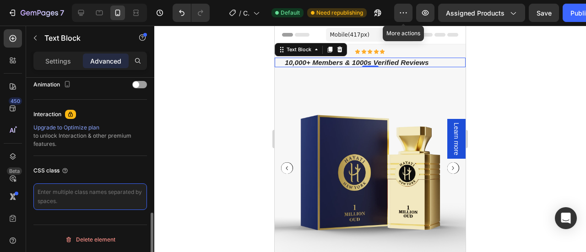
click at [76, 193] on textarea at bounding box center [90, 197] width 114 height 27
paste textarea "@media (max-width: 600px) { .review-line, .review-line p { white-space: nowrap …"
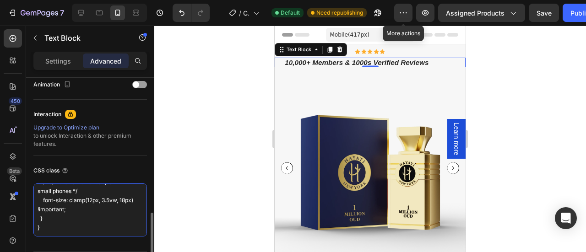
scroll to position [74, 0]
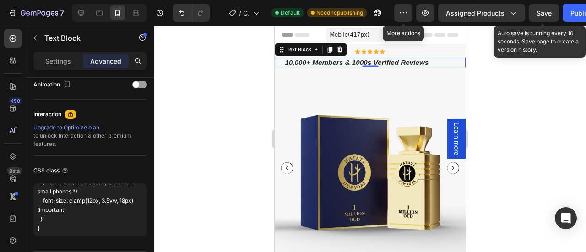
click at [547, 12] on span "Save" at bounding box center [544, 13] width 15 height 8
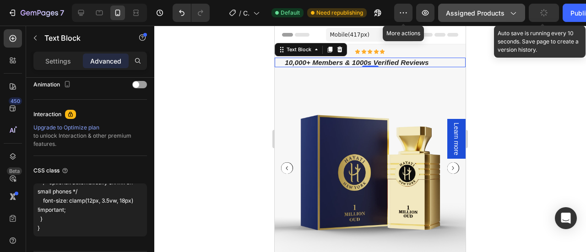
drag, startPoint x: 571, startPoint y: 11, endPoint x: 518, endPoint y: 22, distance: 54.1
click at [571, 12] on div "Publish" at bounding box center [582, 13] width 23 height 10
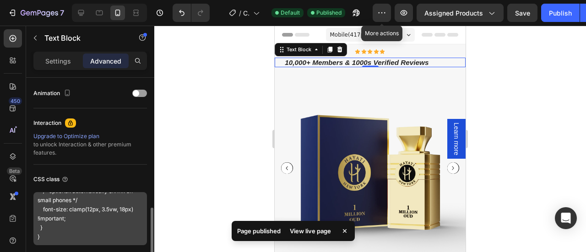
scroll to position [403, 0]
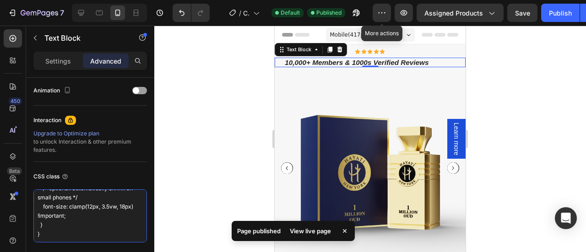
drag, startPoint x: 56, startPoint y: 226, endPoint x: 1, endPoint y: 207, distance: 58.1
click at [1, 207] on div "450 Beta Sections(18) Elements(84) Section Element Hero Section Product Detail …" at bounding box center [77, 139] width 154 height 227
type textarea "@media (max-width: 600px) { .review-line, .review-line p { white-space: nowrap …"
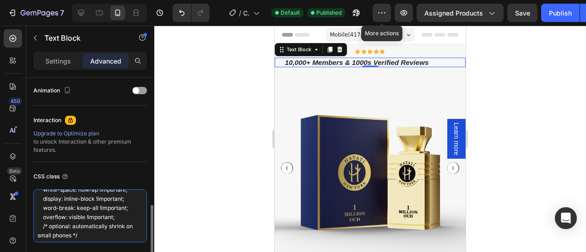
scroll to position [0, 0]
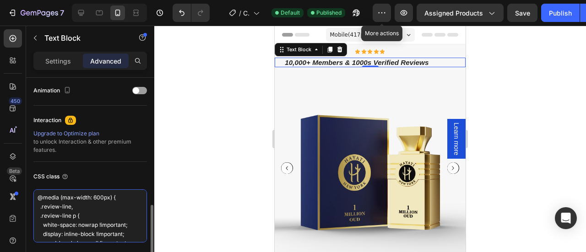
drag, startPoint x: 49, startPoint y: 230, endPoint x: 38, endPoint y: 189, distance: 42.5
click at [38, 190] on textarea "@media (max-width: 600px) { .review-line, .review-line p { white-space: nowrap …" at bounding box center [90, 216] width 114 height 53
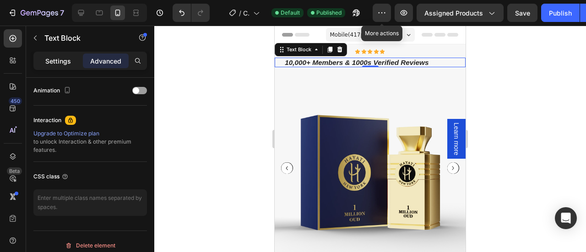
click at [61, 65] on p "Settings" at bounding box center [58, 61] width 26 height 10
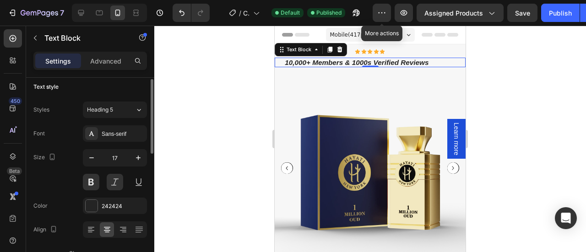
scroll to position [5, 0]
click at [89, 154] on icon "button" at bounding box center [91, 158] width 9 height 9
click at [141, 160] on icon "button" at bounding box center [138, 158] width 9 height 9
type input "17"
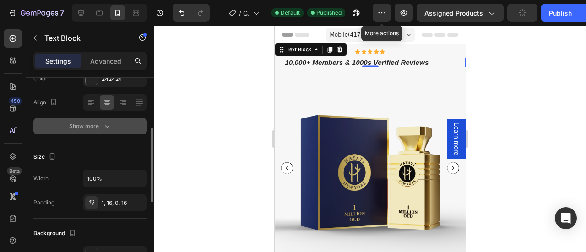
scroll to position [133, 0]
click at [95, 125] on div "Show more" at bounding box center [90, 125] width 43 height 9
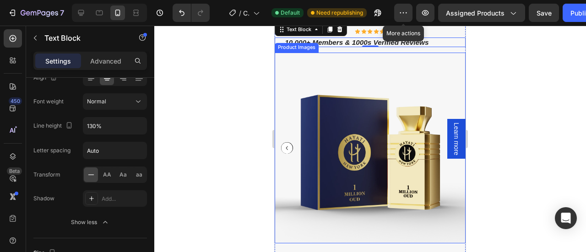
scroll to position [13, 0]
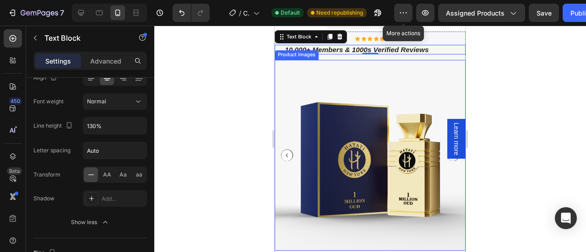
click at [343, 90] on img at bounding box center [370, 155] width 191 height 191
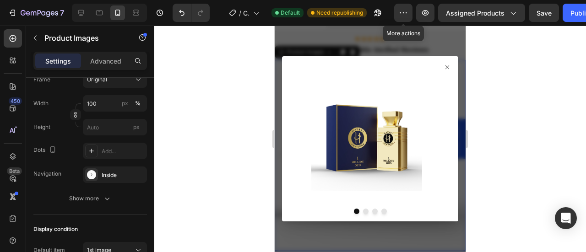
scroll to position [0, 0]
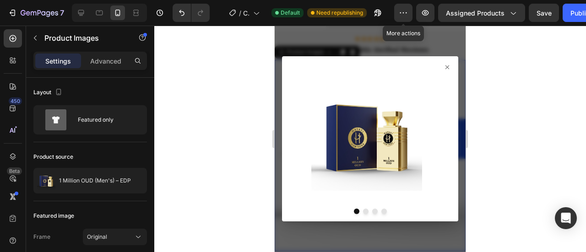
click at [444, 65] on icon at bounding box center [447, 67] width 7 height 7
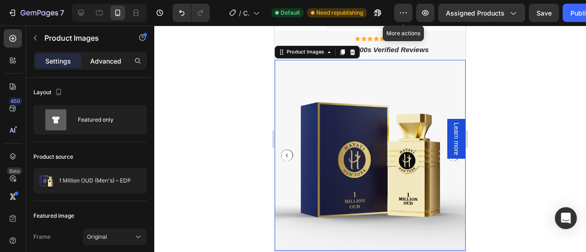
click at [110, 60] on p "Advanced" at bounding box center [105, 61] width 31 height 10
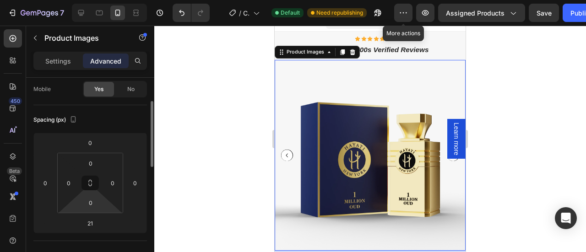
scroll to position [72, 0]
click at [290, 74] on img at bounding box center [370, 155] width 191 height 191
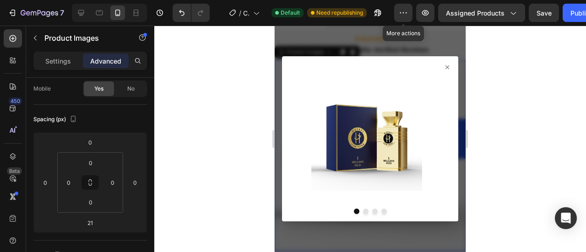
click at [446, 66] on icon at bounding box center [448, 67] width 4 height 4
click at [444, 66] on icon at bounding box center [447, 67] width 7 height 7
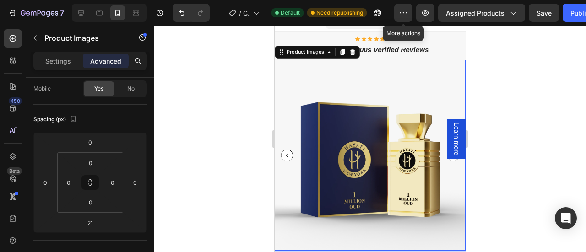
click at [504, 190] on div at bounding box center [370, 139] width 432 height 227
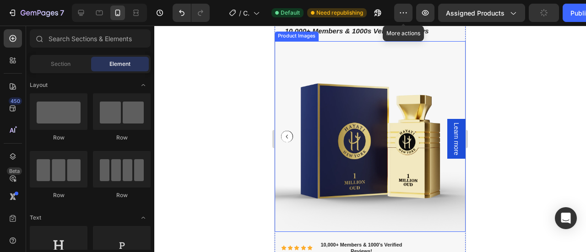
scroll to position [0, 0]
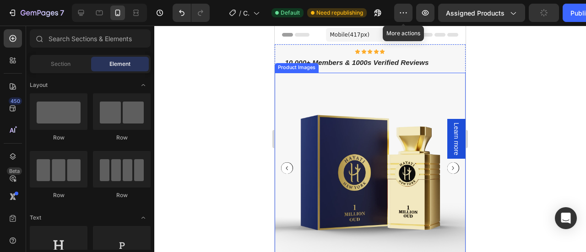
click at [373, 76] on img at bounding box center [370, 168] width 191 height 191
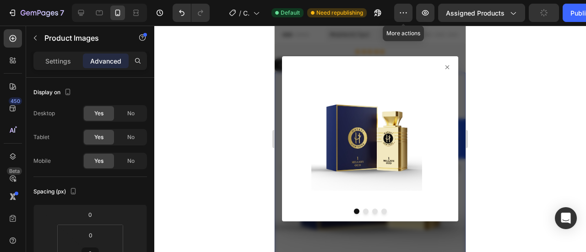
click at [446, 65] on icon at bounding box center [448, 67] width 4 height 4
click at [444, 67] on icon at bounding box center [447, 67] width 7 height 7
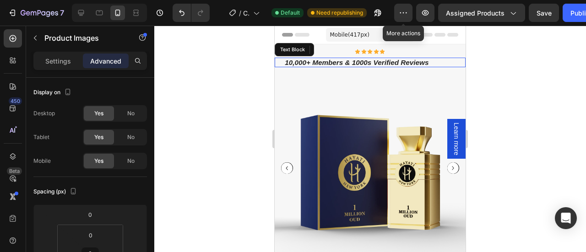
click at [436, 65] on div "10,000+ Members & 1000s Verified Reviews" at bounding box center [370, 63] width 191 height 10
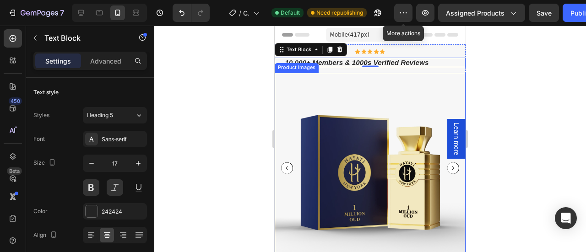
click at [448, 207] on img at bounding box center [370, 168] width 191 height 191
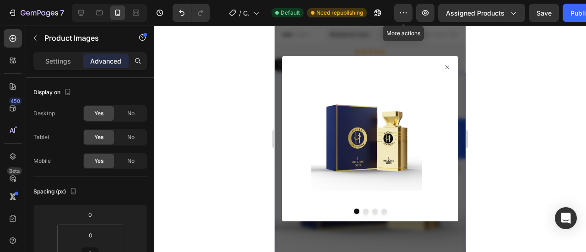
click at [446, 68] on icon at bounding box center [448, 67] width 4 height 4
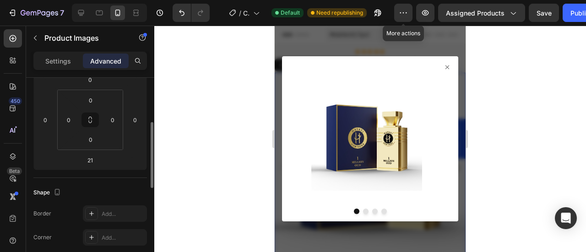
scroll to position [136, 0]
click at [444, 70] on icon at bounding box center [447, 67] width 7 height 7
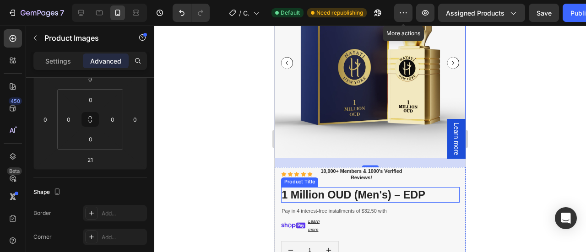
scroll to position [147, 0]
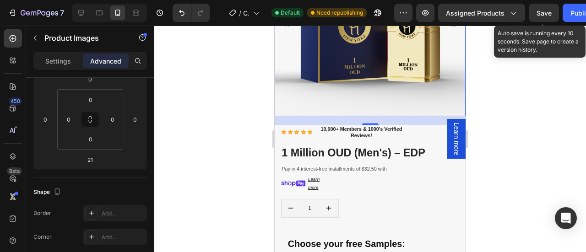
click at [546, 14] on span "Save" at bounding box center [544, 13] width 15 height 8
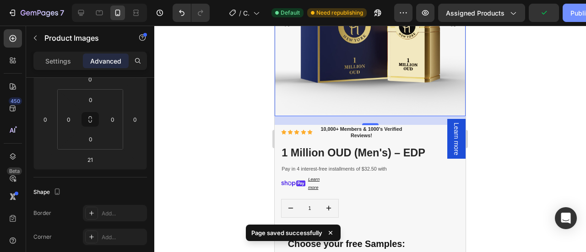
click at [566, 8] on button "Publish" at bounding box center [582, 13] width 38 height 18
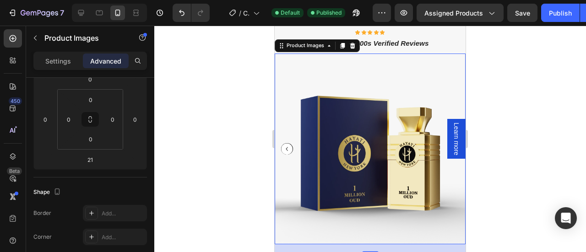
scroll to position [6, 0]
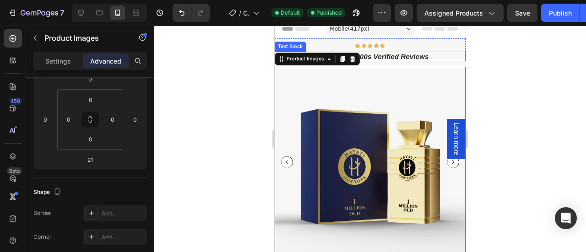
click at [392, 57] on p "10,000+ Members & 1000s Verified Reviews" at bounding box center [356, 56] width 151 height 9
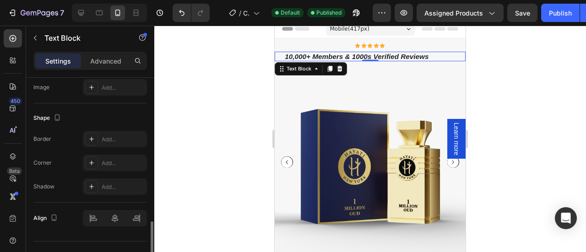
scroll to position [341, 0]
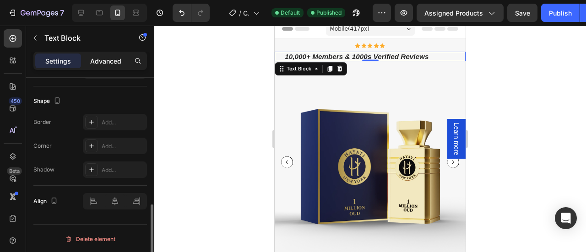
click at [109, 57] on p "Advanced" at bounding box center [105, 61] width 31 height 10
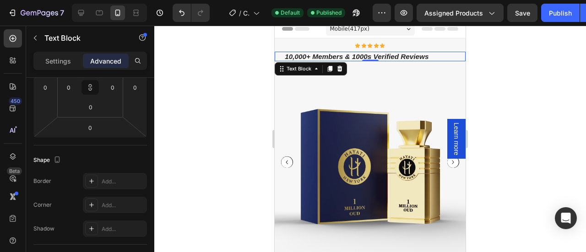
scroll to position [0, 0]
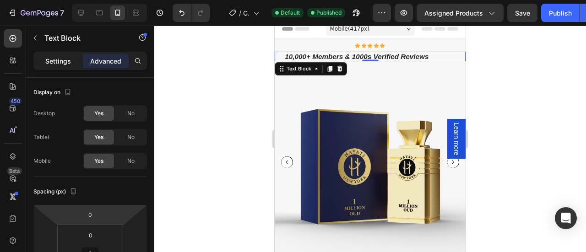
click at [53, 58] on p "Settings" at bounding box center [58, 61] width 26 height 10
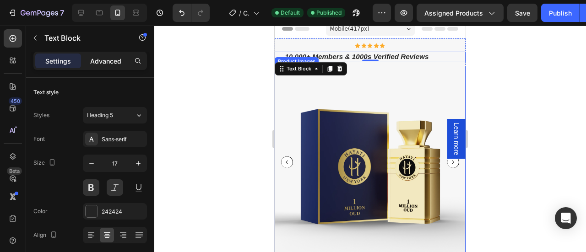
click at [109, 55] on div "Advanced" at bounding box center [106, 61] width 46 height 15
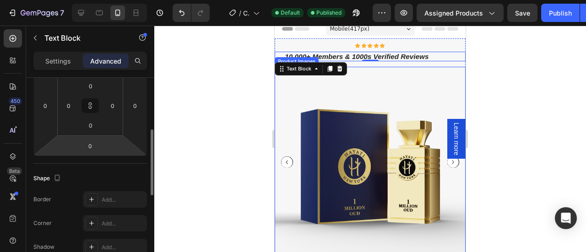
scroll to position [151, 0]
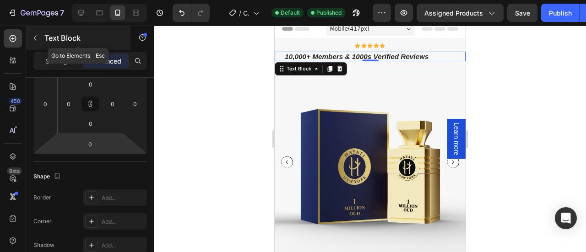
click at [36, 41] on icon "button" at bounding box center [35, 37] width 7 height 7
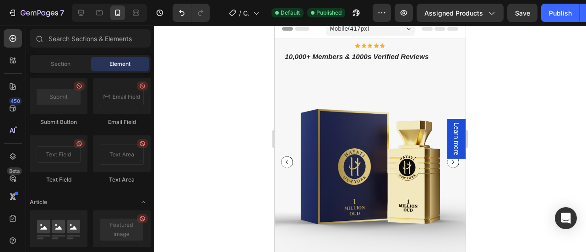
scroll to position [2598, 0]
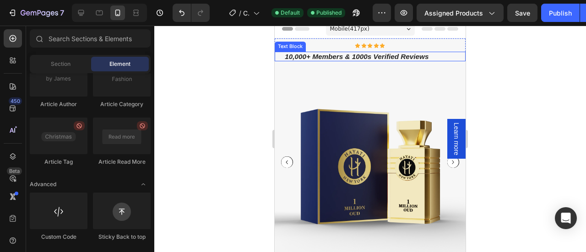
click at [328, 59] on p "10,000+ Members & 1000s Verified Reviews" at bounding box center [356, 56] width 151 height 9
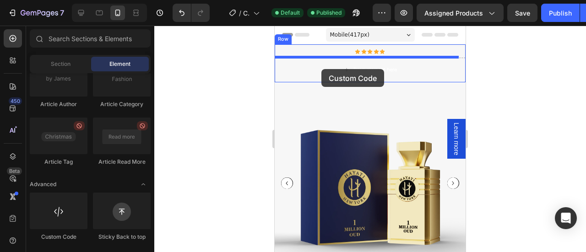
scroll to position [0, 0]
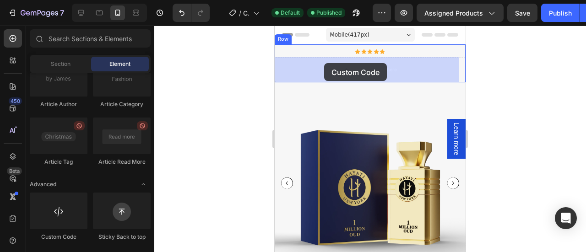
drag, startPoint x: 334, startPoint y: 243, endPoint x: 324, endPoint y: 63, distance: 180.2
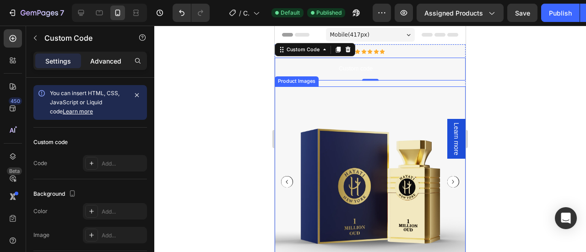
click at [111, 60] on p "Advanced" at bounding box center [105, 61] width 31 height 10
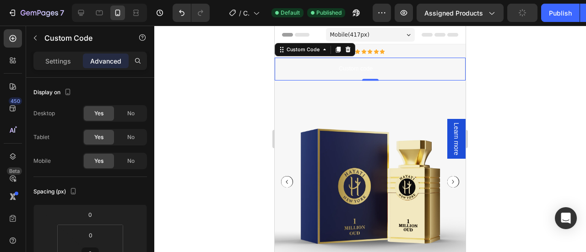
click at [325, 69] on span "Custom code" at bounding box center [356, 69] width 162 height 10
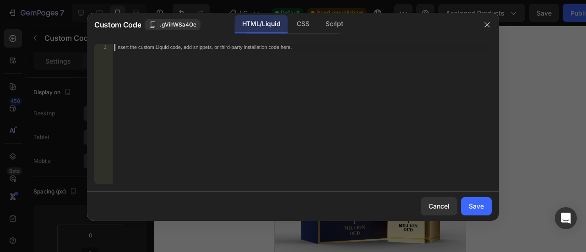
click at [171, 103] on div "Insert the custom Liquid code, add snippets, or third-party installation code h…" at bounding box center [302, 121] width 379 height 154
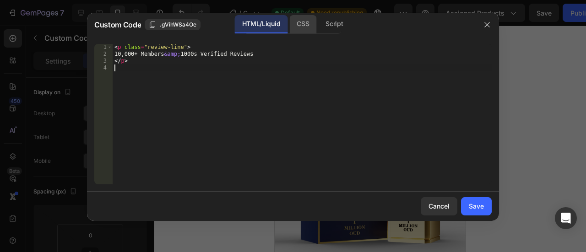
click at [291, 26] on div "CSS" at bounding box center [302, 24] width 27 height 18
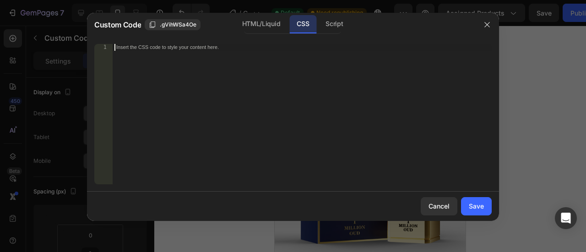
click at [129, 66] on div "Insert the CSS code to style your content here." at bounding box center [302, 121] width 379 height 154
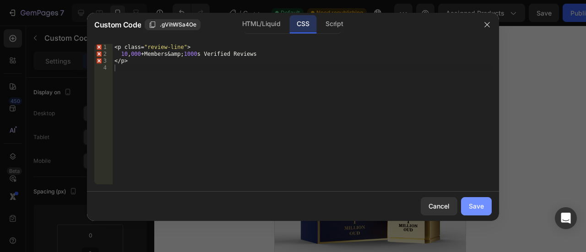
drag, startPoint x: 475, startPoint y: 207, endPoint x: 140, endPoint y: 166, distance: 337.3
click at [475, 207] on div "Save" at bounding box center [476, 206] width 15 height 10
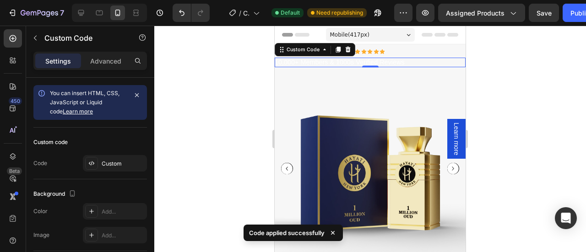
click at [378, 62] on p "10,000+ Members & 1000s Verified Reviews" at bounding box center [356, 63] width 162 height 10
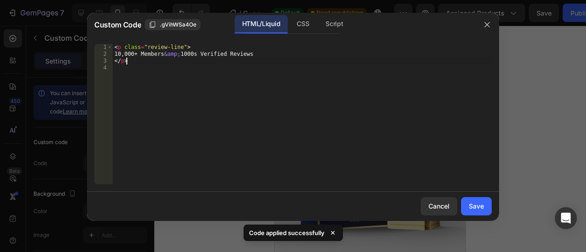
click at [378, 62] on div "< p class = "review-line" > 10,000+ Members &amp; 1000s Verified Reviews </ p >" at bounding box center [302, 121] width 379 height 154
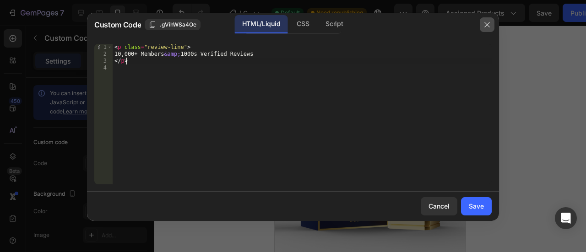
click at [492, 27] on button "button" at bounding box center [487, 24] width 15 height 15
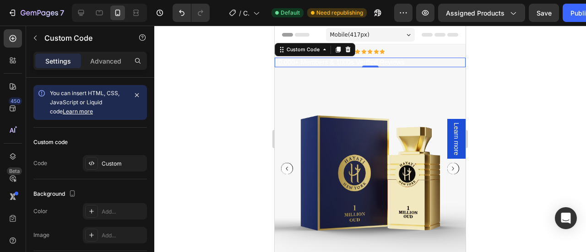
click at [340, 65] on p "10,000+ Members & 1000s Verified Reviews" at bounding box center [356, 63] width 162 height 10
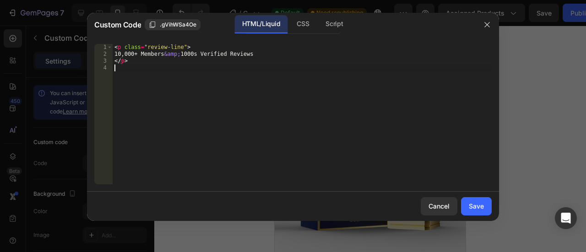
click at [340, 65] on div "< p class = "review-line" > 10,000+ Members &amp; 1000s Verified Reviews </ p >" at bounding box center [302, 121] width 379 height 154
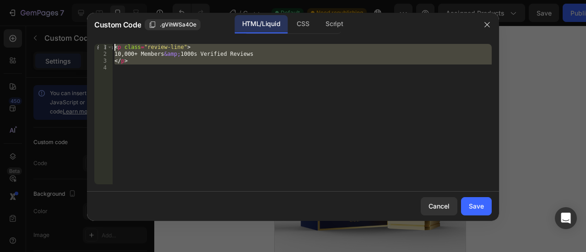
drag, startPoint x: 139, startPoint y: 76, endPoint x: 114, endPoint y: 46, distance: 38.3
click at [114, 46] on div "< p class = "review-line" > 10,000+ Members &amp; 1000s Verified Reviews </ p >" at bounding box center [302, 121] width 379 height 154
type textarea "<p class="review-line"> 10,000+ Members &amp; 1000s Verified Reviews"
paste textarea
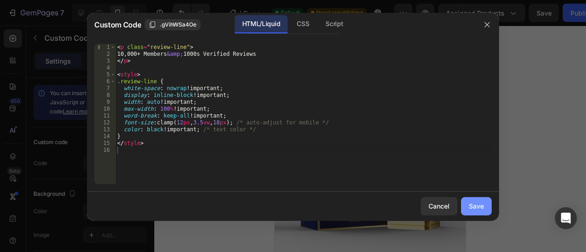
click at [469, 207] on div "Save" at bounding box center [476, 206] width 15 height 10
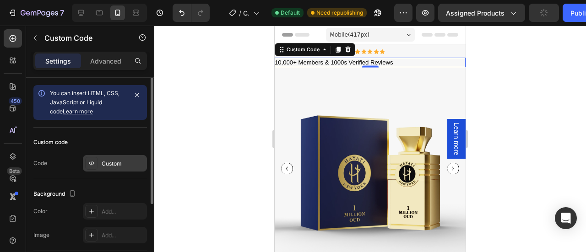
click at [98, 159] on div "Custom" at bounding box center [115, 163] width 64 height 16
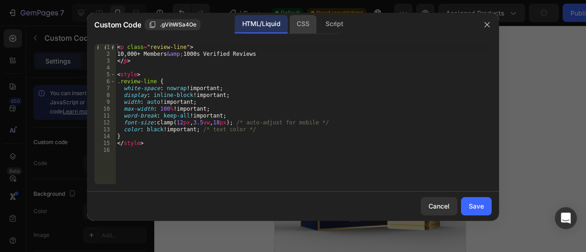
click at [294, 22] on div "CSS" at bounding box center [302, 24] width 27 height 18
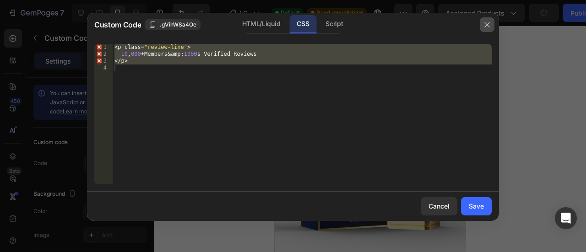
click at [485, 28] on icon "button" at bounding box center [487, 24] width 7 height 7
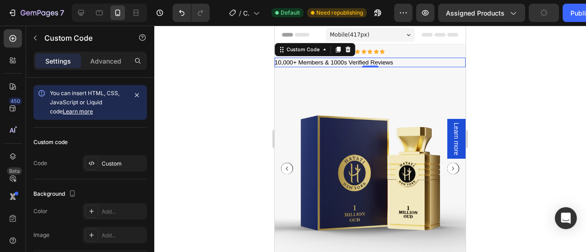
click at [384, 62] on p "10,000+ Members & 1000s Verified Reviews" at bounding box center [334, 62] width 119 height 9
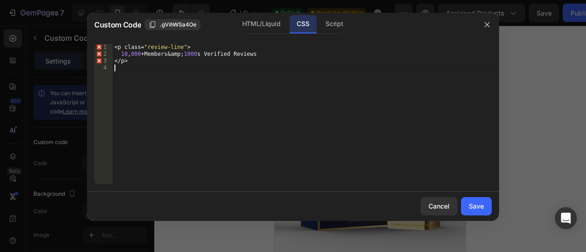
drag, startPoint x: 155, startPoint y: 86, endPoint x: 149, endPoint y: 87, distance: 5.6
click at [149, 87] on div "< p class = " review-line " > 10 , 000 + Members & amp ; 1000 s Verified Review…" at bounding box center [302, 121] width 379 height 154
click at [253, 23] on div "HTML/Liquid" at bounding box center [261, 24] width 53 height 18
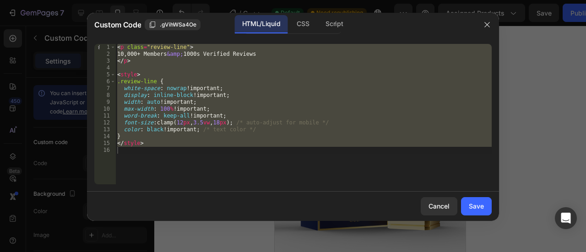
type textarea "</style>"
click at [187, 173] on div "< p class = "review-line" > 10,000+ Members &amp; 1000s Verified Reviews </ p >…" at bounding box center [303, 114] width 376 height 141
drag, startPoint x: 169, startPoint y: 161, endPoint x: 109, endPoint y: 44, distance: 131.9
click at [109, 44] on div "1 2 3 4 5 6 7 8 9 10 11 12 13 14 15 16 < p class = "review-line" > 10,000+ Memb…" at bounding box center [292, 114] width 397 height 141
type textarea "<p class="review-line"> 10,000+ Members &amp; 1000s Verified Reviews"
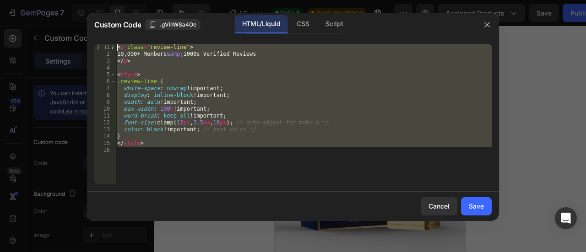
paste textarea
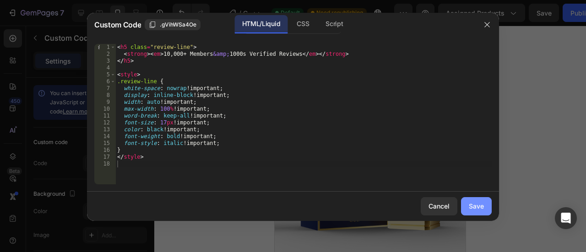
click at [480, 204] on div "Save" at bounding box center [476, 206] width 15 height 10
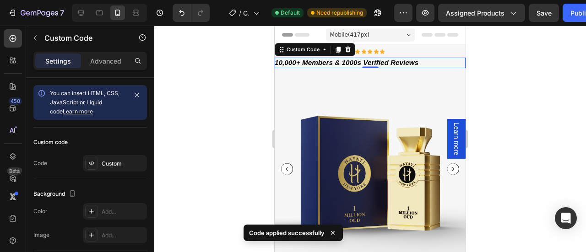
click at [491, 84] on div at bounding box center [370, 139] width 432 height 227
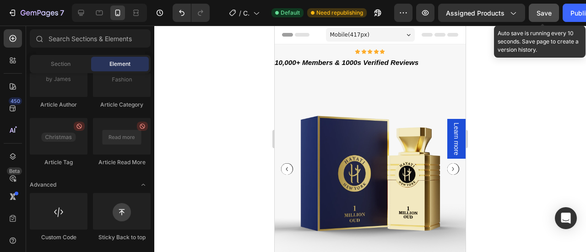
click at [529, 13] on button "Save" at bounding box center [544, 13] width 30 height 18
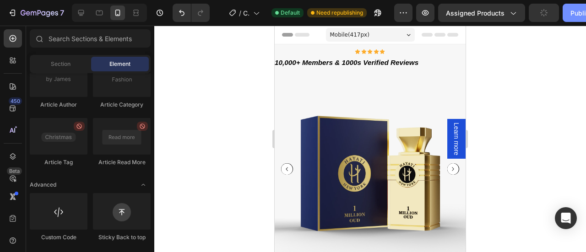
click at [571, 8] on div "Publish" at bounding box center [582, 13] width 23 height 10
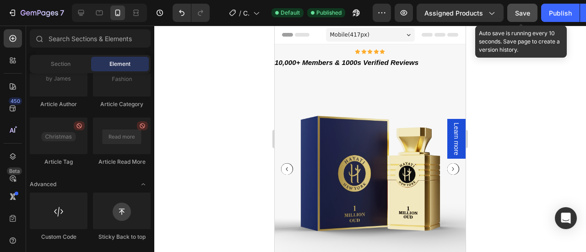
click at [513, 10] on button "Save" at bounding box center [522, 13] width 30 height 18
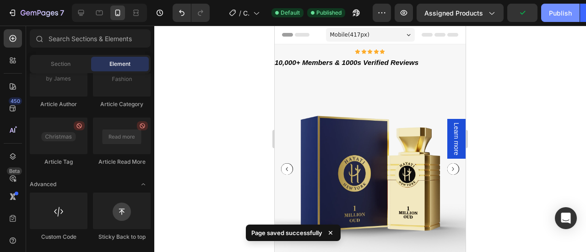
click at [560, 11] on div "Publish" at bounding box center [560, 13] width 23 height 10
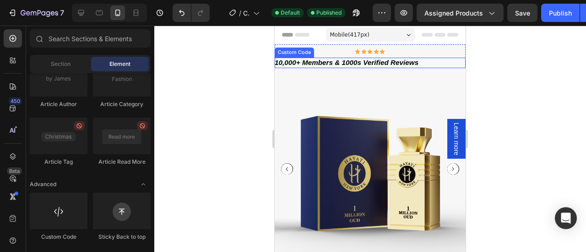
click at [348, 61] on em "10,000+ Members & 1000s Verified Reviews" at bounding box center [347, 63] width 144 height 8
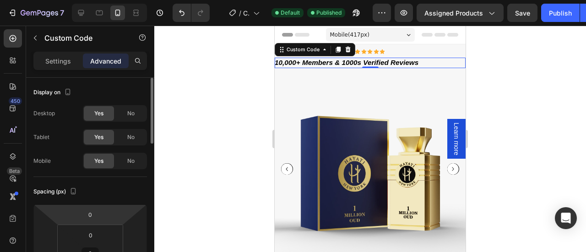
click at [326, 61] on em "10,000+ Members & 1000s Verified Reviews" at bounding box center [347, 63] width 144 height 8
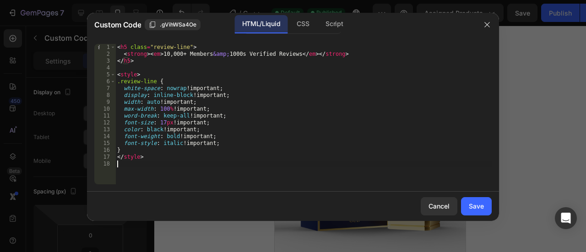
click at [171, 163] on div "< h5 class = "review-line" > < strong > < em > 10,000+ Members &amp; 1000s Veri…" at bounding box center [303, 121] width 376 height 154
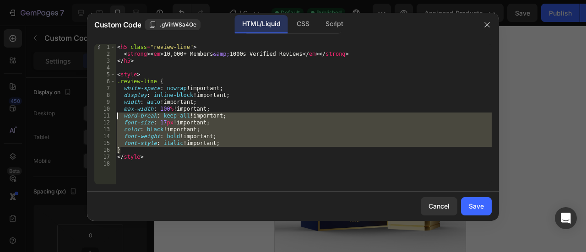
drag, startPoint x: 146, startPoint y: 153, endPoint x: 112, endPoint y: 105, distance: 58.8
click at [112, 105] on div "1 2 3 4 5 6 7 8 9 10 11 12 13 14 15 16 17 18 < h5 class = "review-line" > < str…" at bounding box center [292, 114] width 397 height 141
type textarea "width: auto !important; max-width: 100% !important;"
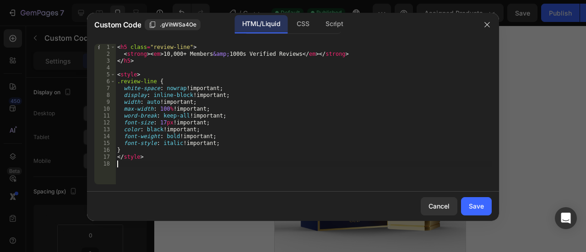
click at [143, 161] on div "< h5 class = "review-line" > < strong > < em > 10,000+ Members &amp; 1000s Veri…" at bounding box center [303, 121] width 376 height 154
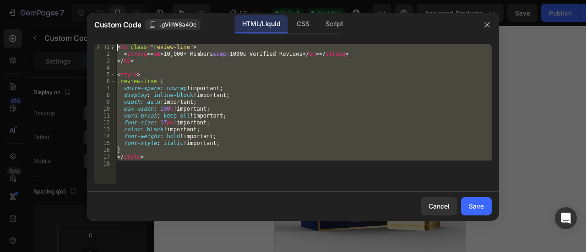
drag, startPoint x: 143, startPoint y: 161, endPoint x: 100, endPoint y: 43, distance: 126.0
click at [100, 43] on div "1 2 3 4 5 6 7 8 9 10 11 12 13 14 15 16 17 18 < h5 class = "review-line" > < str…" at bounding box center [293, 114] width 412 height 155
type textarea "<h5 class="review-line"> <strong><em>10,000+ Members &amp; 1000s Verified Revie…"
paste textarea
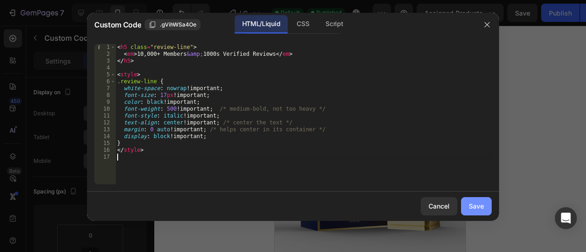
click at [478, 211] on div "Save" at bounding box center [476, 206] width 15 height 10
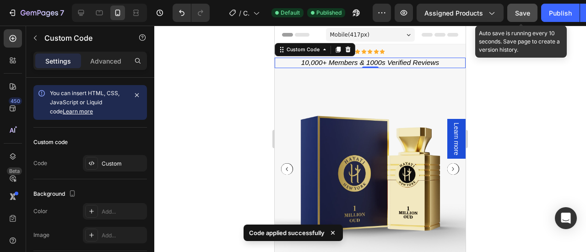
click at [521, 5] on button "Save" at bounding box center [522, 13] width 30 height 18
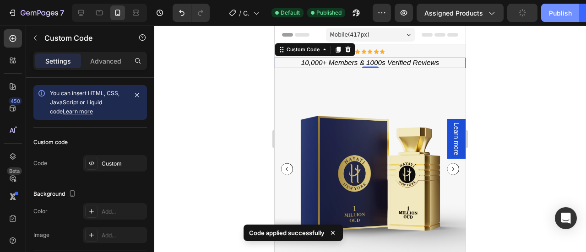
click at [558, 16] on div "Publish" at bounding box center [560, 13] width 23 height 10
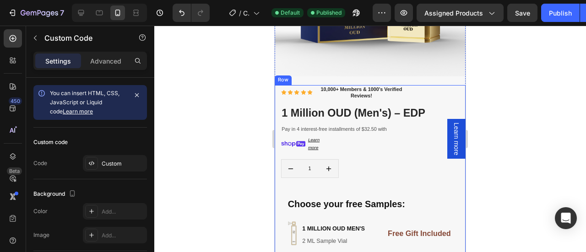
scroll to position [194, 0]
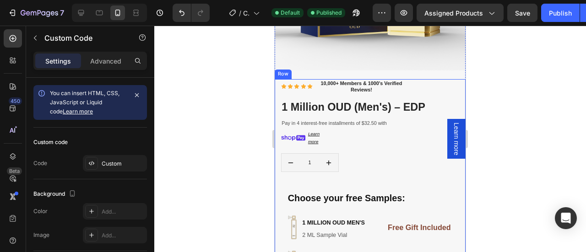
click at [354, 177] on div "Icon Icon Icon Icon Icon Icon List 10,000+ Members & 1000's Verified Reviews! T…" at bounding box center [370, 213] width 179 height 269
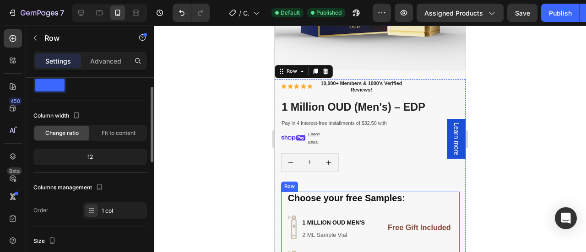
scroll to position [26, 0]
click at [106, 131] on span "Fit to content" at bounding box center [119, 132] width 34 height 8
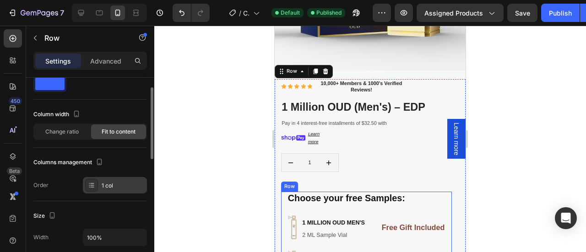
scroll to position [27, 0]
click at [115, 183] on div "1 col" at bounding box center [123, 185] width 43 height 8
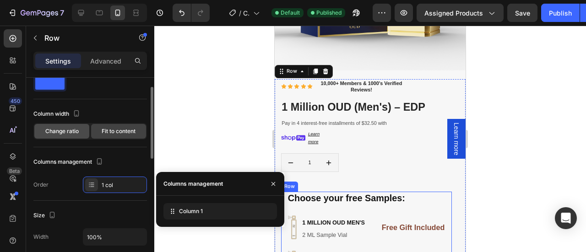
click at [49, 129] on span "Change ratio" at bounding box center [61, 131] width 33 height 8
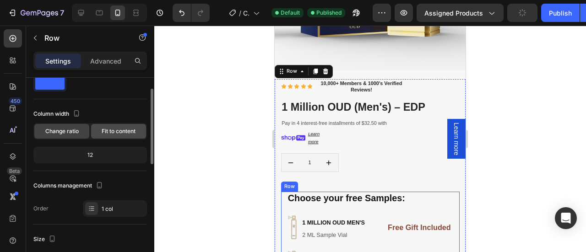
scroll to position [27, 0]
click at [119, 131] on span "Fit to content" at bounding box center [119, 130] width 34 height 8
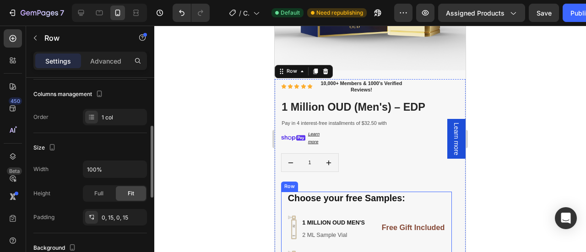
scroll to position [105, 0]
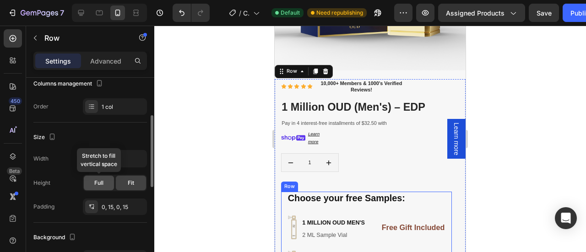
click at [94, 185] on span "Full" at bounding box center [98, 183] width 9 height 8
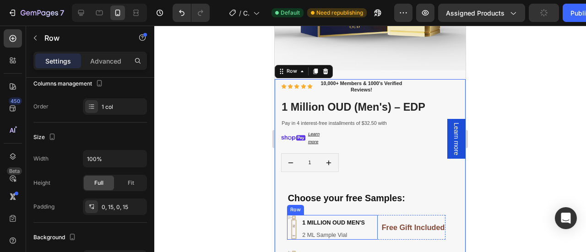
scroll to position [208, 0]
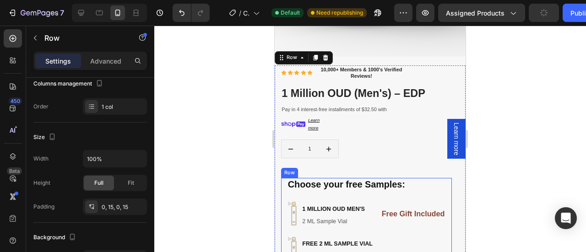
click at [342, 191] on div "Choose your free Samples: Heading Image 1 million oud men's Heading 2 ML Sample…" at bounding box center [366, 236] width 158 height 117
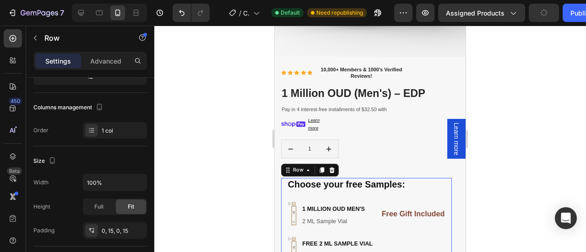
click at [324, 190] on div "Choose your free Samples: Heading Image 1 million oud men's Heading 2 ML Sample…" at bounding box center [366, 236] width 158 height 117
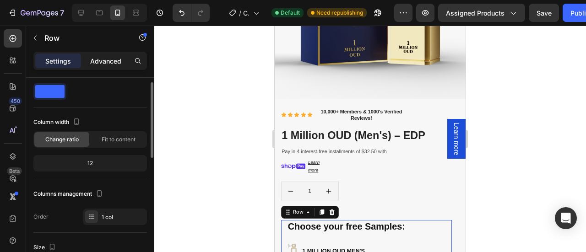
scroll to position [17, 0]
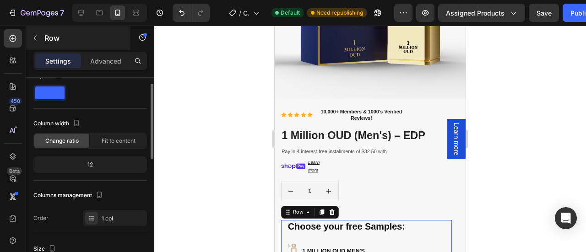
click at [103, 47] on div "Row" at bounding box center [78, 38] width 104 height 24
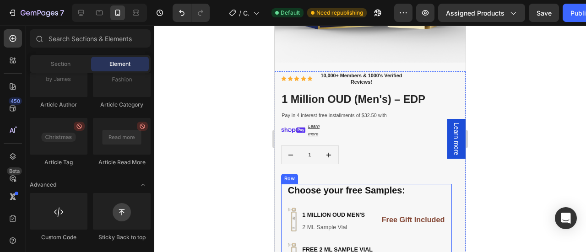
scroll to position [211, 0]
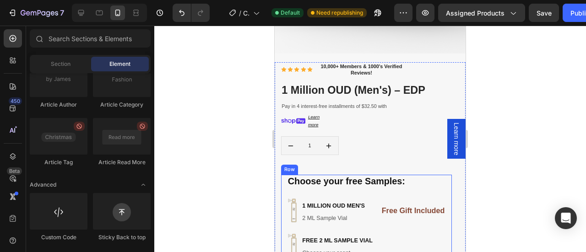
click at [415, 186] on div "Choose your free Samples: Heading Image 1 million oud men's Heading 2 ML Sample…" at bounding box center [366, 233] width 158 height 117
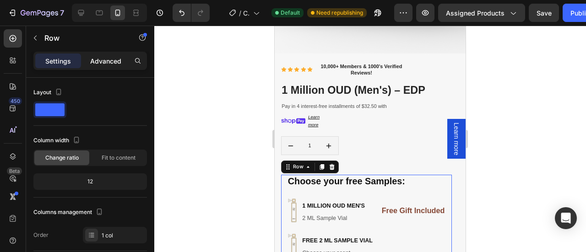
click at [88, 56] on div "Advanced" at bounding box center [106, 61] width 46 height 15
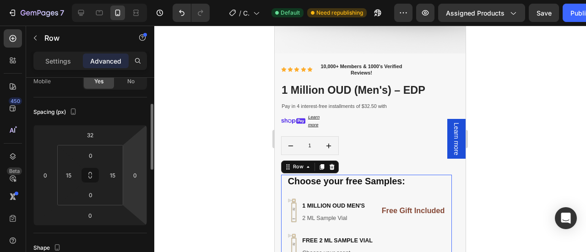
scroll to position [80, 0]
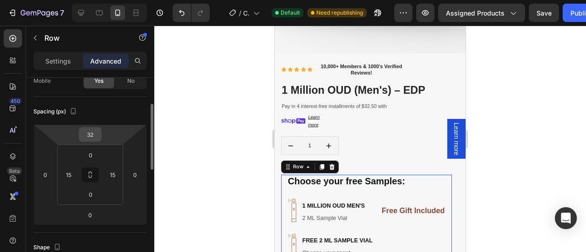
click at [90, 132] on input "32" at bounding box center [90, 135] width 18 height 14
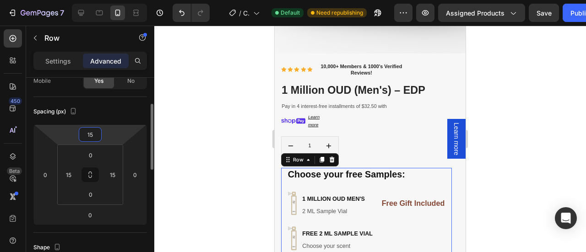
type input "1"
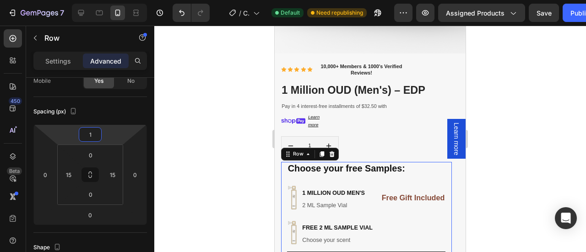
click at [527, 163] on div at bounding box center [370, 139] width 432 height 227
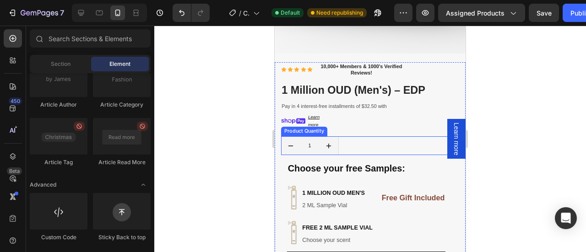
click at [369, 144] on div "1" at bounding box center [366, 145] width 171 height 19
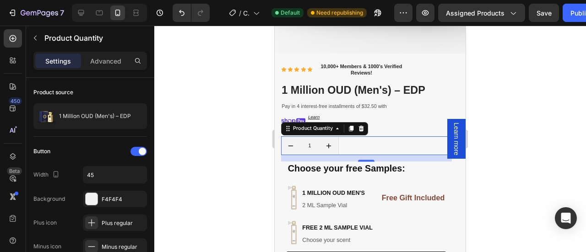
click at [493, 117] on div at bounding box center [370, 139] width 432 height 227
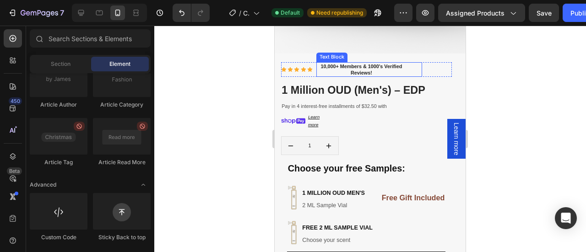
scroll to position [179, 0]
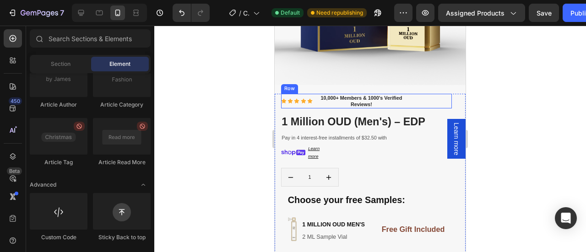
click at [439, 95] on div "Icon Icon Icon Icon Icon Icon List 10,000+ Members & 1000's Verified Reviews! T…" at bounding box center [366, 101] width 171 height 15
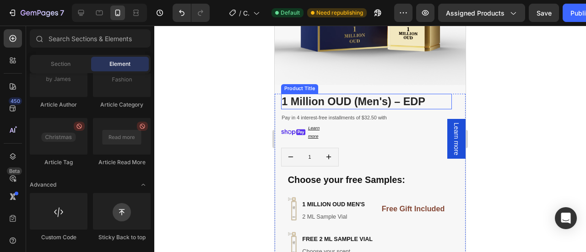
click at [326, 94] on h1 "1 Million OUD (Men's) – EDP" at bounding box center [366, 102] width 171 height 16
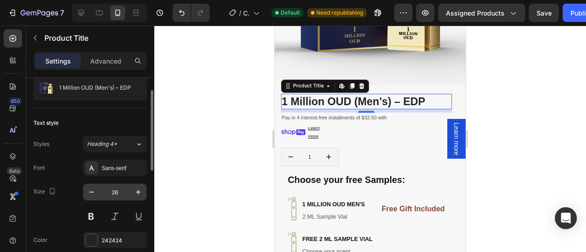
scroll to position [30, 0]
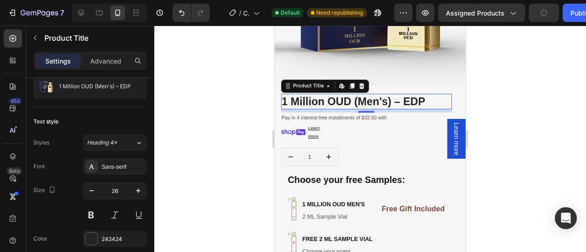
click at [528, 70] on div at bounding box center [370, 139] width 432 height 227
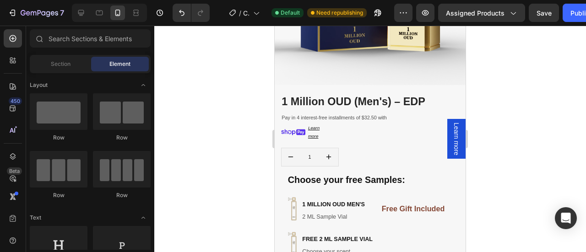
scroll to position [179, 0]
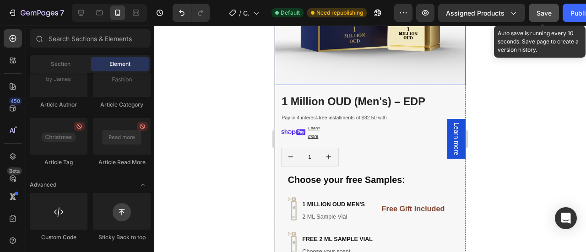
click at [546, 11] on span "Save" at bounding box center [544, 13] width 15 height 8
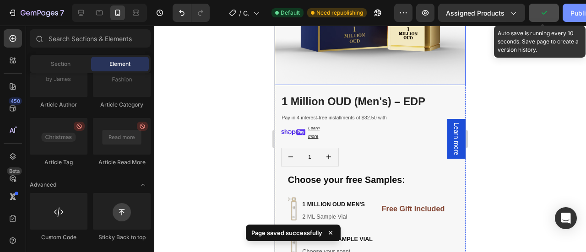
click at [577, 14] on div "Publish" at bounding box center [582, 13] width 23 height 10
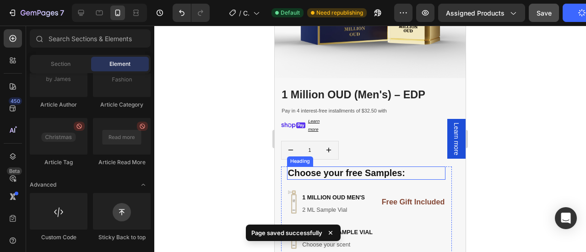
scroll to position [187, 0]
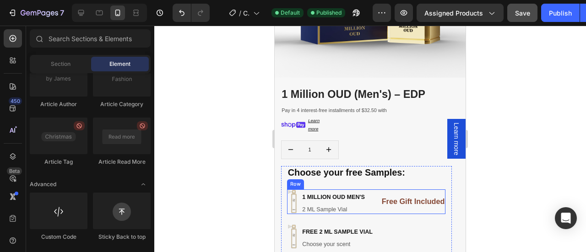
click at [373, 90] on h1 "1 Million OUD (Men's) – EDP" at bounding box center [366, 95] width 171 height 16
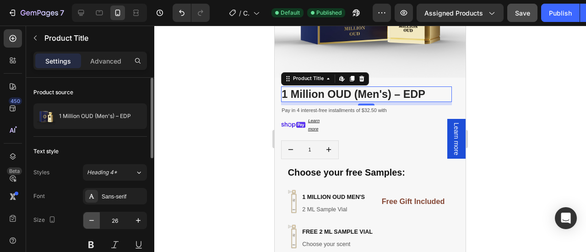
click at [94, 222] on icon "button" at bounding box center [91, 220] width 9 height 9
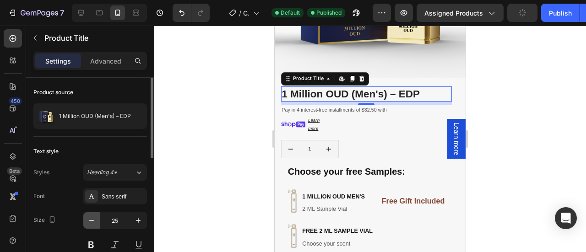
click at [91, 219] on icon "button" at bounding box center [91, 220] width 9 height 9
click at [92, 219] on icon "button" at bounding box center [91, 220] width 9 height 9
type input "23"
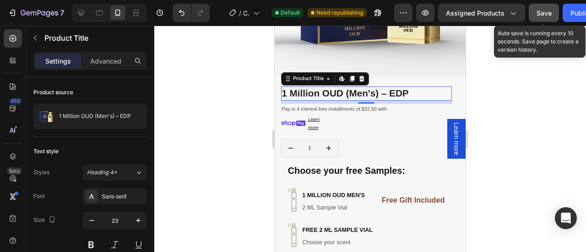
click at [549, 15] on span "Save" at bounding box center [544, 13] width 15 height 8
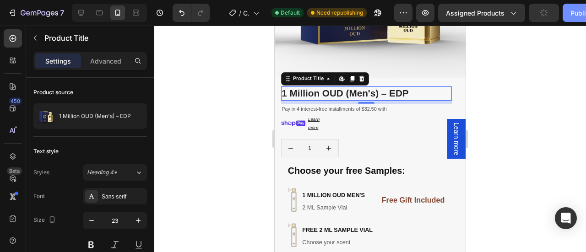
click at [576, 18] on button "Publish" at bounding box center [582, 13] width 38 height 18
